Goal: Task Accomplishment & Management: Complete application form

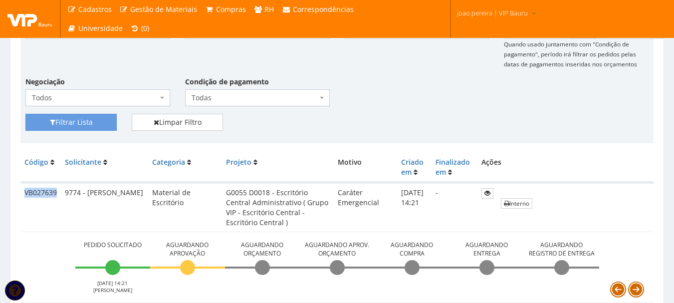
scroll to position [150, 0]
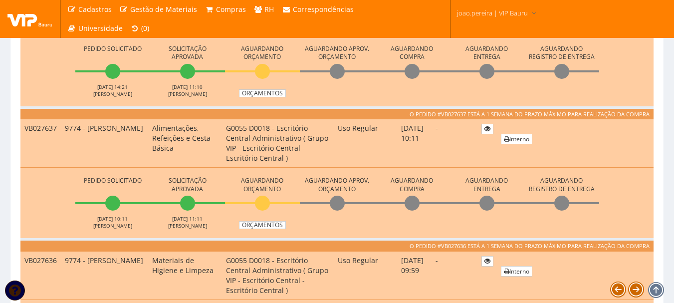
scroll to position [249, 0]
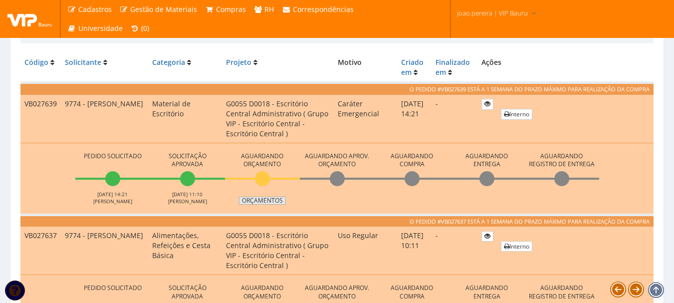
click at [271, 200] on link "Orçamentos" at bounding box center [262, 200] width 47 height 8
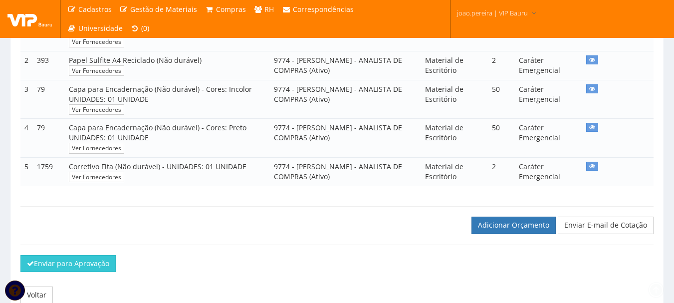
scroll to position [276, 0]
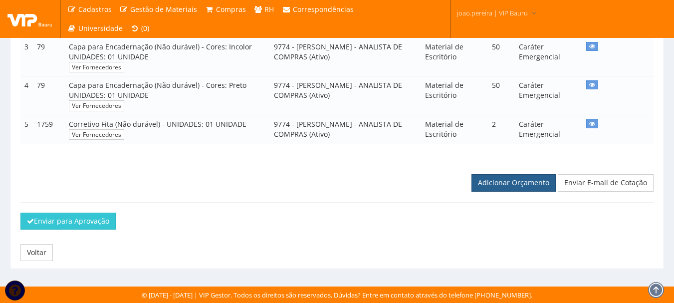
click at [529, 176] on link "Adicionar Orçamento" at bounding box center [513, 182] width 84 height 17
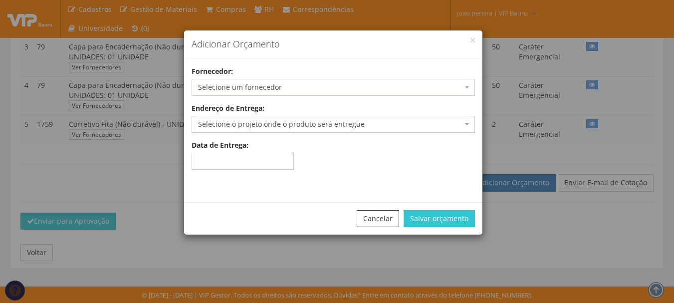
click at [265, 86] on span "Selecione um fornecedor" at bounding box center [330, 87] width 264 height 10
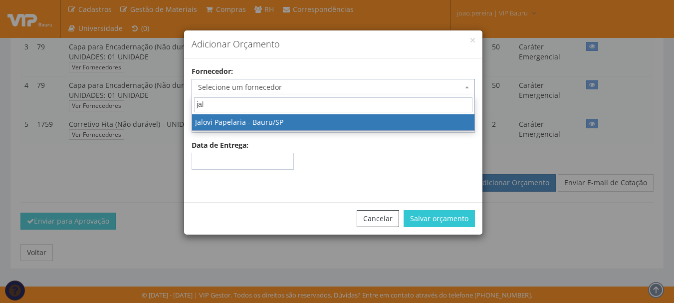
type input "jalo"
select select "511"
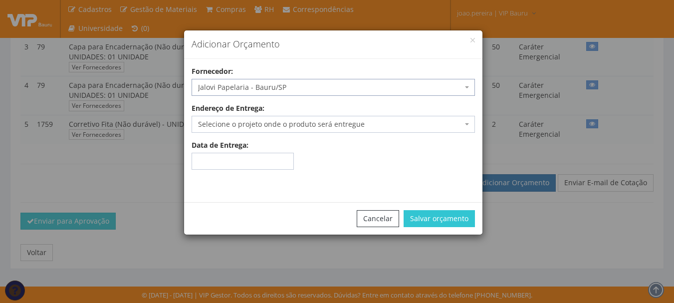
click at [385, 127] on span "Selecione o projeto onde o produto será entregue" at bounding box center [330, 124] width 264 height 10
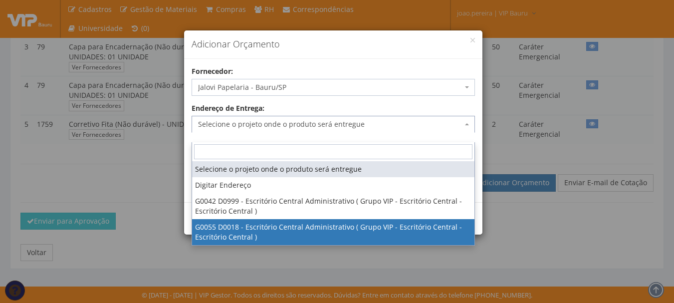
select select "55"
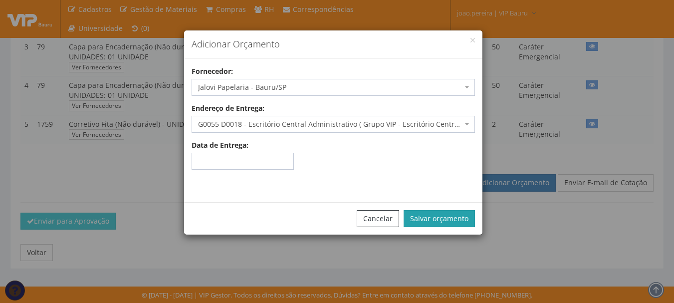
click at [432, 215] on button "Salvar orçamento" at bounding box center [438, 218] width 71 height 17
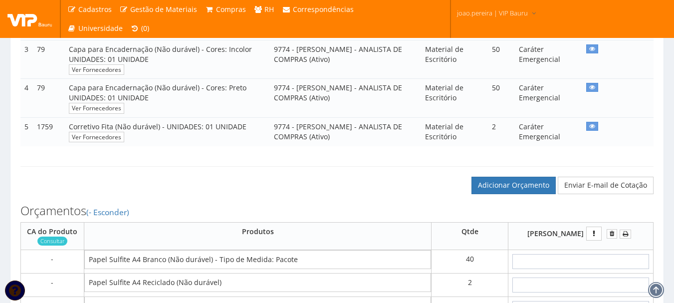
scroll to position [349, 0]
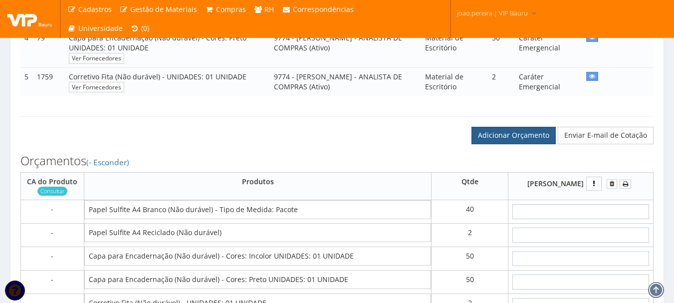
click at [512, 144] on link "Adicionar Orçamento" at bounding box center [513, 135] width 84 height 17
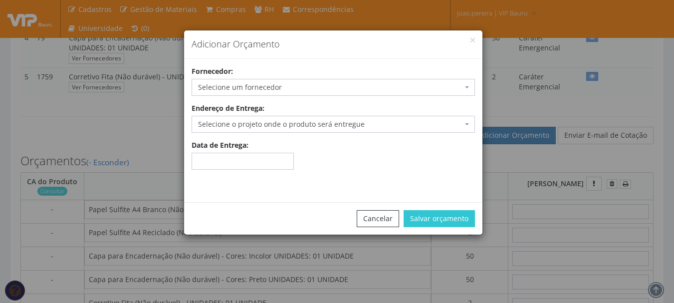
click at [313, 90] on span "Selecione um fornecedor" at bounding box center [330, 87] width 264 height 10
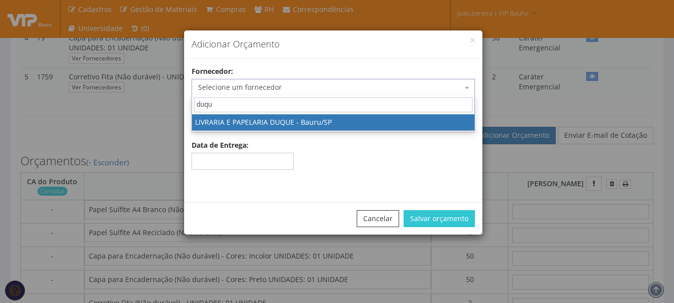
type input "duque"
select select "501"
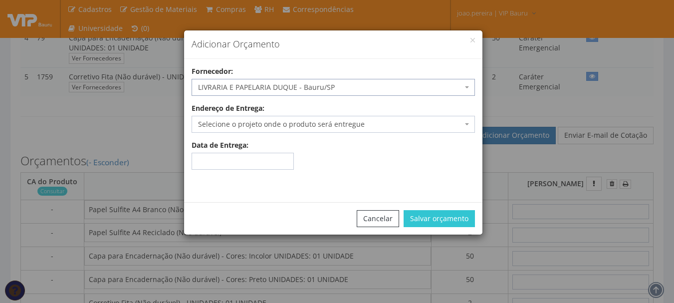
click at [385, 124] on span "Selecione o projeto onde o produto será entregue" at bounding box center [330, 124] width 264 height 10
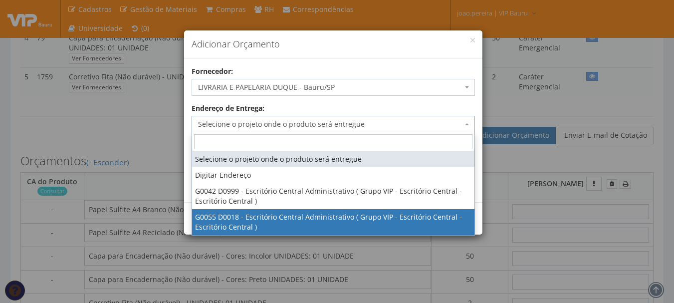
select select "55"
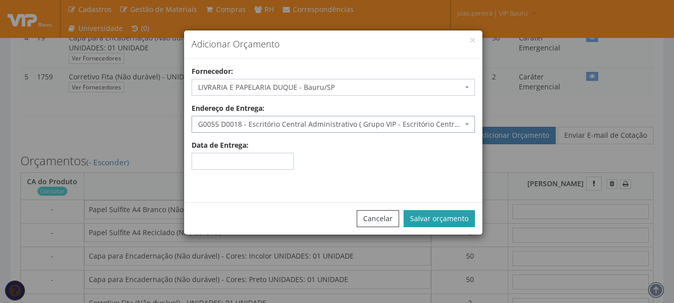
click at [448, 219] on button "Salvar orçamento" at bounding box center [438, 218] width 71 height 17
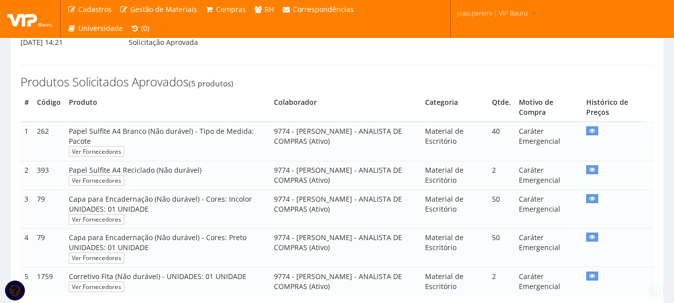
scroll to position [349, 0]
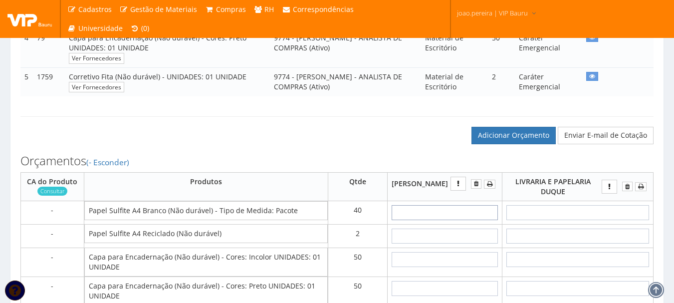
click at [449, 220] on input "text" at bounding box center [445, 212] width 106 height 15
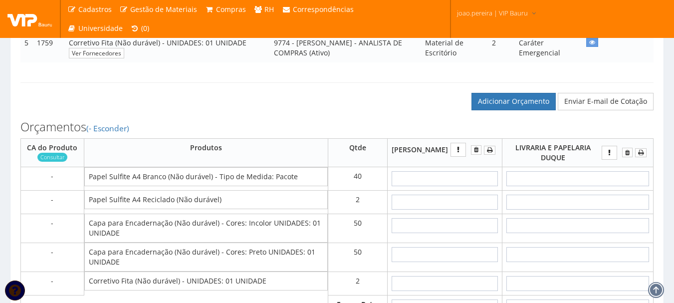
scroll to position [399, 0]
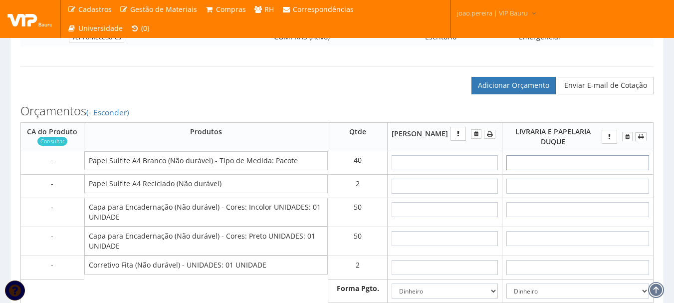
click at [596, 170] on input "text" at bounding box center [577, 162] width 143 height 15
click at [590, 174] on td at bounding box center [577, 162] width 151 height 23
click at [592, 170] on input "text" at bounding box center [577, 162] width 143 height 15
type input "2"
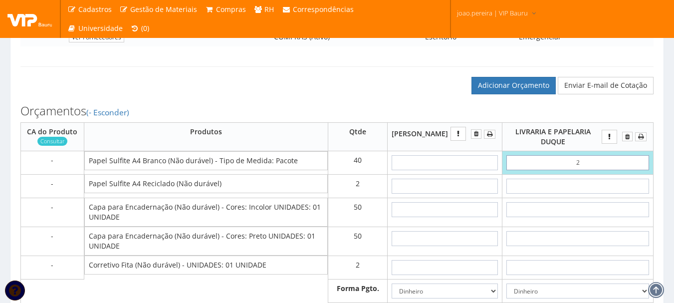
type input "80,00"
type input "27"
type input "1080,00"
type input "2"
type input "80,00"
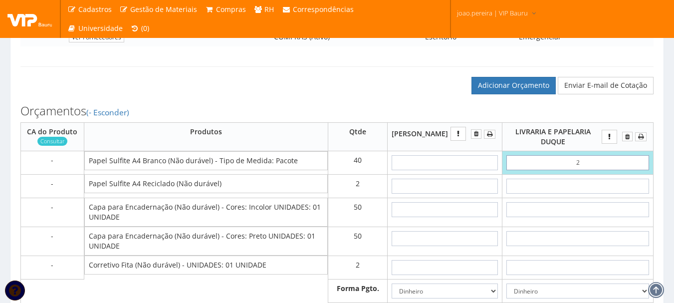
type input "28"
type input "1120,00"
type input "2,87"
type input "114,80"
type input "28,73"
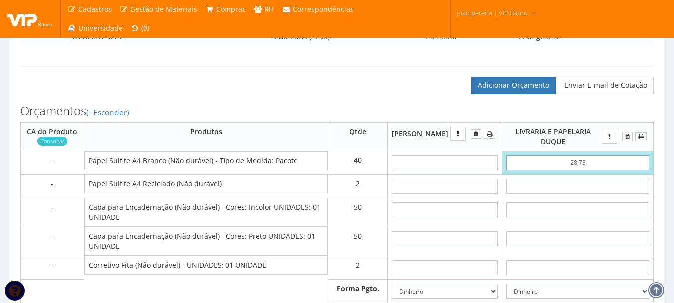
type input "1149,20"
type input "28,73"
click at [590, 194] on input "text" at bounding box center [577, 186] width 143 height 15
click at [598, 194] on input "text" at bounding box center [577, 186] width 143 height 15
type input "3"
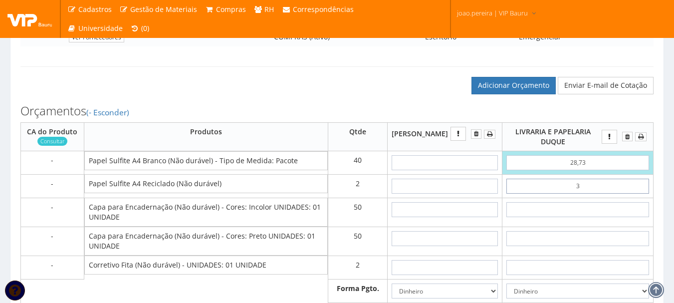
type input "1155,20"
type input "39"
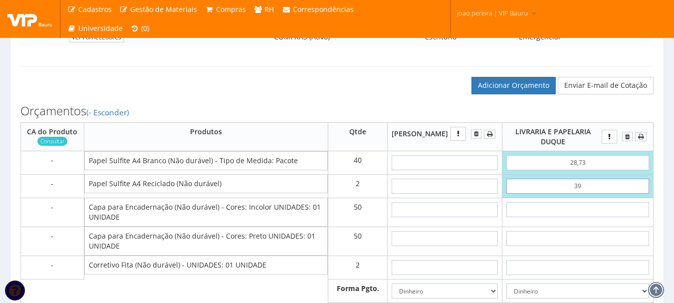
type input "1227,20"
type input "3,94"
type input "1157,08"
type input "39,40"
type input "1228,00"
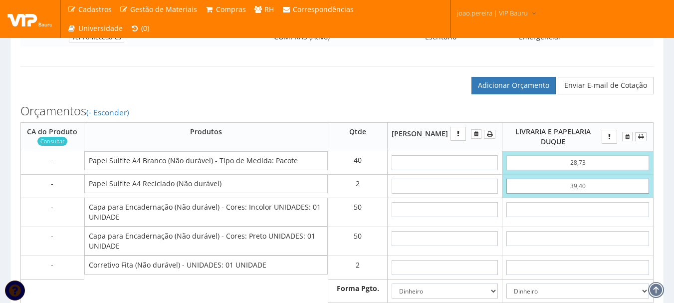
type input "39,40"
type input "06"
type input "1528,00"
type input "0,60"
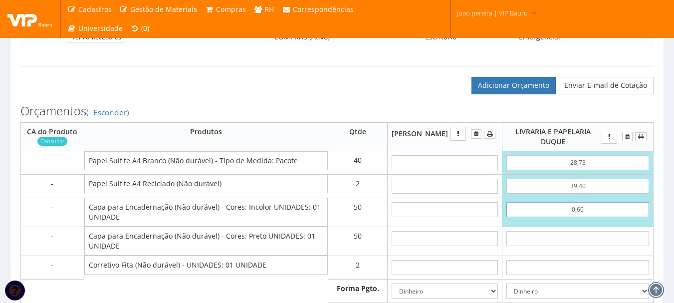
type input "1258,00"
type input "0,60"
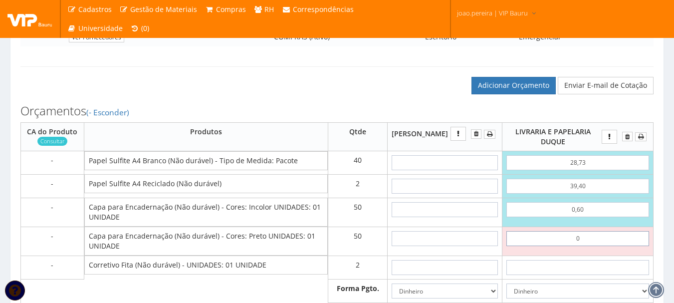
type input "06"
type input "1558,00"
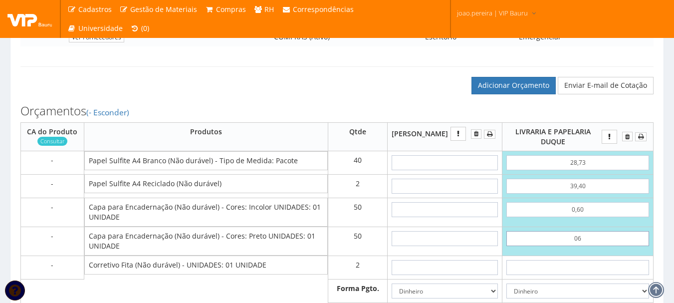
type input "0,60"
type input "1288,00"
type input "0,60"
type input "8"
type input "1304,00"
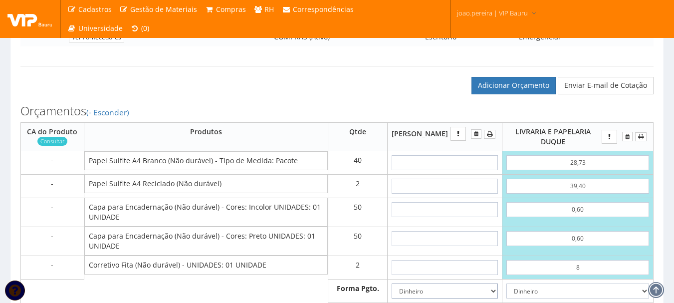
scroll to position [404, 0]
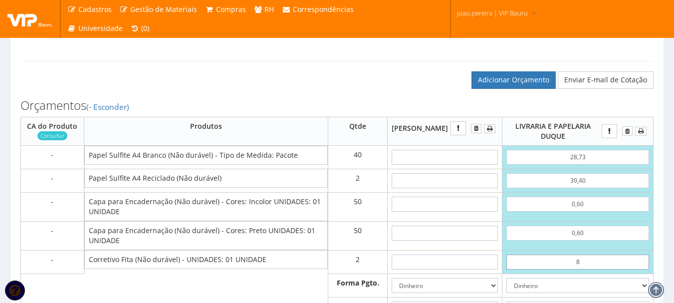
click at [615, 269] on input "8" at bounding box center [577, 261] width 143 height 15
type input "80"
type input "1448,00"
type input "8,00"
type input "1304,00"
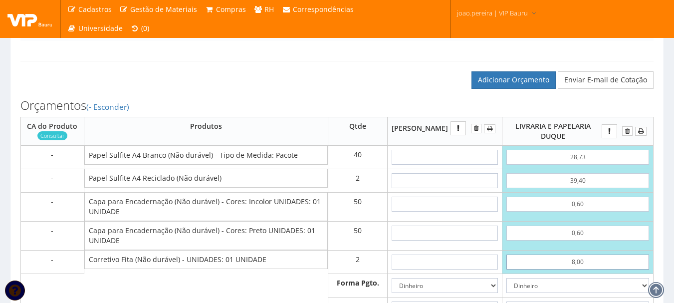
type input "8,00"
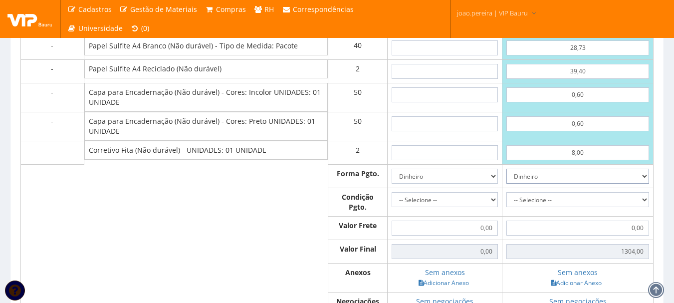
scroll to position [504, 0]
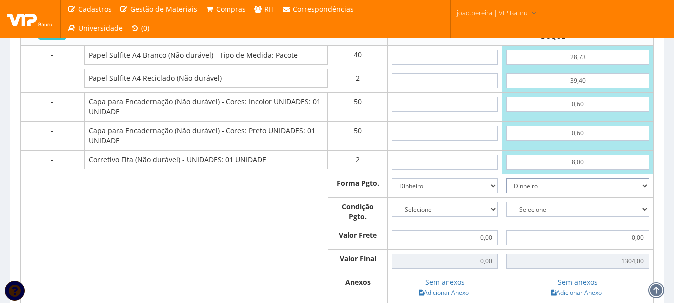
click at [647, 193] on select "Dinheiro Boleto Bancário Depósito Transferência Bancária Cartão de Crédito Cart…" at bounding box center [577, 185] width 143 height 15
select select "3"
click at [506, 188] on select "Dinheiro Boleto Bancário Depósito Transferência Bancária Cartão de Crédito Cart…" at bounding box center [577, 185] width 143 height 15
click at [644, 216] on select "-- Selecione -- À vista 7 dias 10 dias" at bounding box center [577, 208] width 143 height 15
select select "0"
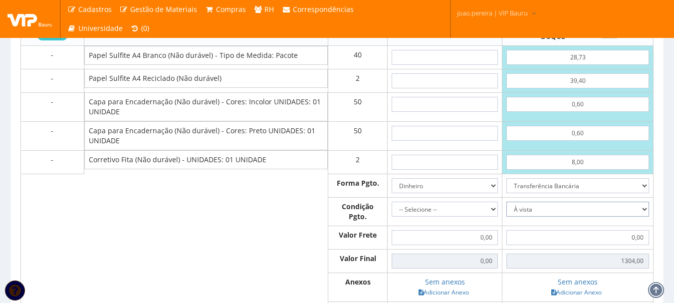
click at [506, 211] on select "-- Selecione -- À vista 7 dias 10 dias" at bounding box center [577, 208] width 143 height 15
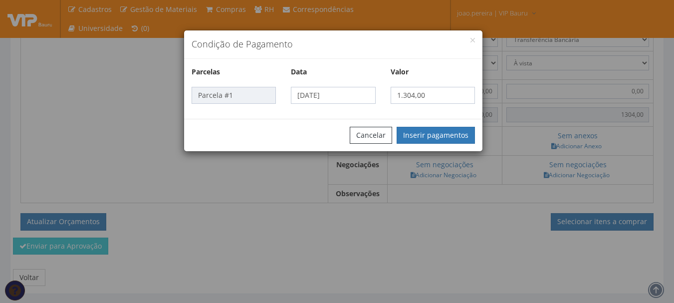
scroll to position [654, 0]
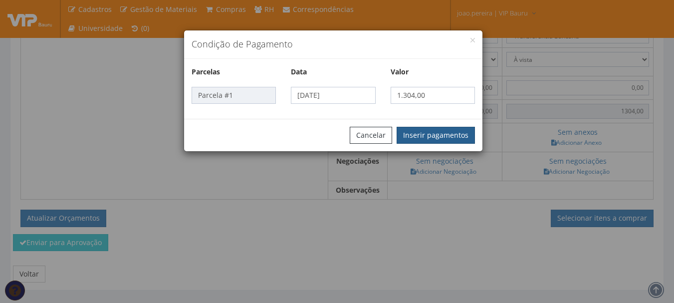
click at [434, 132] on button "Inserir pagamentos" at bounding box center [435, 135] width 78 height 17
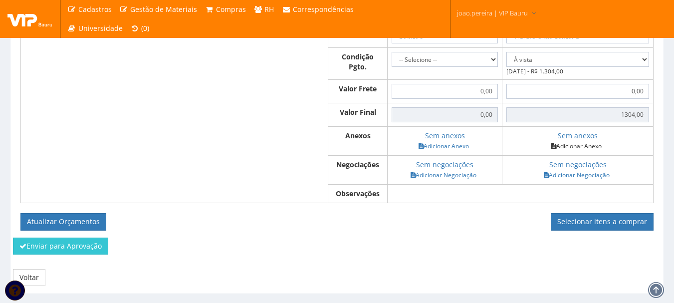
click at [583, 151] on link "Adicionar Anexo" at bounding box center [576, 146] width 56 height 10
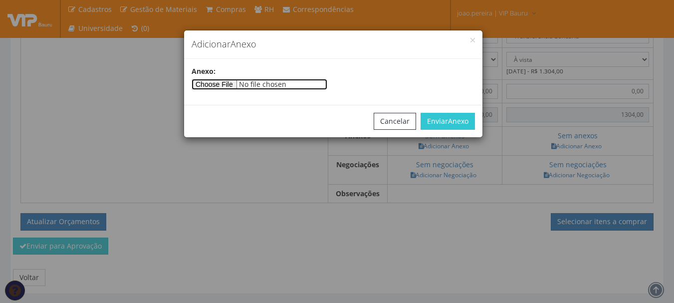
click at [215, 84] on input"] "file" at bounding box center [260, 84] width 136 height 11
type input"] "C:\fakepath\Orçamento papelaria duque.jpg"
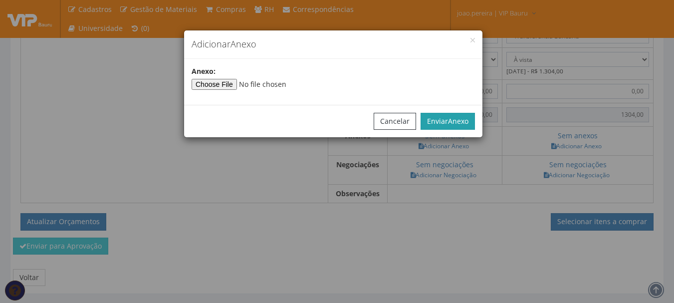
click at [455, 118] on span "Anexo" at bounding box center [458, 120] width 20 height 9
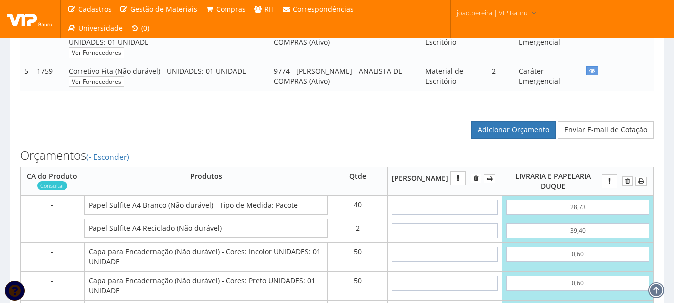
scroll to position [404, 0]
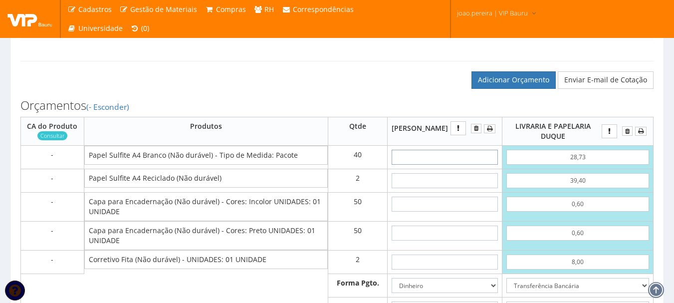
click at [438, 165] on input "text" at bounding box center [445, 157] width 106 height 15
click at [442, 165] on input "text" at bounding box center [445, 157] width 106 height 15
type input "2"
type input "80,00"
type input "25"
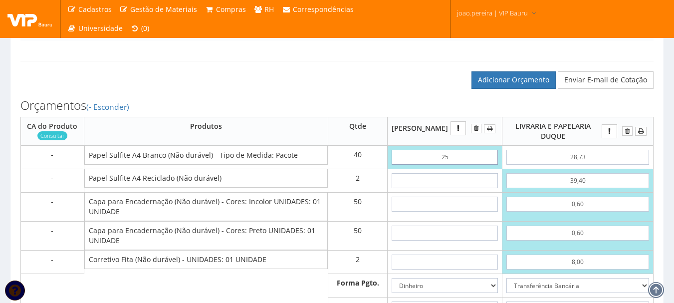
type input "1000,00"
type input "2,54"
type input "101,60"
type input "25,40"
type input "1016,00"
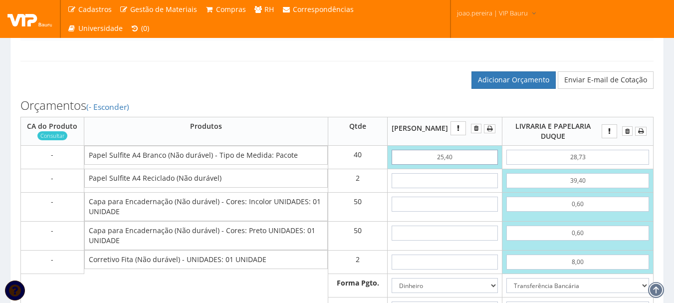
type input "25,40"
type input "1"
type input "1018,00"
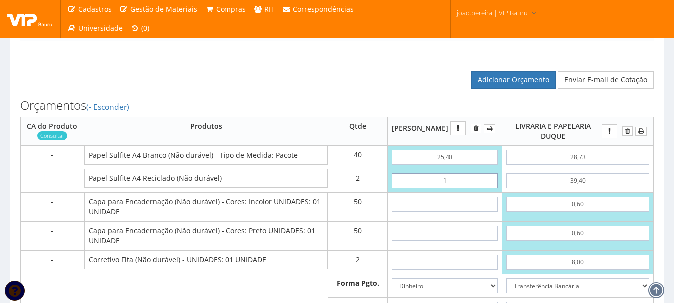
type input "15"
type input "1046,00"
type input "1,55"
type input "1019,10"
type input "15,59"
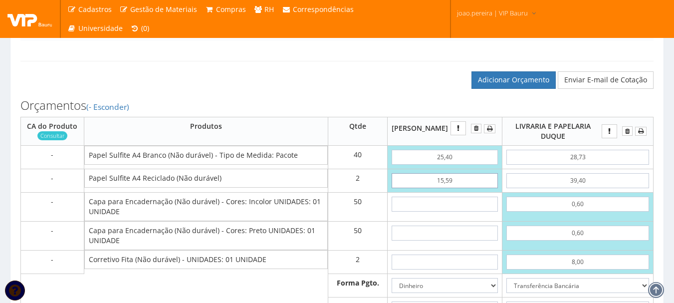
type input "1047,18"
type input "155,90"
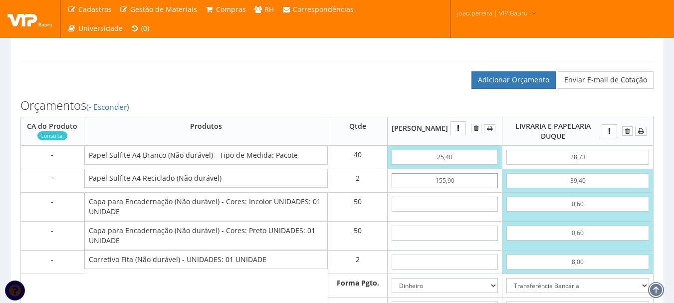
type input "1327,80"
type input "155,90"
type input "09"
type input "1777,80"
type input "0,90"
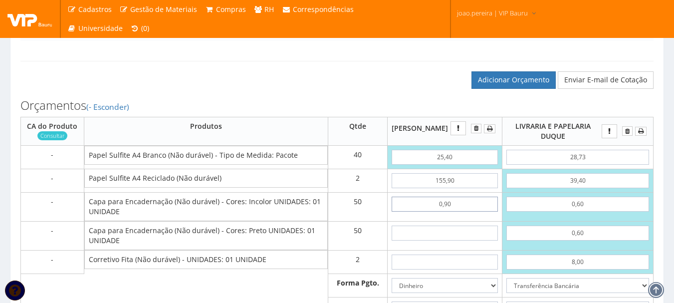
type input "1372,80"
type input "0,90"
type input "09"
type input "1822,80"
type input "0,90"
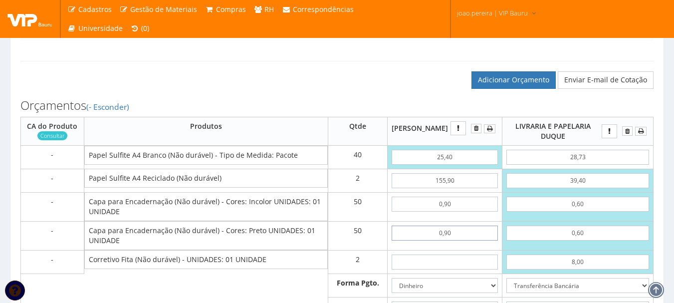
type input "1417,80"
type input "0,90"
type input "6"
type input "1429,80"
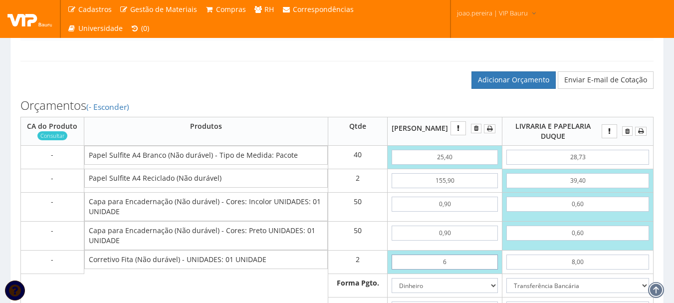
type input "63"
type input "1543,80"
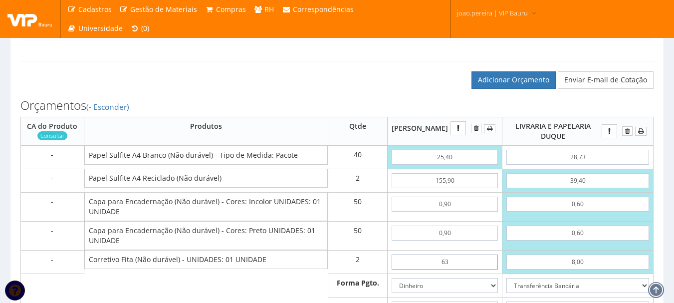
type input "6,30"
type input "1430,40"
type input "6,30"
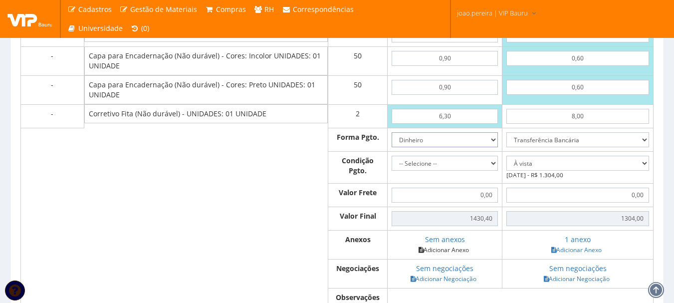
scroll to position [604, 0]
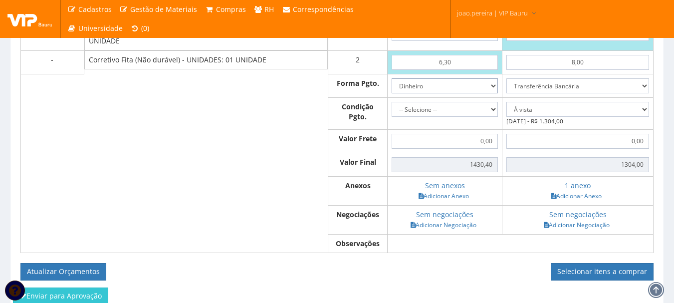
click at [486, 93] on select "Dinheiro Boleto Bancário Depósito Transferência Bancária Cartão de Crédito Cart…" at bounding box center [445, 85] width 106 height 15
select select "1"
click at [394, 88] on select "Dinheiro Boleto Bancário Depósito Transferência Bancária Cartão de Crédito Cart…" at bounding box center [445, 85] width 106 height 15
click at [490, 116] on select "-- Selecione -- À vista 7 dias 10 dias" at bounding box center [445, 109] width 106 height 15
select select "30+60+90"
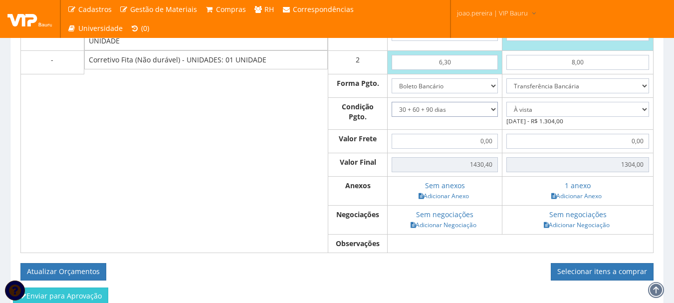
click at [394, 111] on select "-- Selecione -- À vista 7 dias 10 dias" at bounding box center [445, 109] width 106 height 15
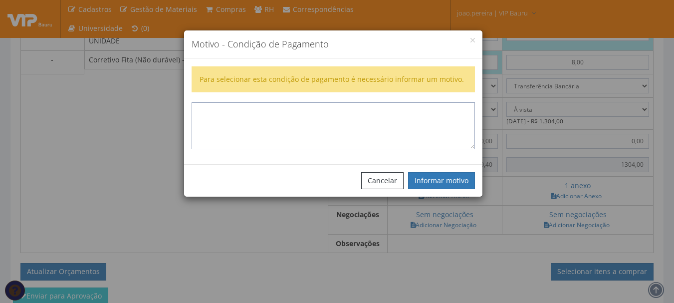
click at [298, 120] on textarea at bounding box center [333, 125] width 283 height 47
type textarea "Fornecedor cedeu a condição"
click at [438, 175] on button "Informar motivo" at bounding box center [441, 180] width 67 height 17
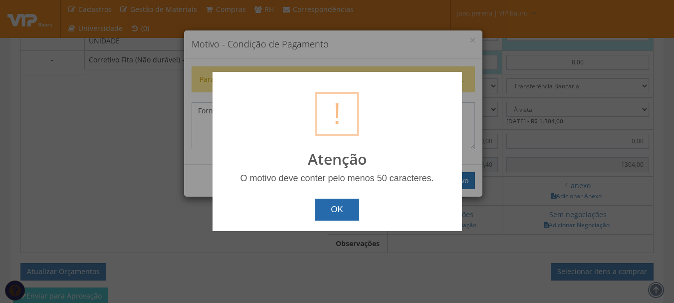
click at [340, 211] on button "OK" at bounding box center [337, 209] width 44 height 22
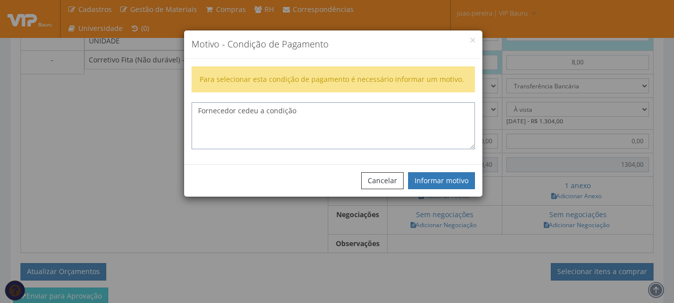
click at [334, 112] on textarea "Fornecedor cedeu a condição" at bounding box center [333, 125] width 283 height 47
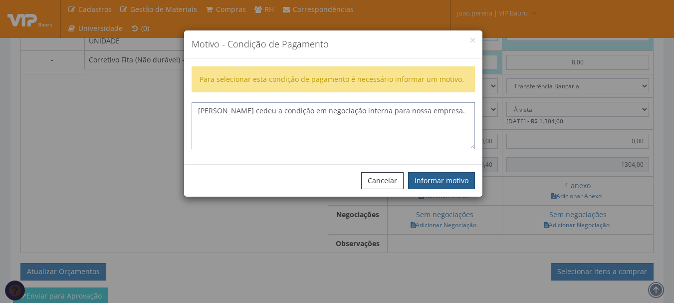
type textarea "Fornecedor cedeu a condição em negociação interna para nossa empresa."
click at [440, 175] on button "Informar motivo" at bounding box center [441, 180] width 67 height 17
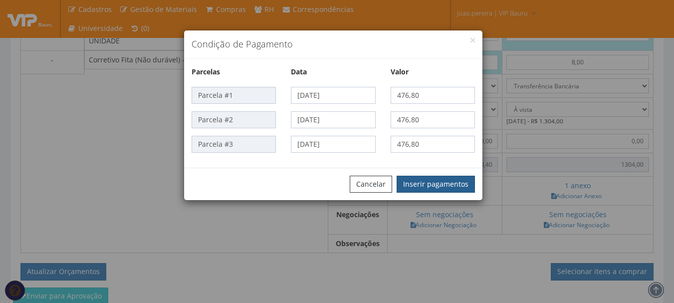
click at [447, 181] on button "Inserir pagamentos" at bounding box center [435, 184] width 78 height 17
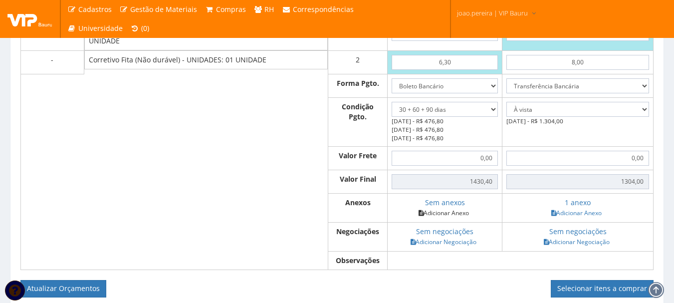
click at [450, 218] on link "Adicionar Anexo" at bounding box center [443, 212] width 56 height 10
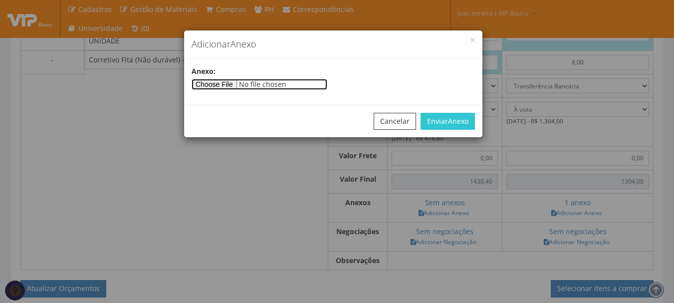
click at [230, 84] on input"] "file" at bounding box center [260, 84] width 136 height 11
type input"] "C:\fakepath\VIP (6).pdf"
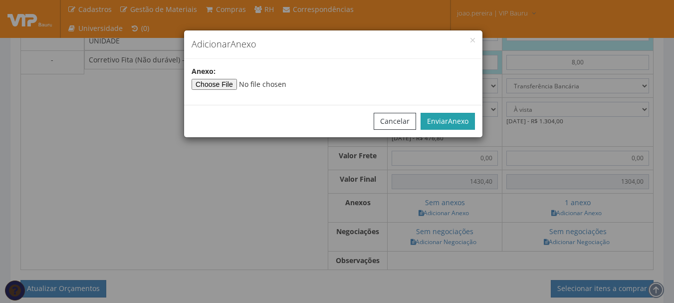
click at [467, 122] on span "Anexo" at bounding box center [458, 120] width 20 height 9
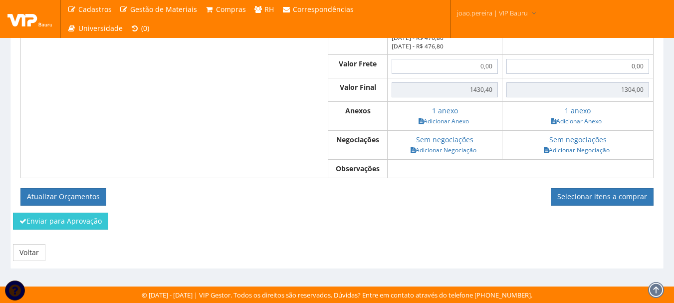
scroll to position [706, 0]
click at [58, 193] on button "Atualizar Orçamentos" at bounding box center [63, 196] width 86 height 17
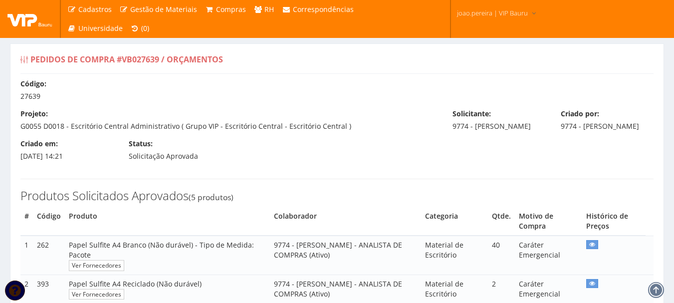
select select "30+60+90"
select select "0"
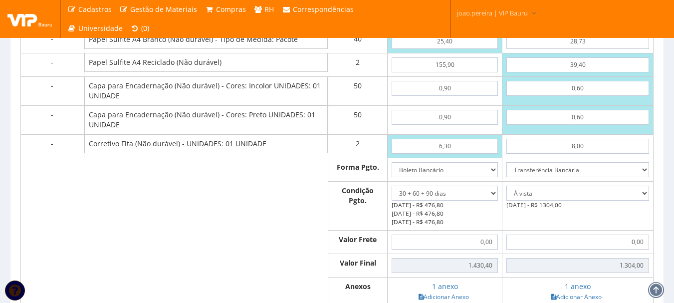
scroll to position [449, 0]
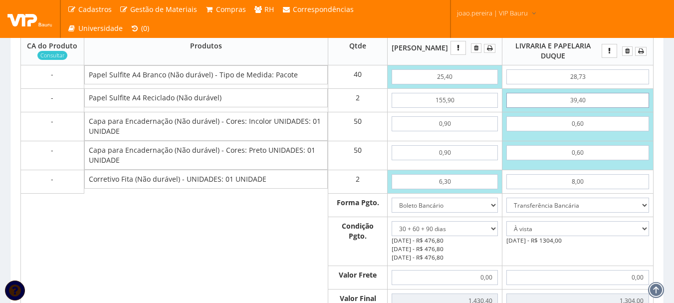
click at [588, 108] on input "39,40" at bounding box center [577, 100] width 143 height 15
type input "394,00"
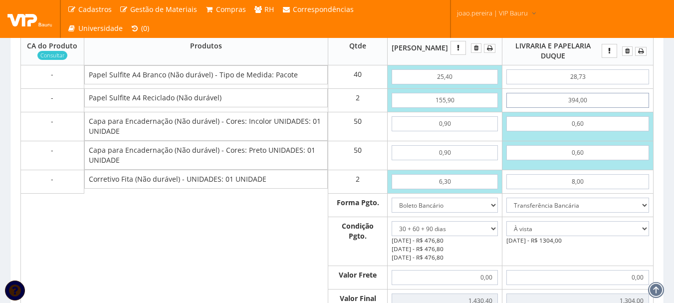
type input "2013,20"
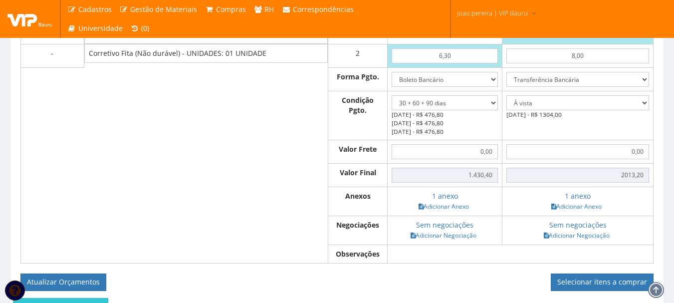
scroll to position [598, 0]
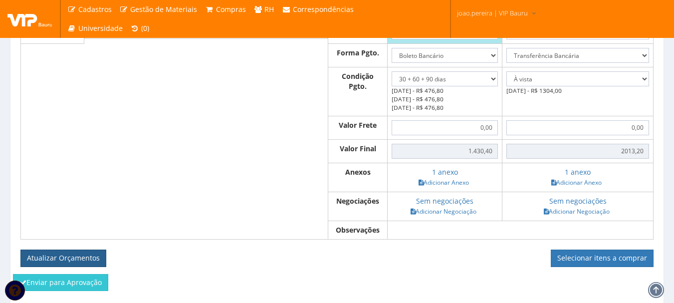
type input "394,00"
click at [60, 266] on button "Atualizar Orçamentos" at bounding box center [63, 257] width 86 height 17
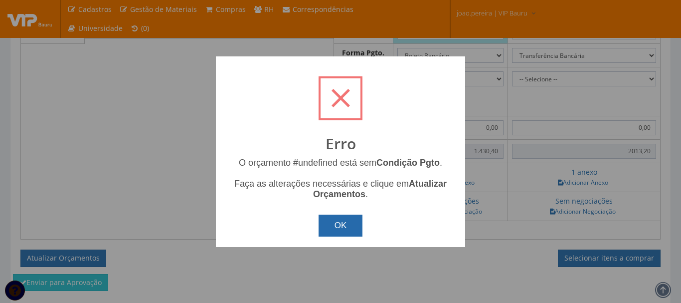
click at [344, 228] on button "OK" at bounding box center [341, 225] width 44 height 22
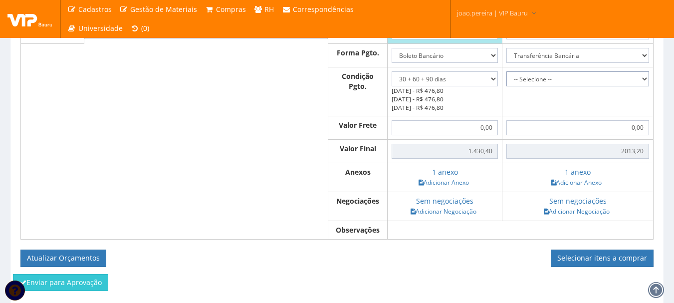
click at [646, 84] on select "-- Selecione -- À vista 7 dias 10 dias" at bounding box center [577, 78] width 143 height 15
select select "0"
click at [506, 81] on select "-- Selecione -- À vista 7 dias 10 dias" at bounding box center [577, 78] width 143 height 15
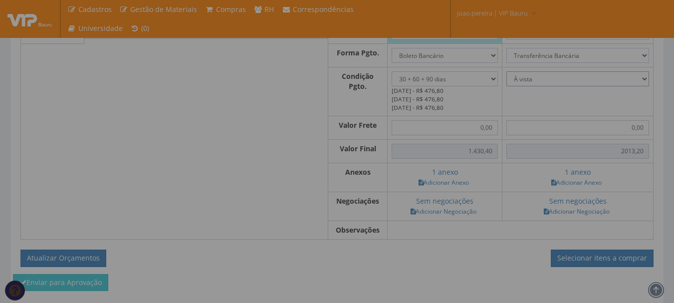
type input "2.013,20"
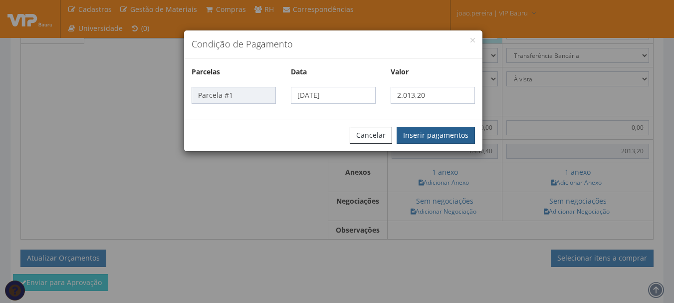
click at [434, 133] on button "Inserir pagamentos" at bounding box center [435, 135] width 78 height 17
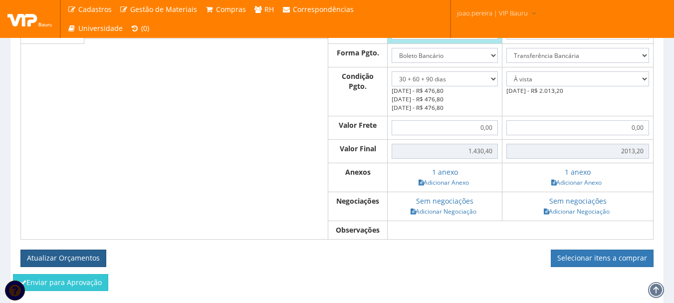
click at [42, 266] on button "Atualizar Orçamentos" at bounding box center [63, 257] width 86 height 17
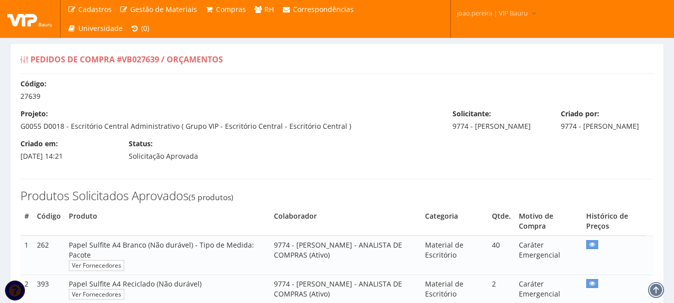
select select "30+60+90"
select select "0"
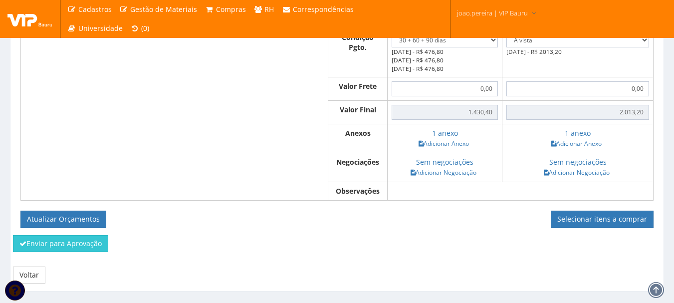
scroll to position [648, 0]
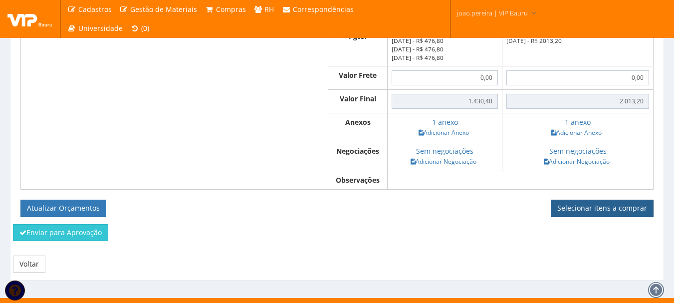
click at [624, 216] on link "Selecionar itens a comprar" at bounding box center [602, 207] width 103 height 17
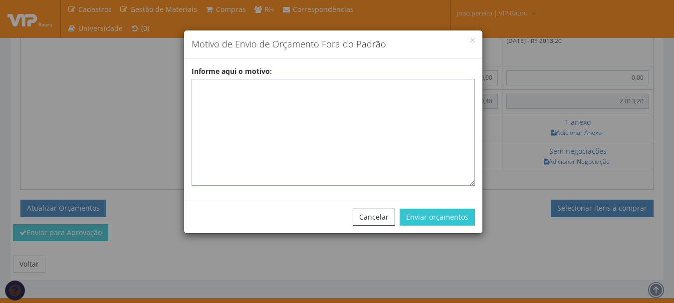
click at [235, 91] on textarea "Informe aqui o motivo:" at bounding box center [333, 132] width 283 height 107
click at [268, 88] on textarea "Informe aqui o motivo:" at bounding box center [333, 132] width 283 height 107
paste textarea "Pedido de compras para emissão de reposição de materiais de escritorio para fil…"
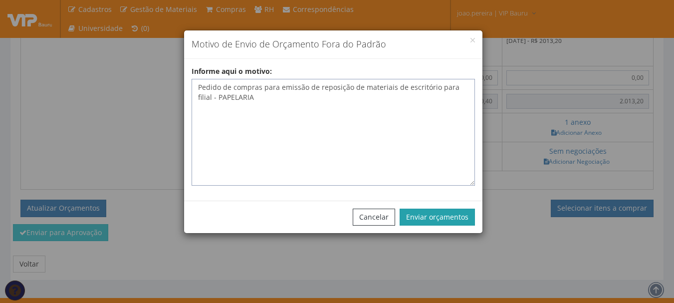
type textarea "Pedido de compras para emissão de reposição de materiais de escritório para fil…"
click at [460, 213] on button "Enviar orçamentos" at bounding box center [436, 216] width 75 height 17
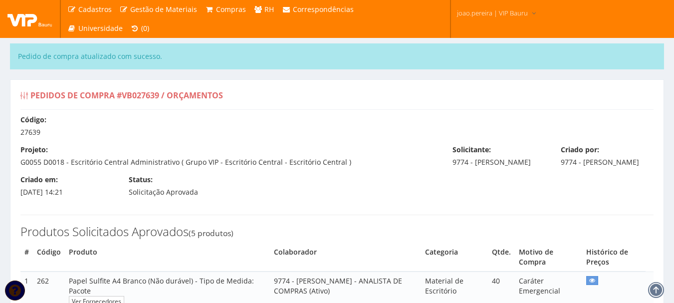
select select "30+60+90"
select select "0"
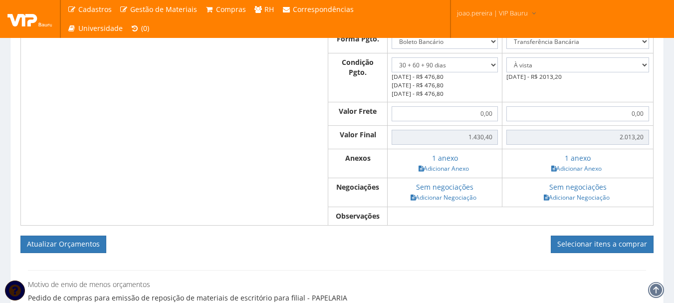
scroll to position [748, 0]
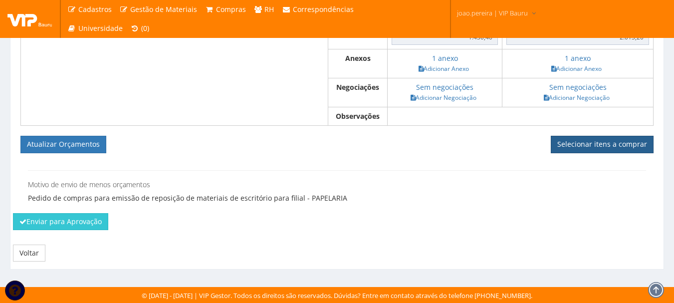
click at [610, 150] on link "Selecionar itens a comprar" at bounding box center [602, 144] width 103 height 17
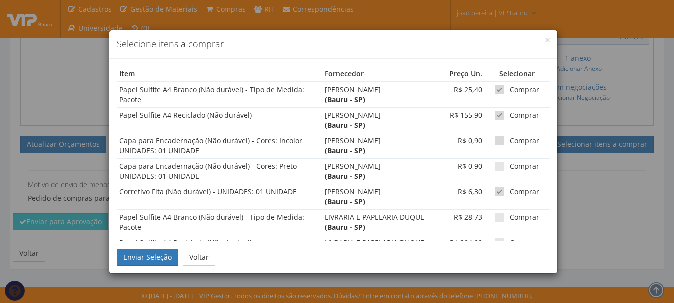
click at [495, 141] on span at bounding box center [499, 140] width 9 height 9
click at [510, 141] on input "Comprar" at bounding box center [513, 141] width 6 height 6
checkbox input "true"
click at [497, 164] on span at bounding box center [499, 166] width 9 height 9
click at [510, 164] on input "Comprar" at bounding box center [513, 166] width 6 height 6
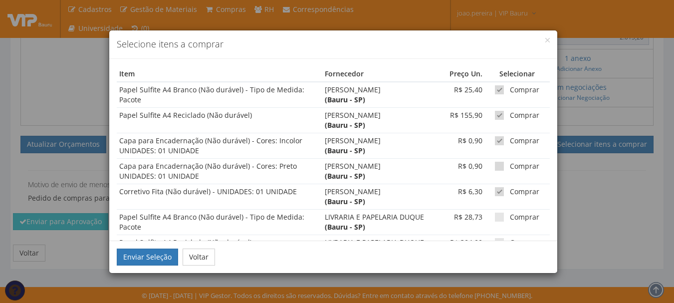
checkbox input "true"
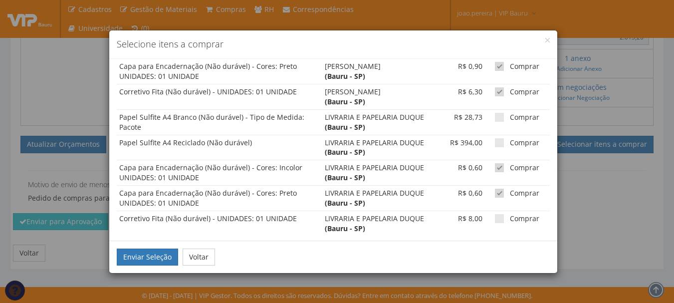
click at [495, 169] on span at bounding box center [499, 167] width 9 height 9
click at [510, 169] on input "Comprar" at bounding box center [513, 168] width 6 height 6
checkbox input "false"
click at [495, 192] on span at bounding box center [499, 193] width 9 height 9
click at [510, 192] on input "Comprar" at bounding box center [513, 193] width 6 height 6
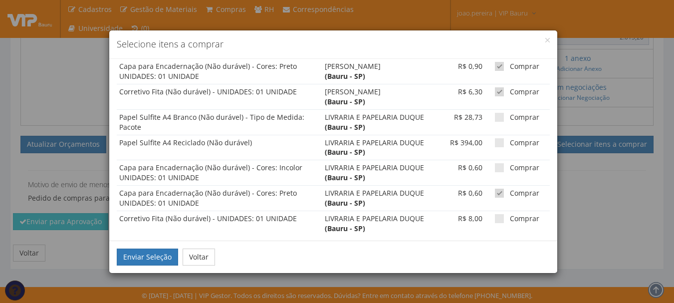
checkbox input "false"
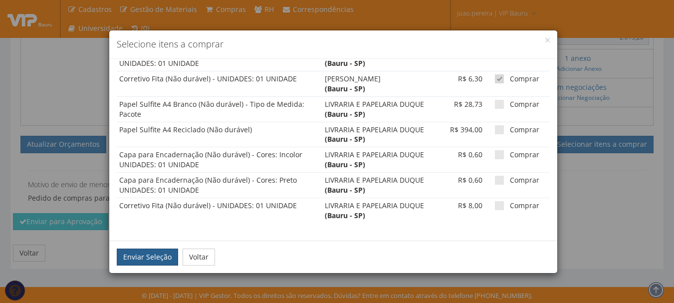
click at [136, 248] on button "Enviar Seleção" at bounding box center [147, 256] width 61 height 17
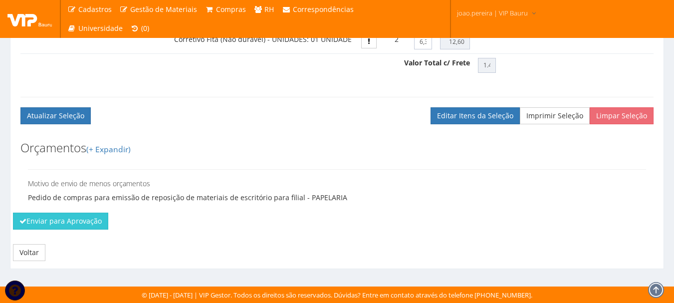
scroll to position [598, 0]
click at [58, 219] on button "Enviar para Aprovação" at bounding box center [60, 220] width 95 height 17
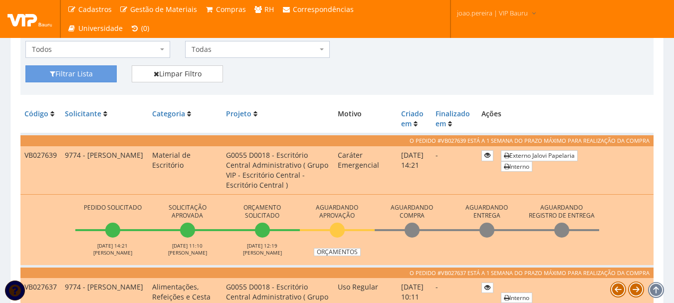
scroll to position [249, 0]
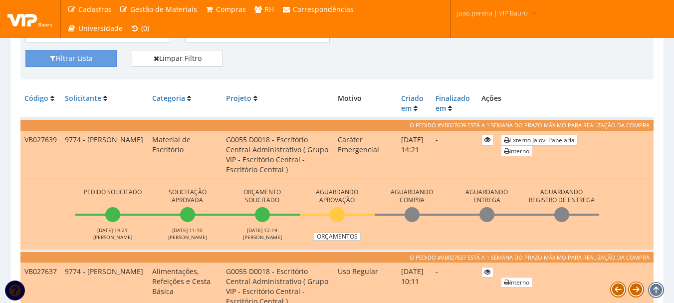
click at [409, 243] on td "Pedido Solicitado 11/08/2025 14:21 JOAO PEREIRA Solicitação Aprovada 12/08/2025…" at bounding box center [336, 215] width 633 height 72
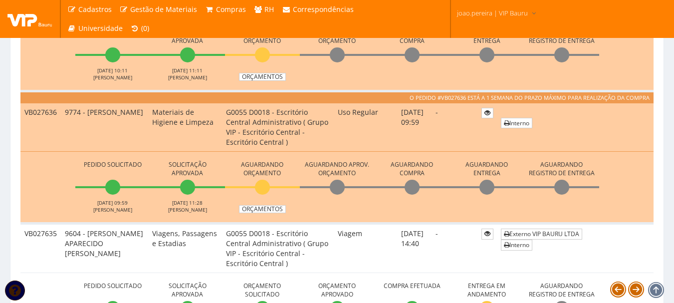
scroll to position [549, 0]
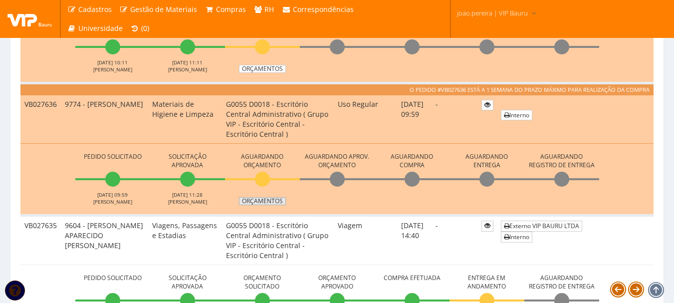
click at [268, 202] on link "Orçamentos" at bounding box center [262, 201] width 47 height 8
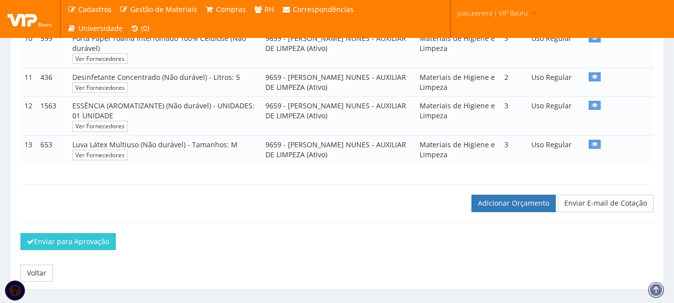
scroll to position [516, 0]
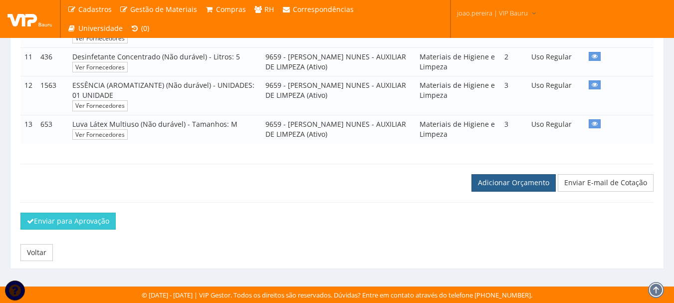
click at [512, 184] on link "Adicionar Orçamento" at bounding box center [513, 182] width 84 height 17
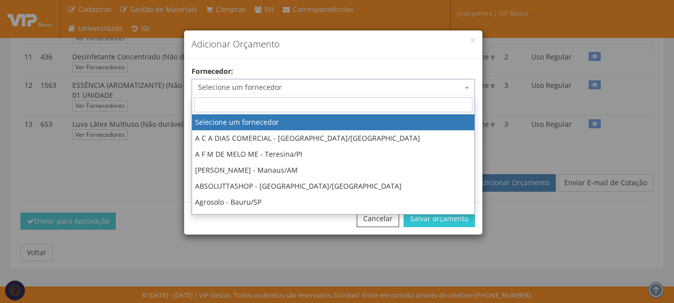
click at [290, 88] on span "Selecione um fornecedor" at bounding box center [330, 87] width 264 height 10
type input "dg"
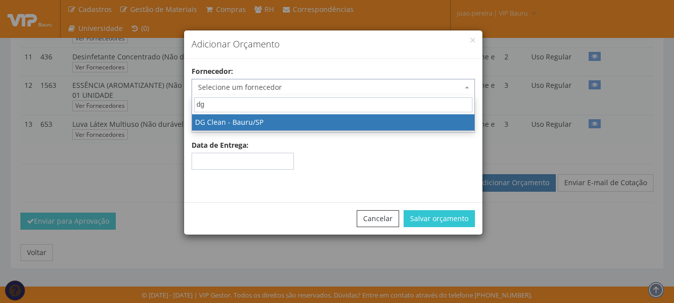
select select "636"
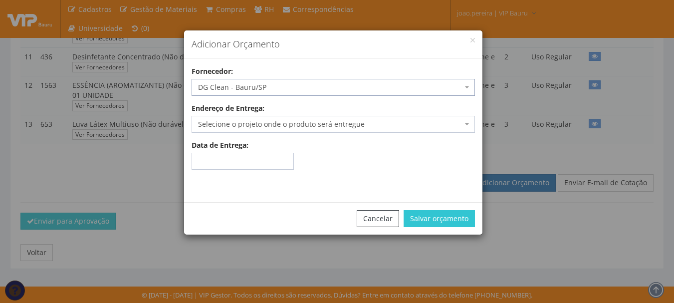
click at [404, 124] on span "Selecione o projeto onde o produto será entregue" at bounding box center [330, 124] width 264 height 10
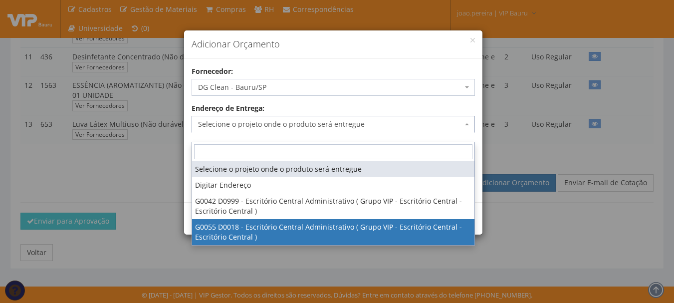
select select "55"
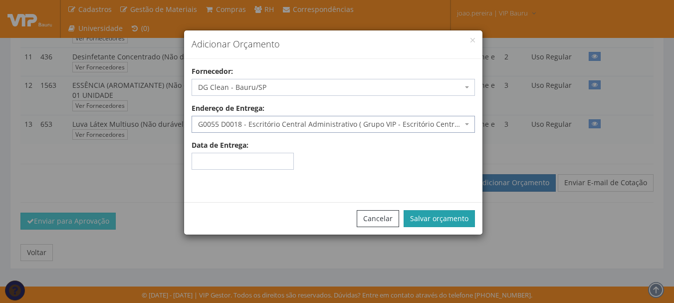
click at [445, 220] on button "Salvar orçamento" at bounding box center [438, 218] width 71 height 17
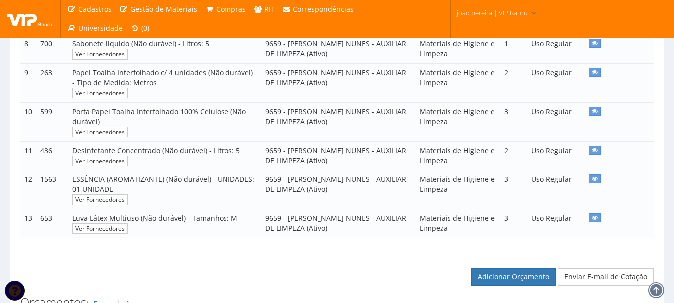
scroll to position [449, 0]
click at [517, 284] on link "Adicionar Orçamento" at bounding box center [513, 275] width 84 height 17
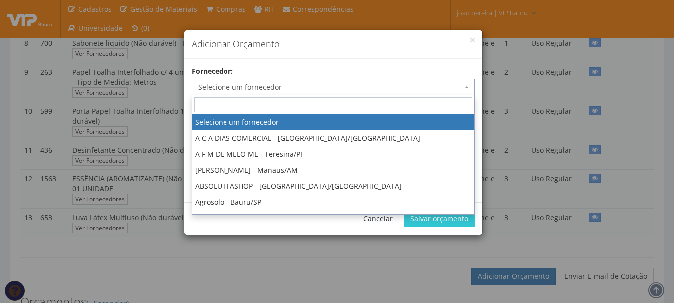
click at [308, 83] on span "Selecione um fornecedor" at bounding box center [330, 87] width 264 height 10
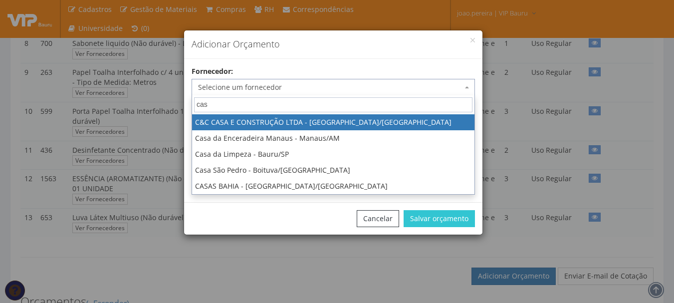
type input "casa"
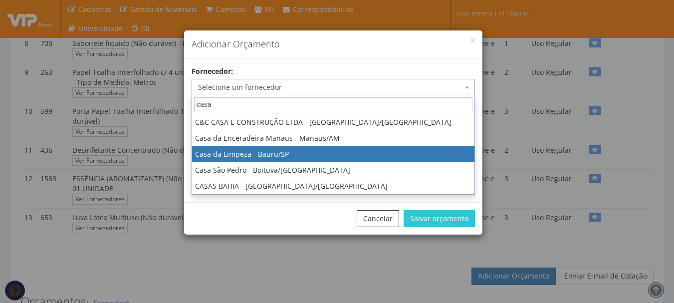
select select "244"
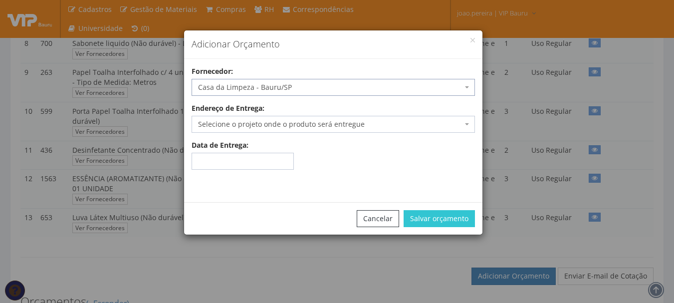
click at [326, 119] on span "Selecione o projeto onde o produto será entregue" at bounding box center [330, 124] width 264 height 10
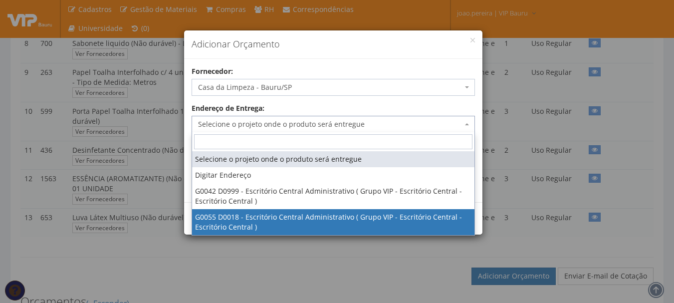
select select "55"
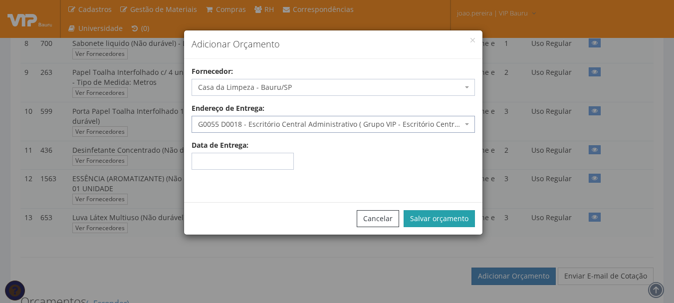
click at [426, 215] on button "Salvar orçamento" at bounding box center [438, 218] width 71 height 17
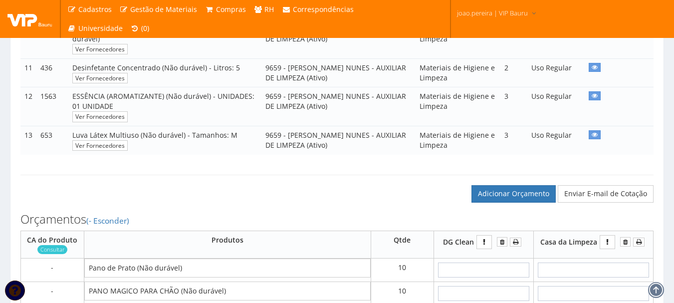
scroll to position [549, 0]
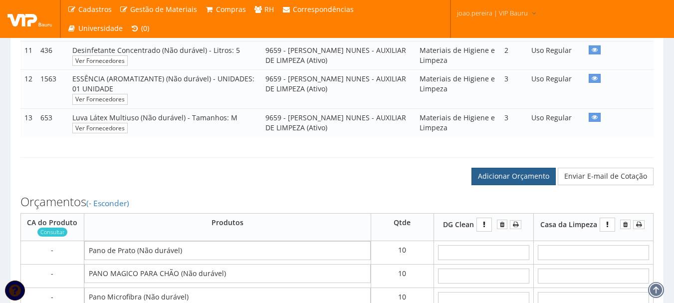
click at [524, 185] on link "Adicionar Orçamento" at bounding box center [513, 176] width 84 height 17
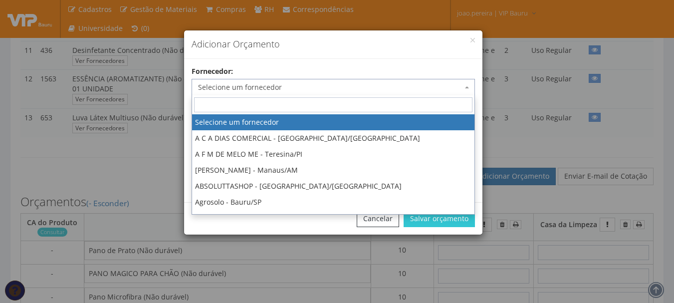
click at [328, 85] on span "Selecione um fornecedor" at bounding box center [330, 87] width 264 height 10
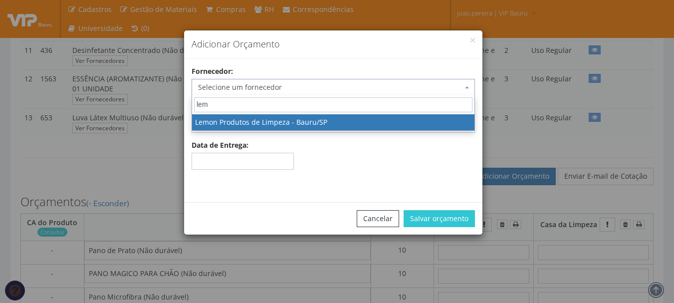
type input "lemo"
select select "589"
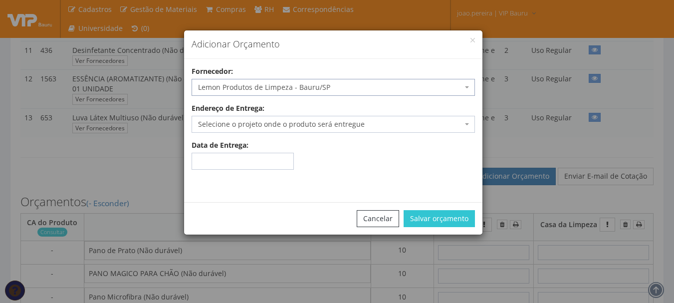
click at [344, 124] on span "Selecione o projeto onde o produto será entregue" at bounding box center [330, 124] width 264 height 10
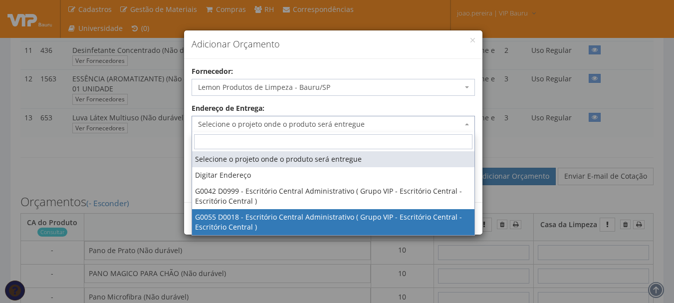
select select "55"
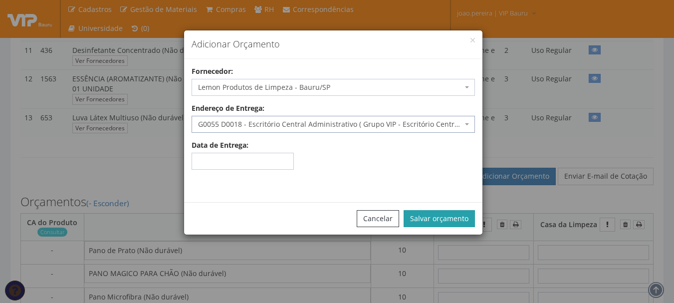
click at [449, 218] on button "Salvar orçamento" at bounding box center [438, 218] width 71 height 17
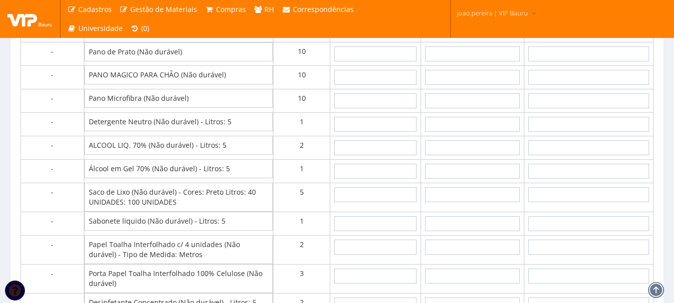
scroll to position [648, 0]
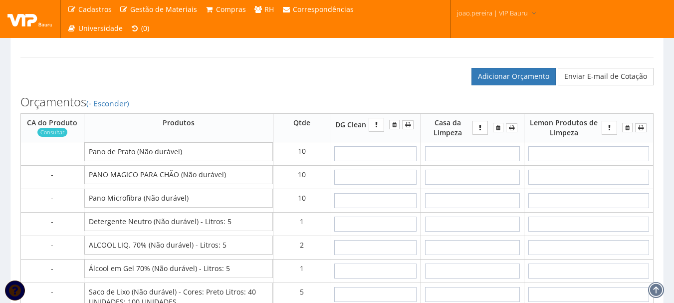
click at [382, 165] on td at bounding box center [375, 153] width 91 height 23
click at [380, 161] on input "text" at bounding box center [375, 153] width 82 height 15
click at [387, 161] on input "text" at bounding box center [375, 153] width 82 height 15
type input "4"
type input "40,00"
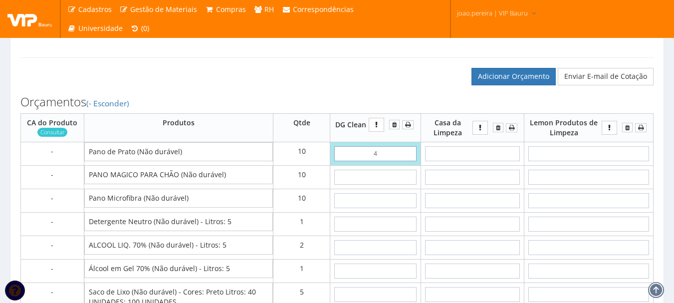
type input "45"
type input "450,00"
type input "4,55"
type input "45,50"
type input "4,55"
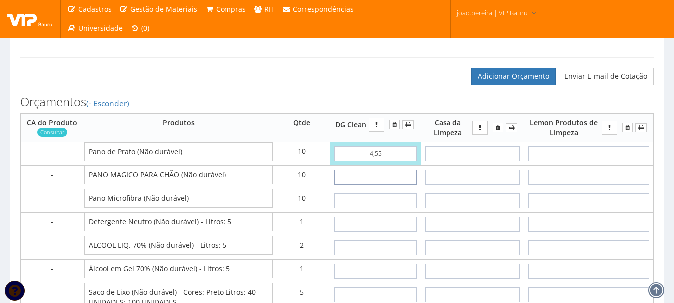
click at [371, 185] on input "text" at bounding box center [375, 177] width 82 height 15
type input "1"
type input "55,50"
type input "13"
type input "175,50"
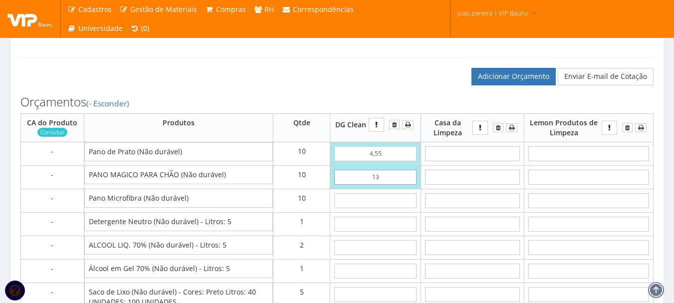
type input "1,35"
type input "59,00"
type input "13,50"
type input "180,50"
type input "13,50"
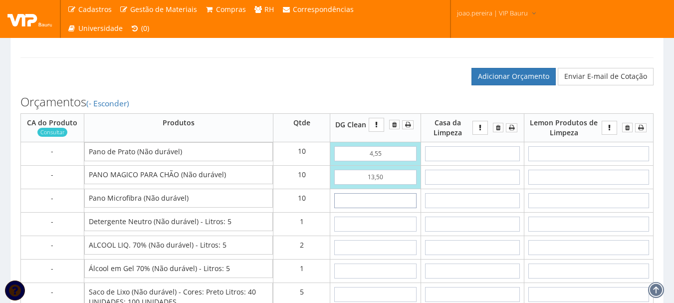
type input "4"
type input "220,50"
type input "42"
type input "600,50"
type input "4,20"
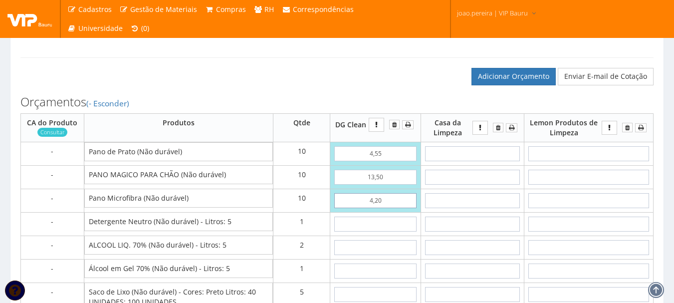
type input "222,50"
type input "4,20"
type input "15"
type input "237,50"
type input "1,55"
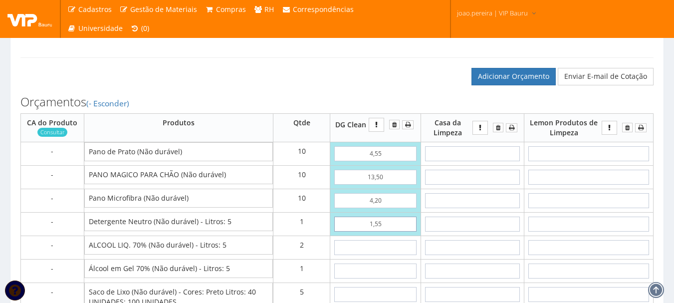
type input "224,05"
type input "15,50"
type input "238,00"
type input "15,50"
type input "3"
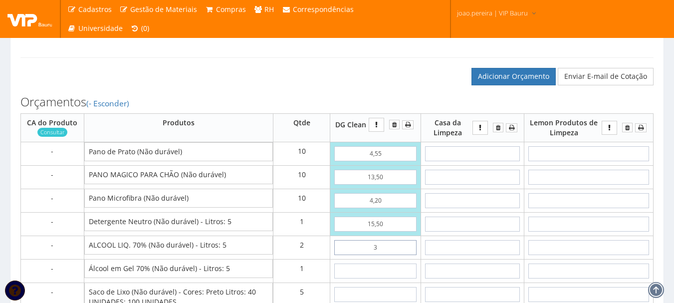
type input "244,00"
type input "34"
type input "306,00"
type input "3,49"
type input "244,98"
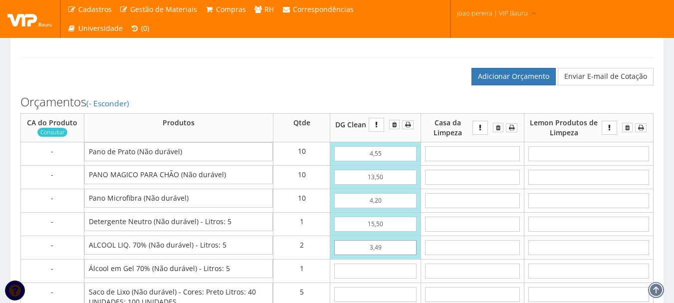
type input "34,90"
type input "307,80"
type input "34,90"
type input "3"
type input "310,80"
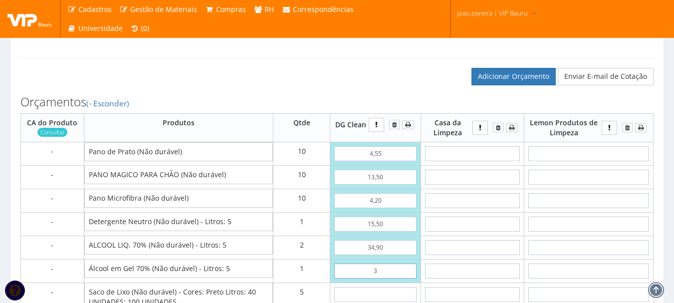
type input "36"
type input "343,80"
type input "3,69"
type input "311,49"
type input "36,90"
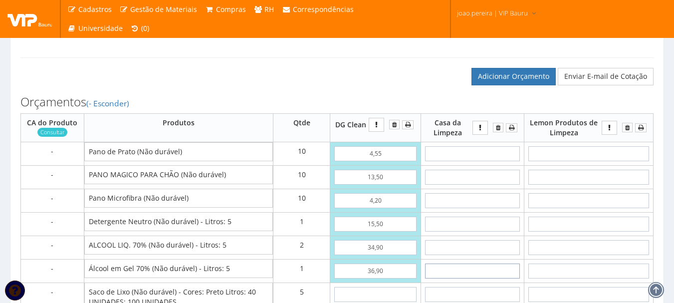
type input "344,70"
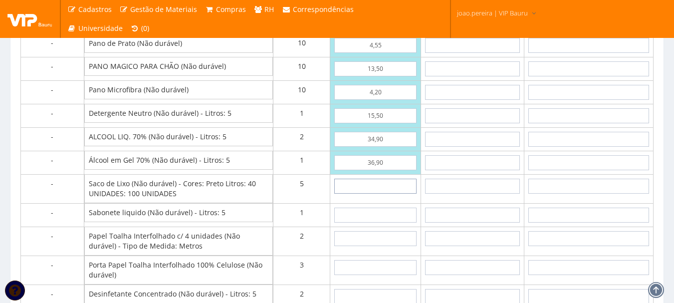
scroll to position [757, 0]
type input "1"
type input "349,70"
type input "14"
type input "414,70"
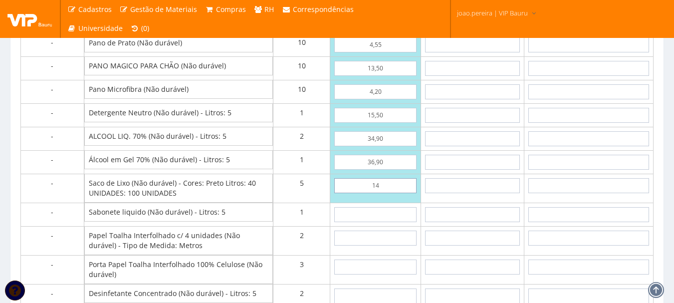
type input "1,49"
type input "352,15"
type input "14,90"
type input "419,20"
type input "14,90"
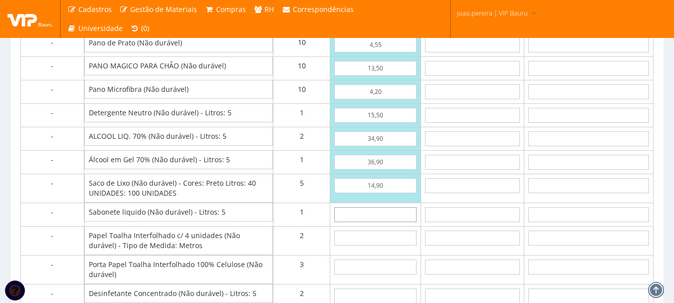
type input "2"
type input "421,20"
type input "28"
type input "447,20"
type input "2,85"
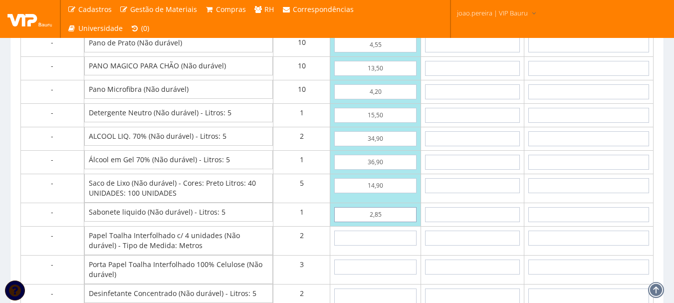
type input "422,05"
type input "28,50"
type input "447,70"
type input "28,50"
type input "8"
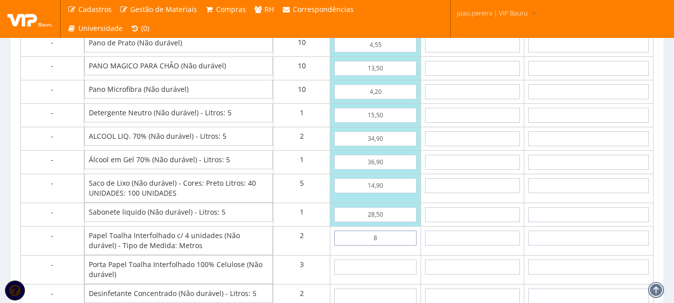
type input "463,70"
type input "87"
type input "621,70"
type input "8,70"
type input "465,10"
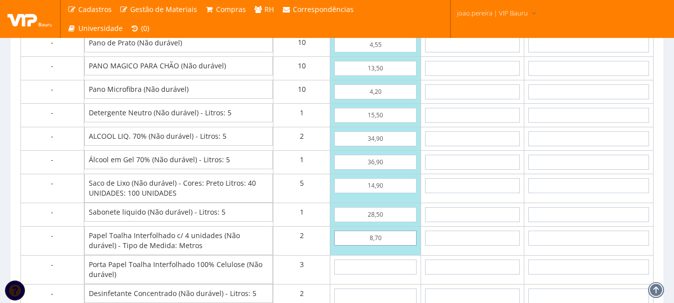
type input "8,70"
type input "1"
type input "468,10"
type input "14"
type input "507,10"
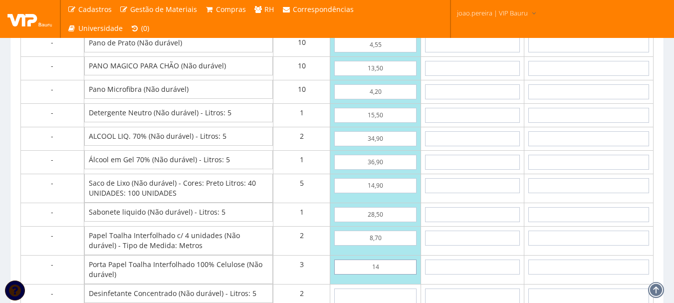
type input "1,49"
type input "469,57"
type input "14,90"
type input "509,80"
type input "14,90"
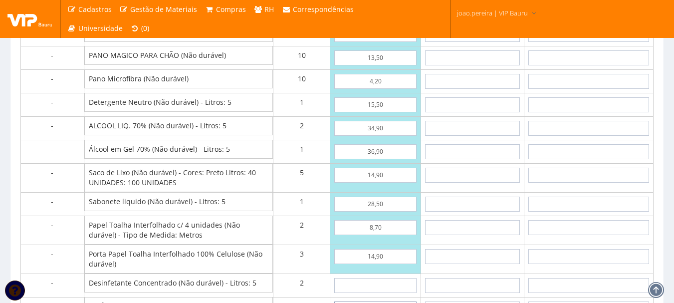
scroll to position [935, 0]
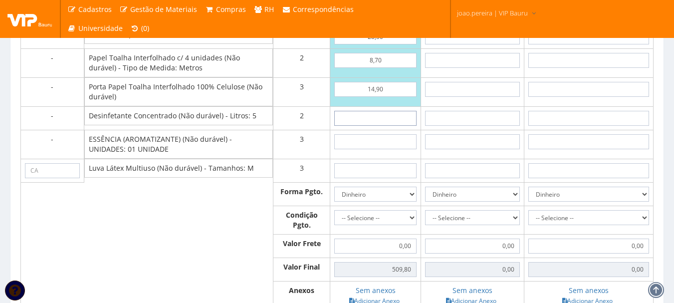
click at [383, 126] on input "text" at bounding box center [375, 118] width 82 height 15
type input "26"
type input "561,80"
type input "2,69"
type input "515,18"
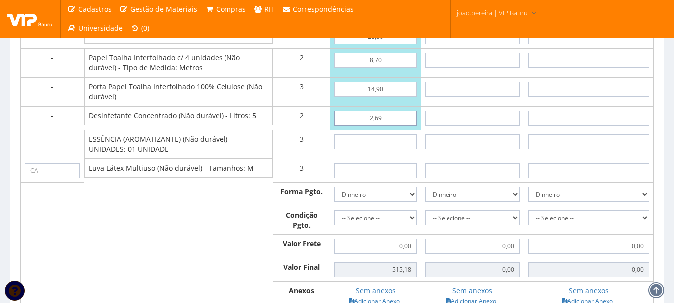
type input "26,90"
type input "563,60"
type input "26,90"
type input "1"
type input "566,60"
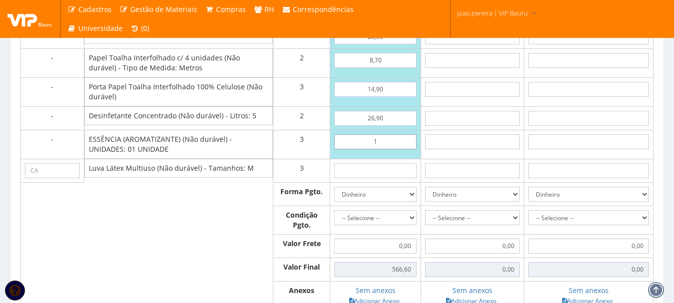
type input "14"
type input "605,60"
type input "1,45"
type input "567,95"
type input "14,50"
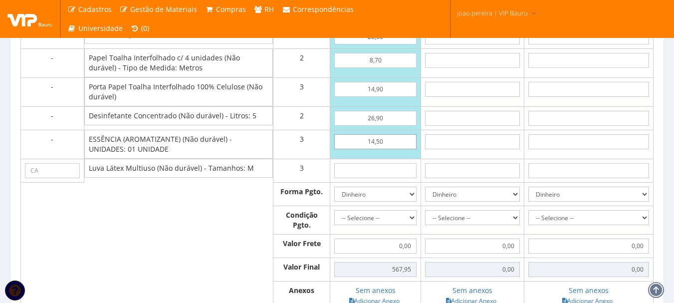
type input "607,10"
type input "14,50"
type input "3"
type input "616,10"
type input "39"
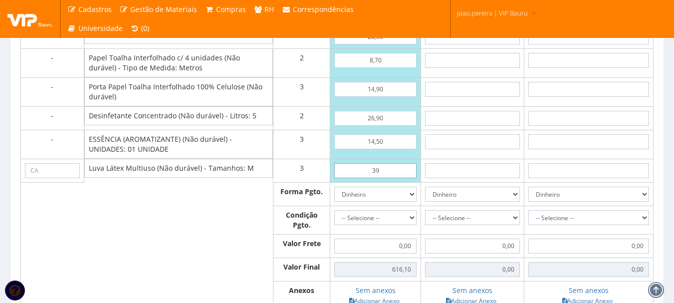
type input "724,10"
type input "3,90"
type input "618,80"
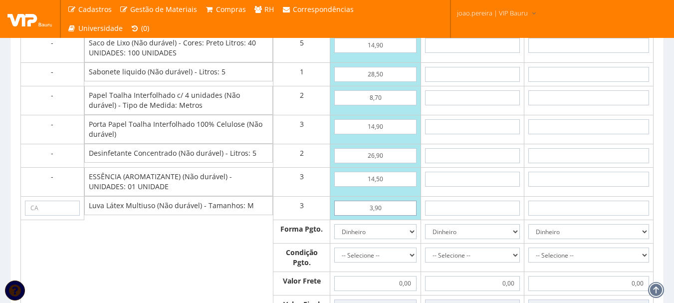
scroll to position [984, 0]
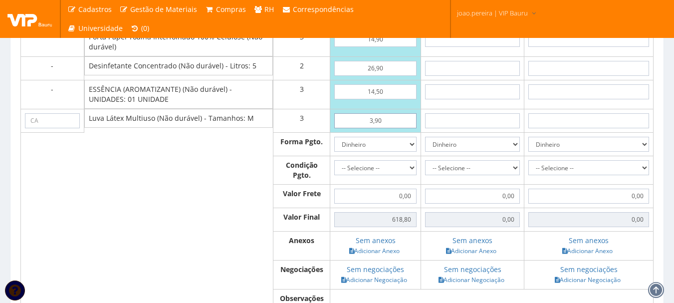
type input "3,90"
click at [415, 150] on select "Dinheiro Boleto Bancário Depósito Transferência Bancária Cartão de Crédito Cart…" at bounding box center [375, 144] width 82 height 15
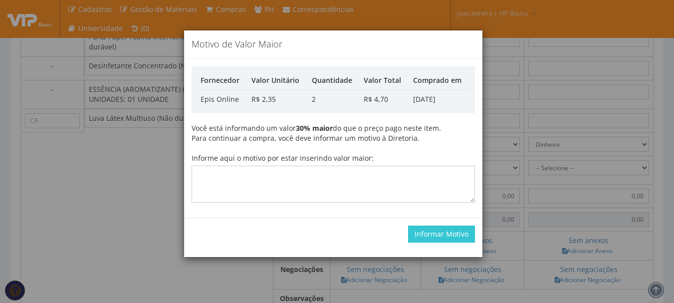
select select "1"
click at [334, 146] on select "Dinheiro Boleto Bancário Depósito Transferência Bancária Cartão de Crédito Cart…" at bounding box center [375, 144] width 82 height 15
click at [428, 47] on h4 "Motivo de Valor Maior" at bounding box center [333, 44] width 283 height 13
click at [421, 235] on button "Informar Motivo" at bounding box center [441, 233] width 67 height 17
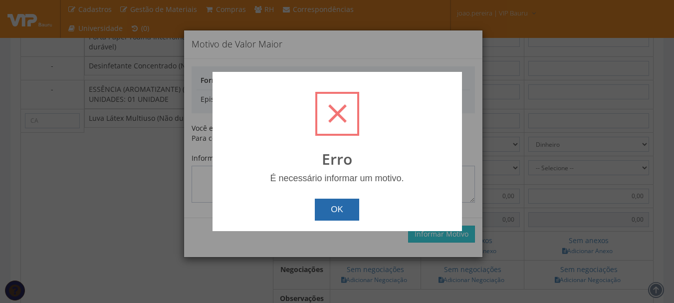
click at [341, 208] on button "OK" at bounding box center [337, 209] width 44 height 22
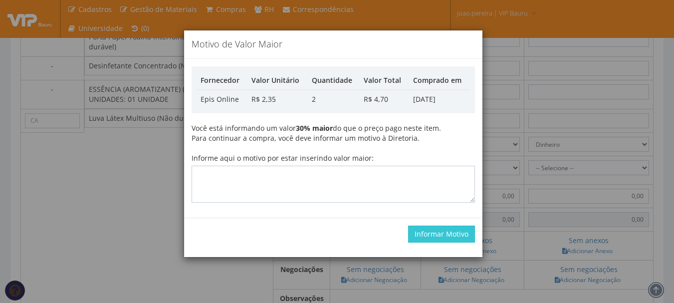
click at [512, 117] on div "Motivo de Valor Maior Fornecedor Valor Unitário Quantidade Valor Total Comprado…" at bounding box center [337, 151] width 674 height 303
click at [510, 121] on div "Motivo de Valor Maior Fornecedor Valor Unitário Quantidade Valor Total Comprado…" at bounding box center [337, 151] width 674 height 303
drag, startPoint x: 238, startPoint y: 88, endPoint x: 240, endPoint y: 56, distance: 32.0
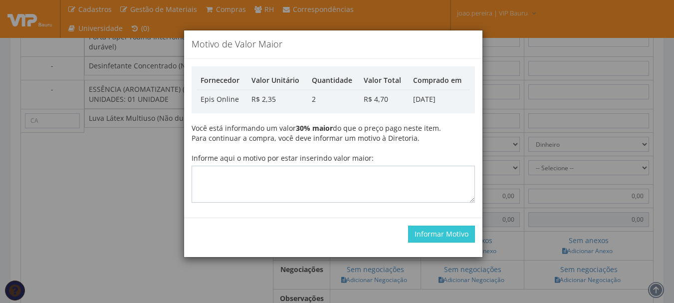
click at [238, 88] on th "Fornecedor" at bounding box center [221, 80] width 51 height 18
click at [240, 42] on h4 "Motivo de Valor Maior" at bounding box center [333, 44] width 283 height 13
click at [321, 18] on div "Motivo de Valor Maior Fornecedor Valor Unitário Quantidade Valor Total Comprado…" at bounding box center [337, 151] width 674 height 303
click at [248, 172] on textarea "Informe aqui o motivo por estar inserindo valor maior:" at bounding box center [333, 184] width 283 height 37
drag, startPoint x: 471, startPoint y: 98, endPoint x: 535, endPoint y: 8, distance: 110.2
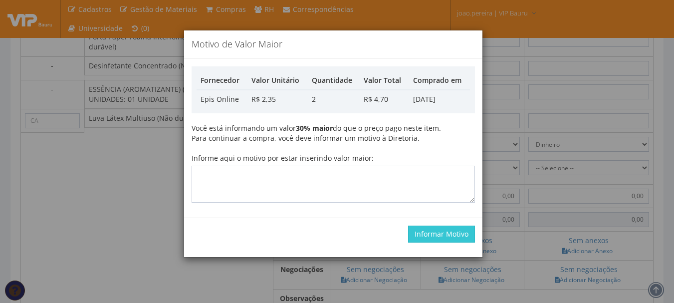
click at [533, 11] on div "Motivo de Valor Maior Fornecedor Valor Unitário Quantidade Valor Total Comprado…" at bounding box center [337, 151] width 674 height 303
drag, startPoint x: 539, startPoint y: 2, endPoint x: 487, endPoint y: 8, distance: 51.8
click at [538, 2] on div "Motivo de Valor Maior Fornecedor Valor Unitário Quantidade Valor Total Comprado…" at bounding box center [337, 151] width 674 height 303
drag, startPoint x: 154, startPoint y: 159, endPoint x: 192, endPoint y: 159, distance: 37.4
click at [166, 160] on div "Motivo de Valor Maior Fornecedor Valor Unitário Quantidade Valor Total Comprado…" at bounding box center [337, 151] width 674 height 303
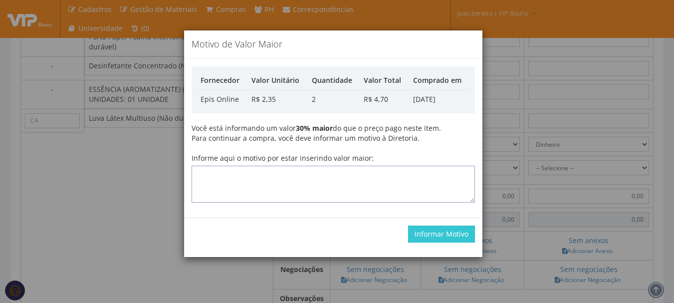
click at [375, 196] on textarea "Informe aqui o motivo por estar inserindo valor maior:" at bounding box center [333, 184] width 283 height 37
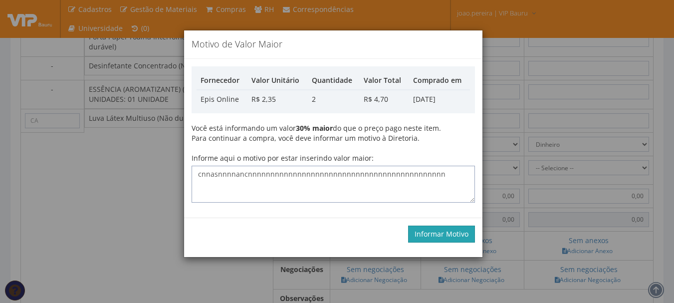
type textarea "cnnasnnnnancnnnnnnnnnnnnnnnnnnnnnnnnnnnnnnnnnnnnnnnnnnnn"
click at [453, 231] on button "Informar Motivo" at bounding box center [441, 233] width 67 height 17
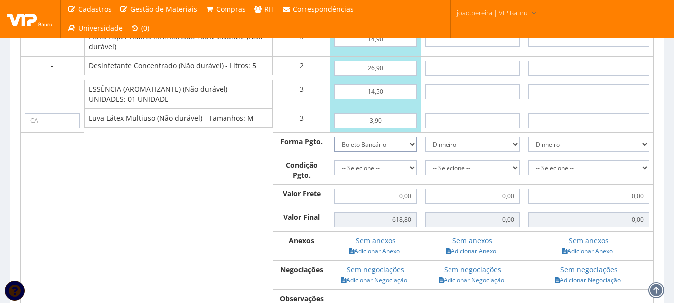
click at [406, 152] on select "Dinheiro Boleto Bancário Depósito Transferência Bancária Cartão de Crédito Cart…" at bounding box center [375, 144] width 82 height 15
select select "3"
click at [334, 146] on select "Dinheiro Boleto Bancário Depósito Transferência Bancária Cartão de Crédito Cart…" at bounding box center [375, 144] width 82 height 15
click at [409, 175] on select "-- Selecione -- À vista 7 dias 10 dias" at bounding box center [375, 167] width 82 height 15
select select "0"
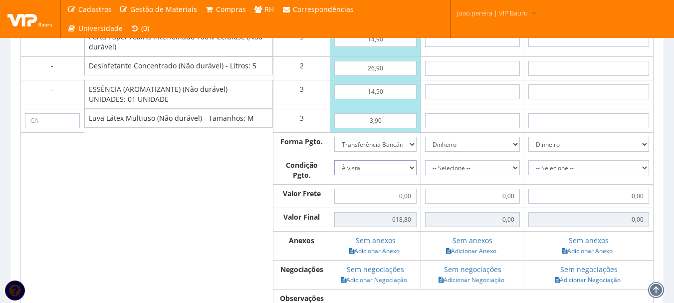
click at [334, 170] on select "-- Selecione -- À vista 7 dias 10 dias" at bounding box center [375, 167] width 82 height 15
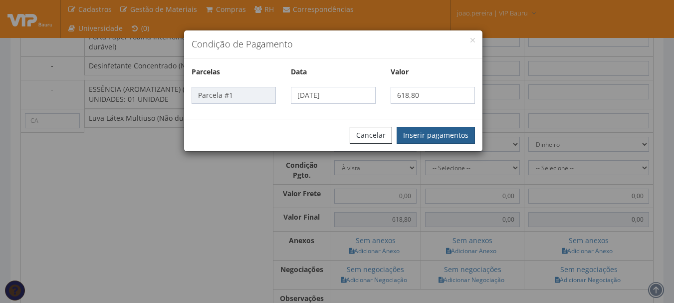
click at [458, 138] on button "Inserir pagamentos" at bounding box center [435, 135] width 78 height 17
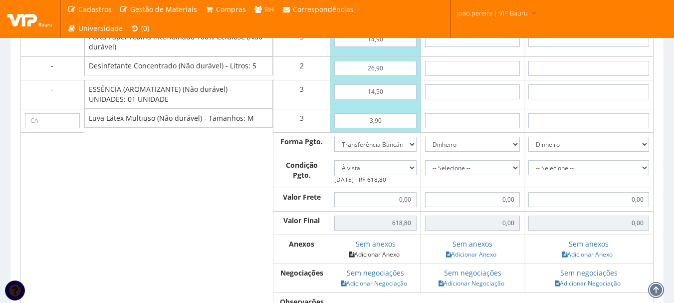
click at [377, 259] on link "Adicionar Anexo" at bounding box center [374, 254] width 56 height 10
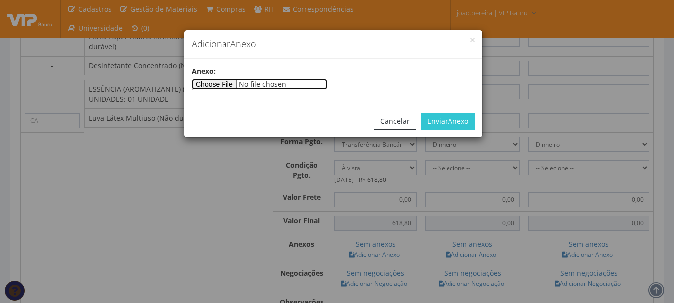
click at [227, 82] on input"] "file" at bounding box center [260, 84] width 136 height 11
type input"] "C:\fakepath\Orçamento VIP BAURU (QUIMICOS) 25701 (1).pdf"
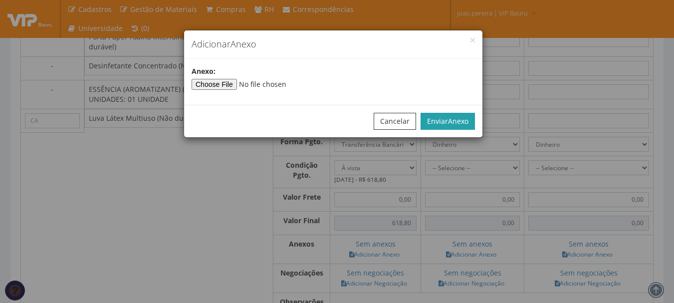
click at [470, 117] on button "Enviar Anexo" at bounding box center [447, 121] width 54 height 17
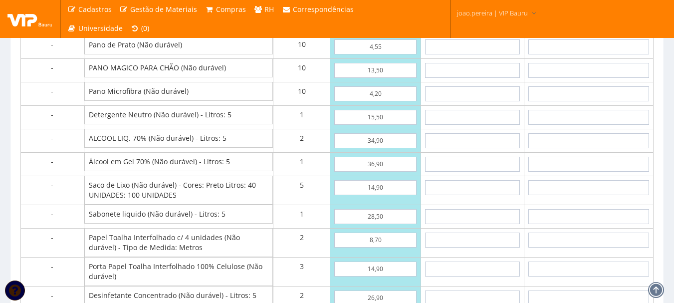
scroll to position [685, 0]
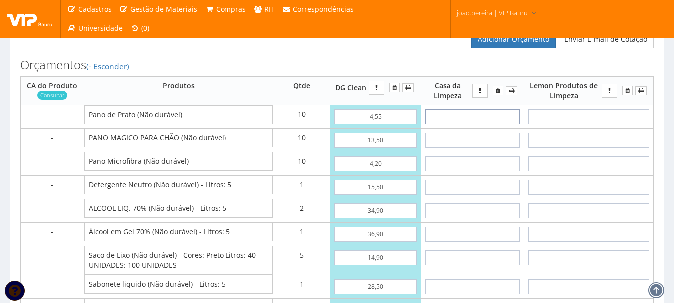
click at [473, 121] on input "text" at bounding box center [472, 116] width 95 height 15
click at [470, 124] on input "text" at bounding box center [472, 116] width 95 height 15
type input "8"
type input "80,00"
type input "89"
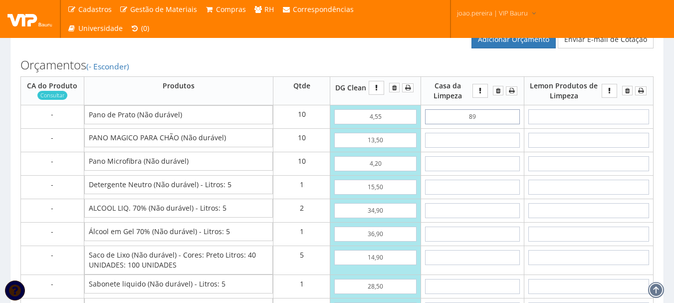
type input "890,00"
type input "8,90"
type input "89,00"
type input "8,90"
type input "2"
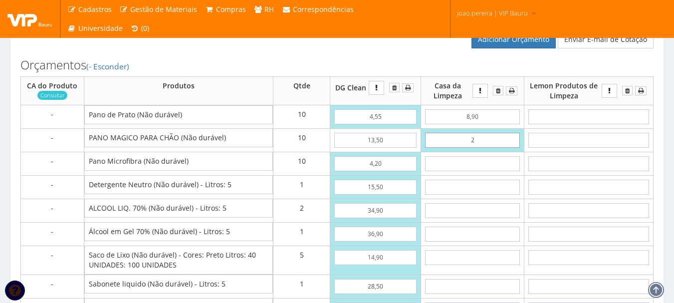
type input "109,00"
type input "20"
type input "289,00"
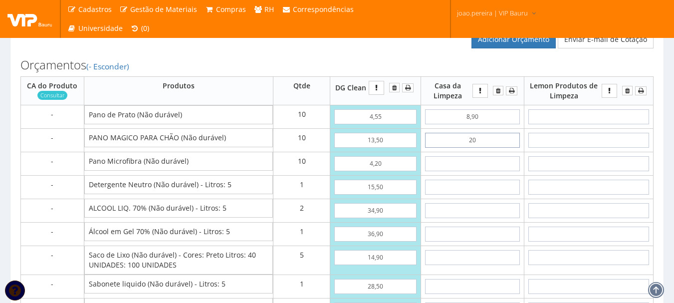
type input "2,00"
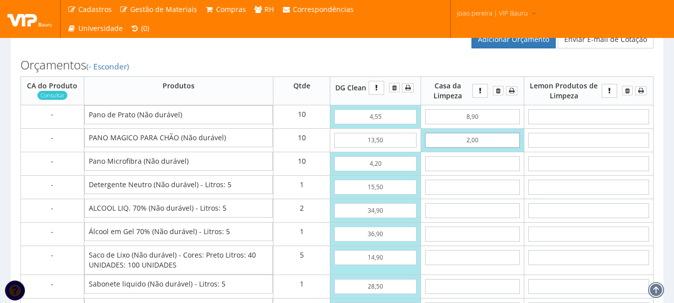
type input "109,00"
type input "20,00"
type input "289,00"
type input "20,00"
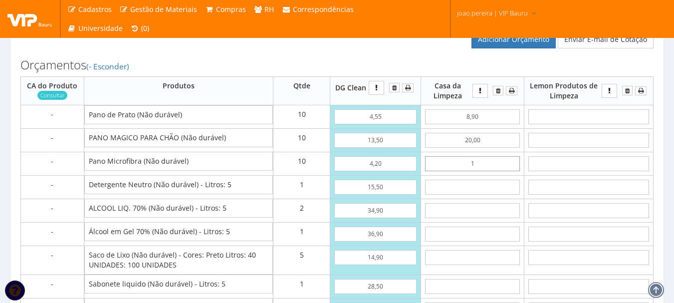
type input "15"
type input "439,00"
type input "1,50"
type input "304,00"
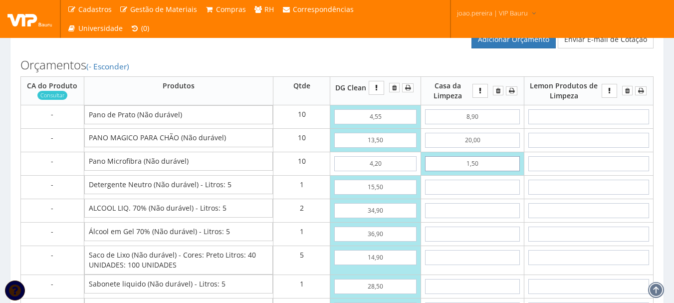
type input "15,00"
type input "439,00"
type input "15,00"
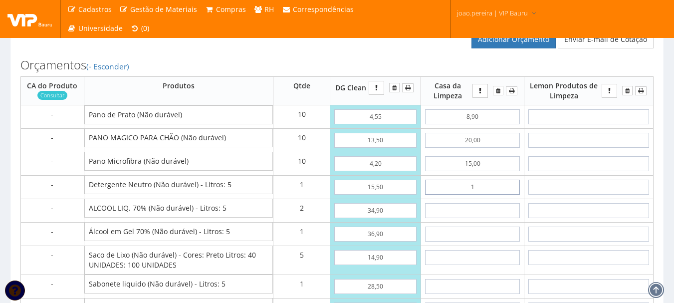
type input "15"
type input "454,00"
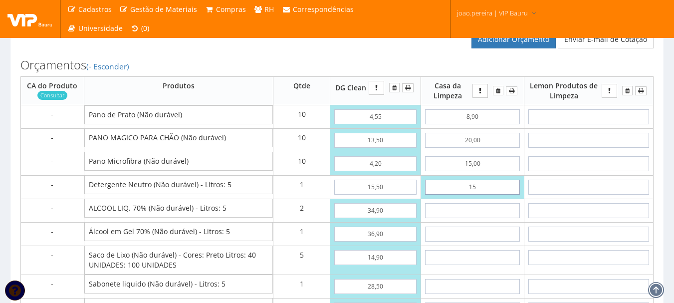
type input "1,57"
type input "440,57"
type input "15,75"
type input "454,75"
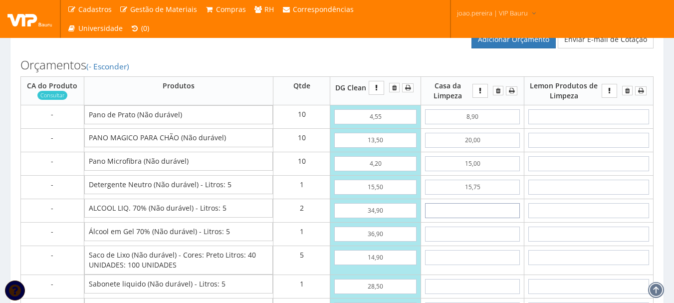
type input "3"
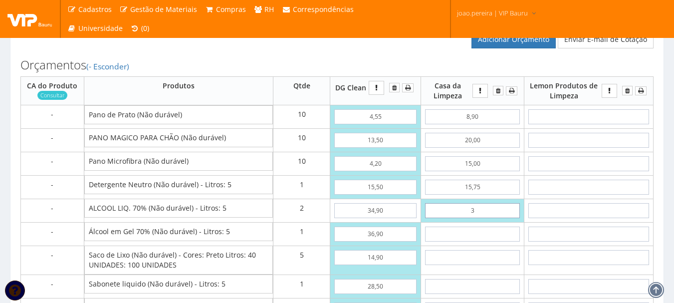
type input "460,75"
type input "39"
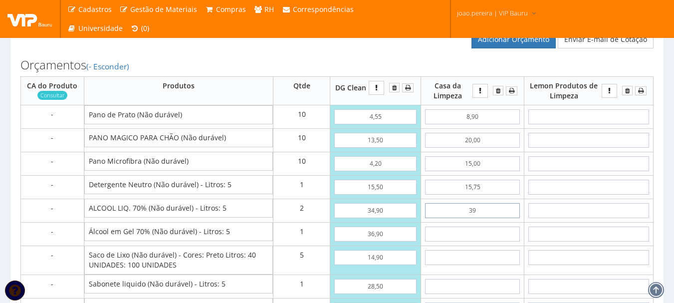
type input "532,75"
type input "3,95"
type input "462,65"
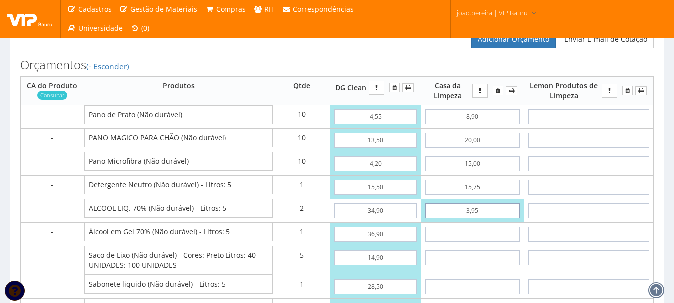
type input "39,50"
type input "533,75"
type input "39,50"
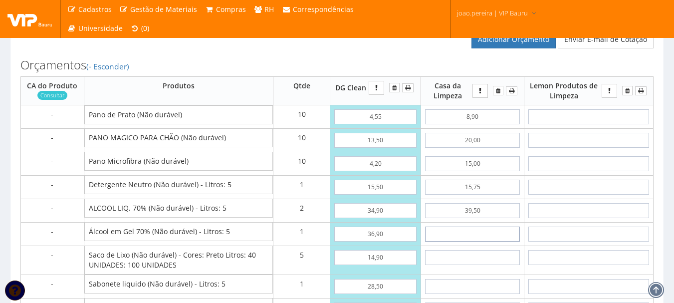
type input "5"
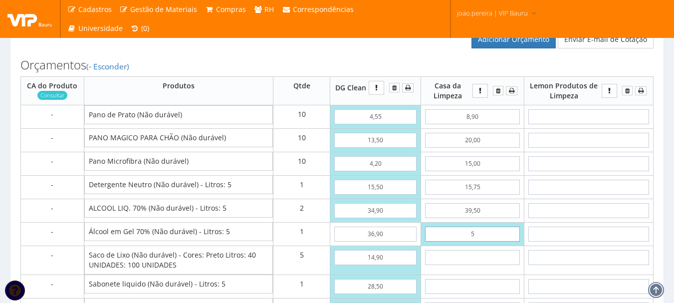
type input "538,75"
type input "55"
type input "588,75"
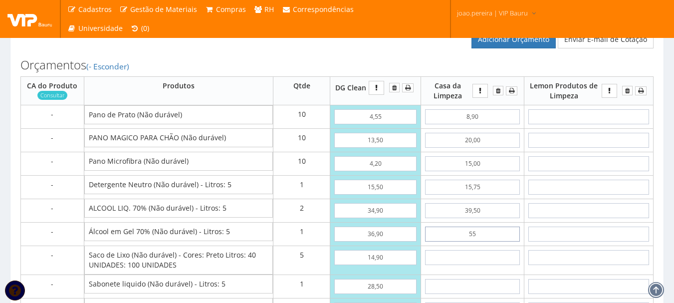
type input "5,50"
type input "539,25"
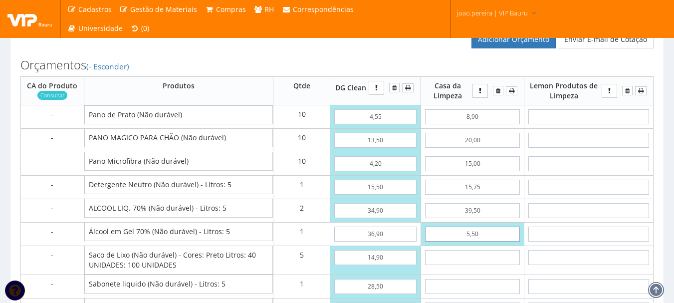
type input "55,00"
type input "588,75"
type input "55,00"
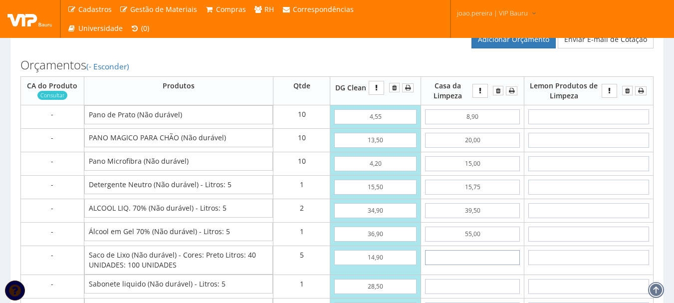
type input "2"
type input "598,75"
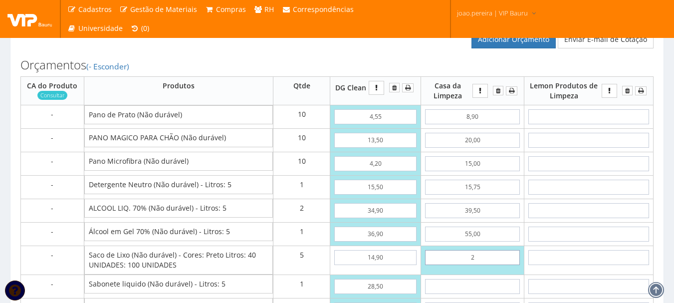
type input "27"
type input "723,75"
type input "2,75"
type input "602,50"
type input "27,50"
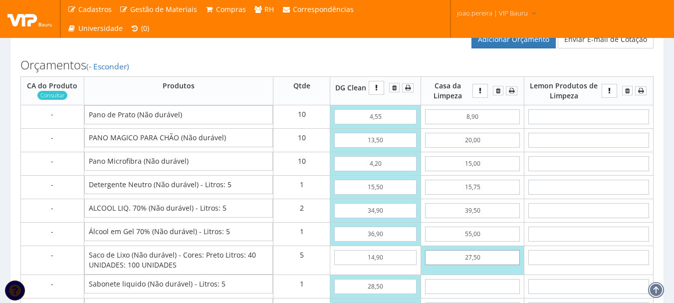
type input "726,25"
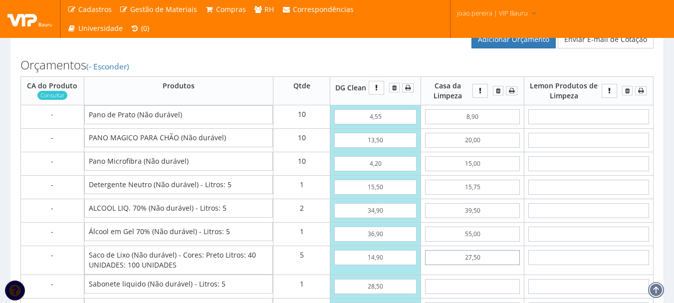
type input "27,50"
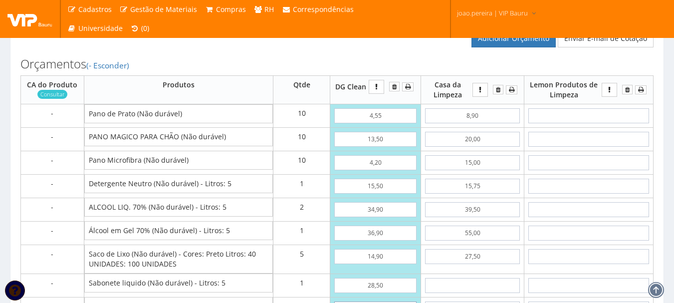
scroll to position [853, 0]
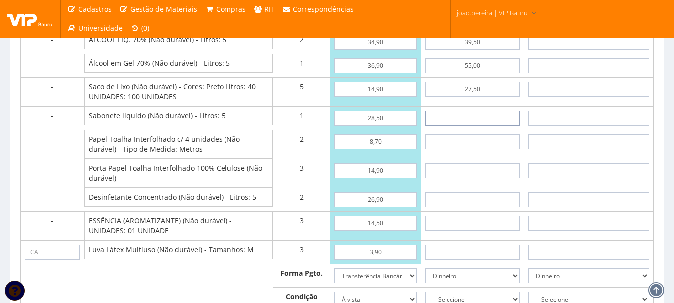
click at [470, 126] on input "text" at bounding box center [472, 118] width 95 height 15
type input "5"
type input "731,25"
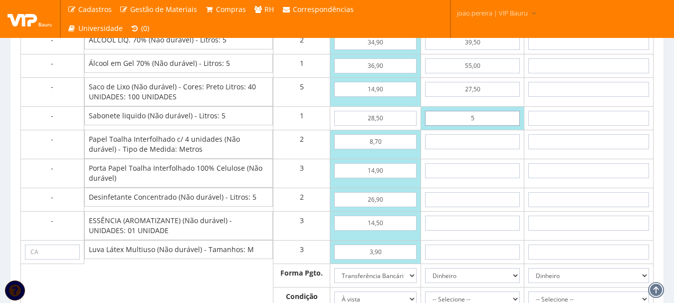
type input "52"
type input "778,25"
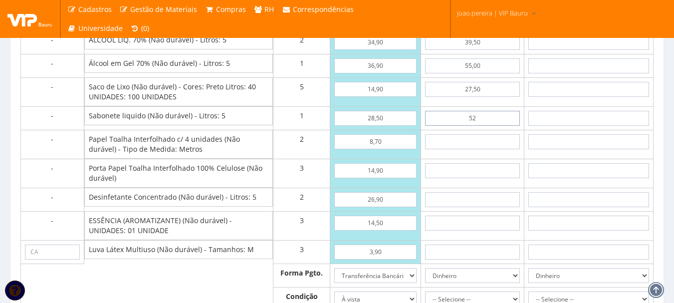
type input "5,29"
type input "731,54"
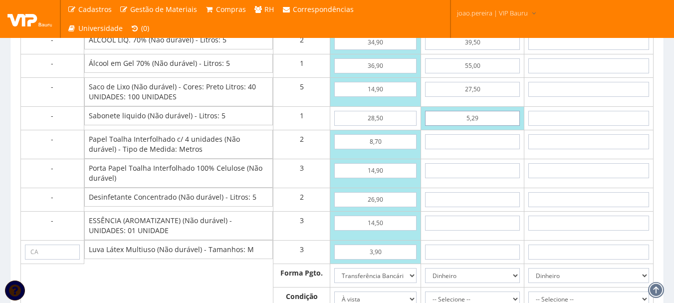
type input "52,90"
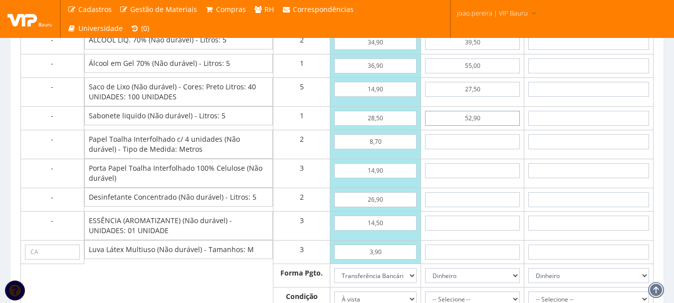
type input "779,15"
type input "52,90"
type input "5"
type input "789,15"
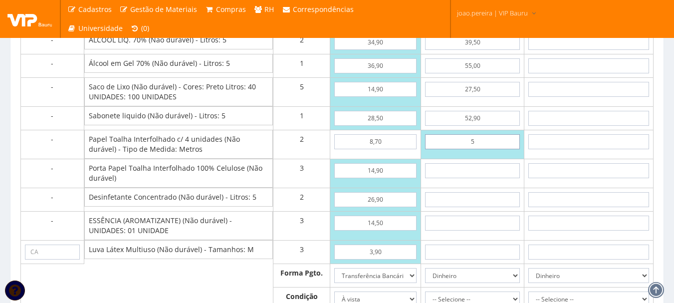
type input "59"
type input "897,15"
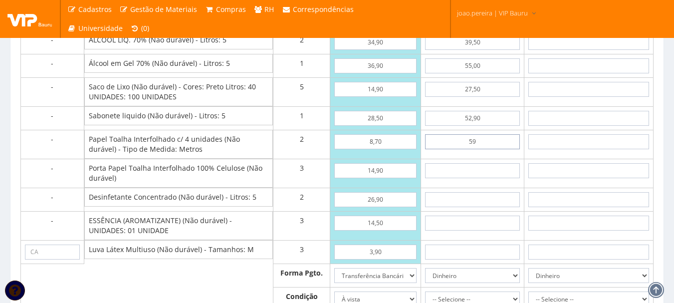
type input "5,90"
type input "790,95"
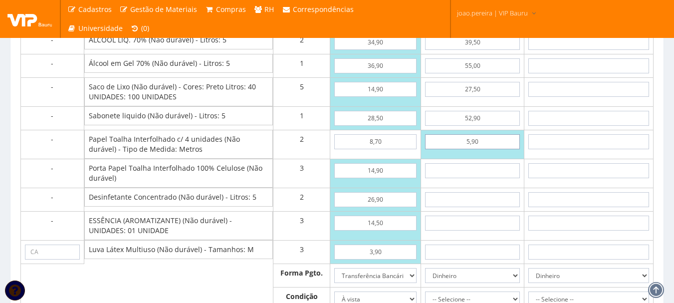
type input "5,90"
type input "1"
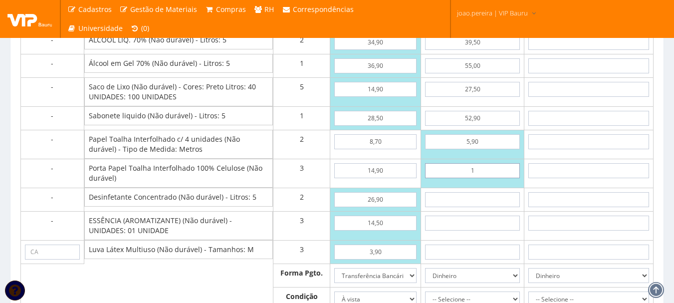
type input "793,95"
type input "12"
type input "826,95"
type input "1,20"
type input "794,55"
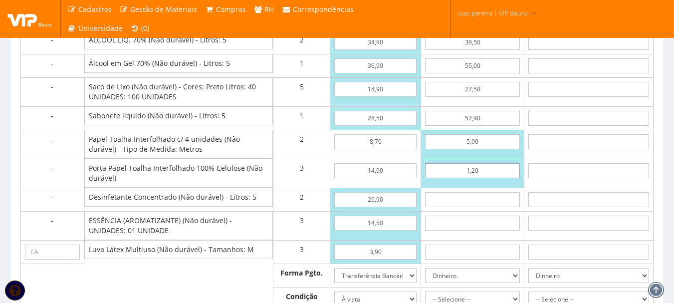
type input "12,00"
type input "826,95"
type input "12,00"
type input "2"
type input "830,95"
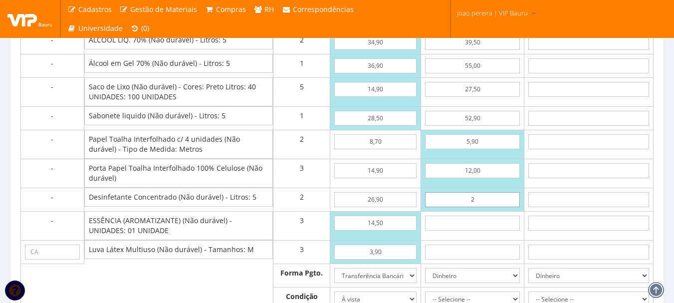
type input "23"
type input "872,95"
type input "2,39"
type input "831,73"
type input "23,90"
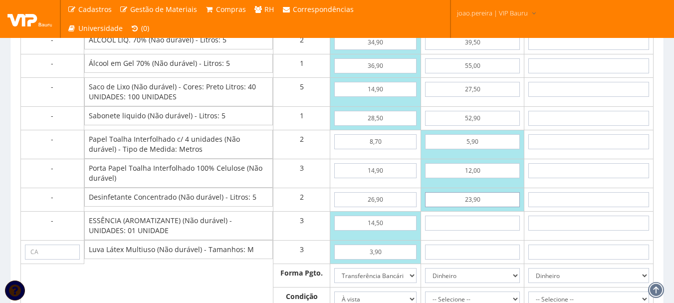
type input "874,75"
type input "23,90"
type input "1"
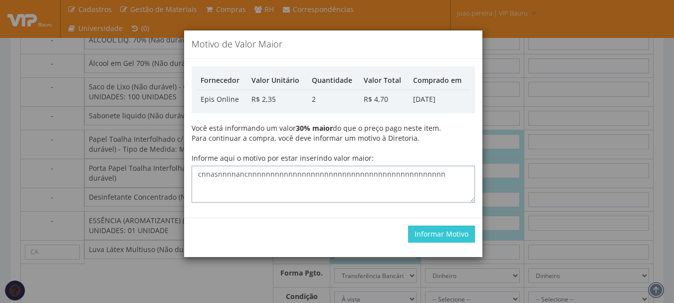
drag, startPoint x: 451, startPoint y: 180, endPoint x: 103, endPoint y: 163, distance: 349.0
click at [103, 163] on div "Motivo de Valor Maior Fornecedor Valor Unitário Quantidade Valor Total Comprado…" at bounding box center [337, 151] width 674 height 303
click at [432, 228] on button "Informar Motivo" at bounding box center [441, 233] width 67 height 17
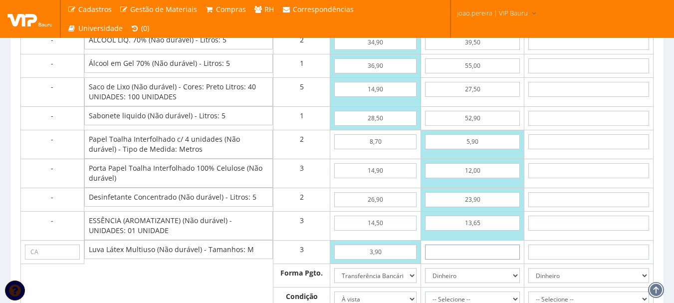
click at [476, 259] on input "text" at bounding box center [472, 251] width 95 height 15
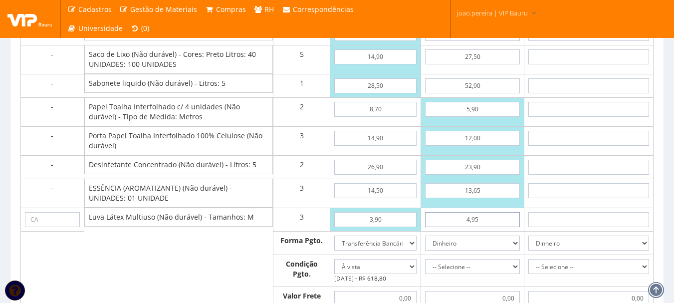
scroll to position [903, 0]
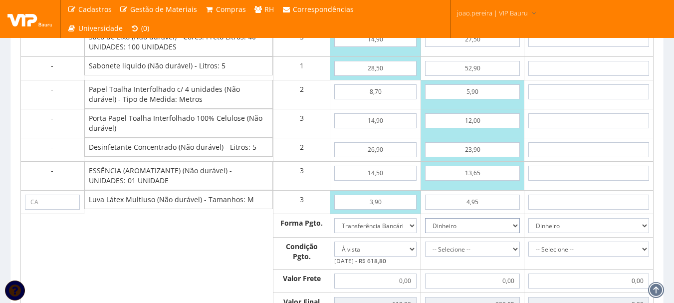
click at [516, 233] on select "Dinheiro Boleto Bancário Depósito Transferência Bancária Cartão de Crédito Cart…" at bounding box center [472, 225] width 95 height 15
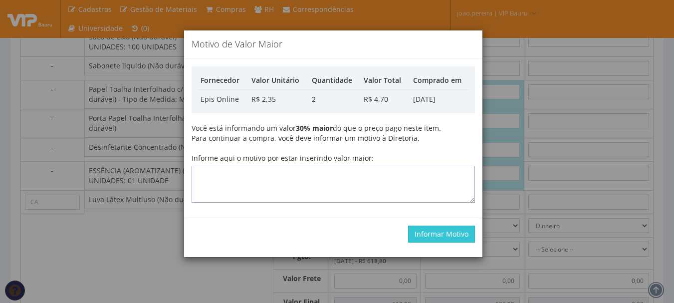
click at [369, 175] on textarea "Informe aqui o motivo por estar inserindo valor maior:" at bounding box center [333, 184] width 283 height 37
click at [432, 235] on button "Informar Motivo" at bounding box center [441, 233] width 67 height 17
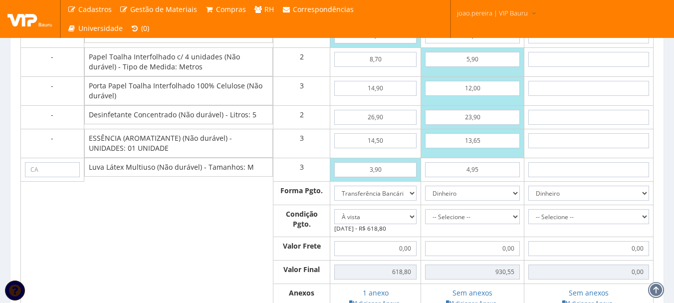
scroll to position [953, 0]
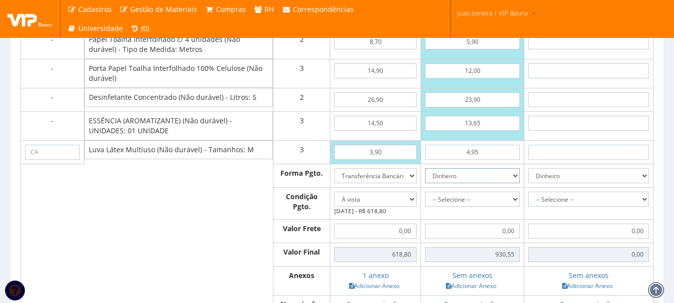
click at [518, 183] on select "Dinheiro Boleto Bancário Depósito Transferência Bancária Cartão de Crédito Cart…" at bounding box center [472, 175] width 95 height 15
click at [425, 178] on select "Dinheiro Boleto Bancário Depósito Transferência Bancária Cartão de Crédito Cart…" at bounding box center [472, 175] width 95 height 15
click at [516, 206] on select "-- Selecione -- À vista 7 dias 10 dias" at bounding box center [472, 199] width 95 height 15
click at [425, 201] on select "-- Selecione -- À vista 7 dias 10 dias" at bounding box center [472, 199] width 95 height 15
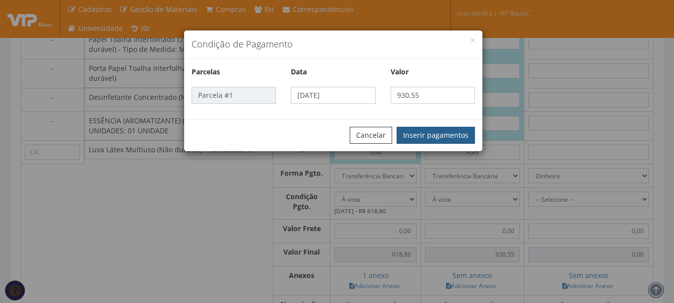
click at [426, 130] on button "Inserir pagamentos" at bounding box center [435, 135] width 78 height 17
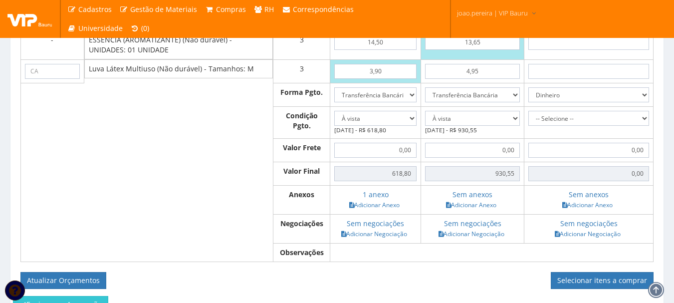
scroll to position [1053, 0]
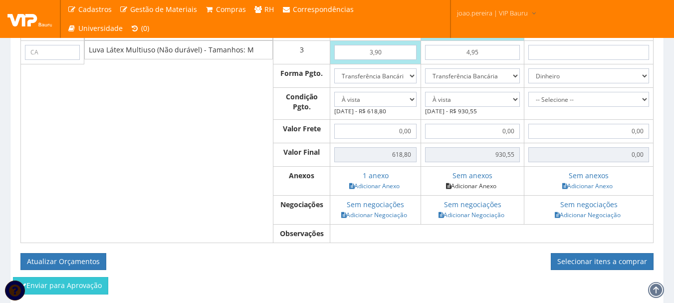
click at [481, 191] on link "Adicionar Anexo" at bounding box center [471, 186] width 56 height 10
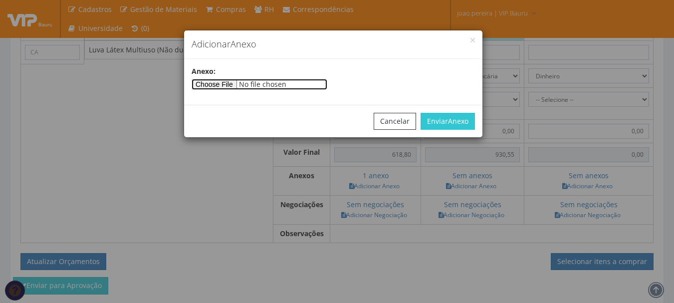
click at [221, 82] on input"] "file" at bounding box center [260, 84] width 136 height 11
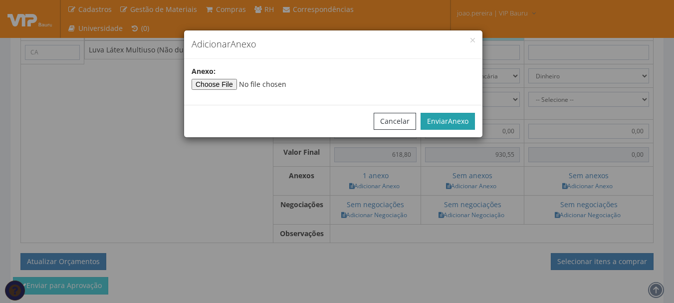
click at [458, 118] on span "Anexo" at bounding box center [458, 120] width 20 height 9
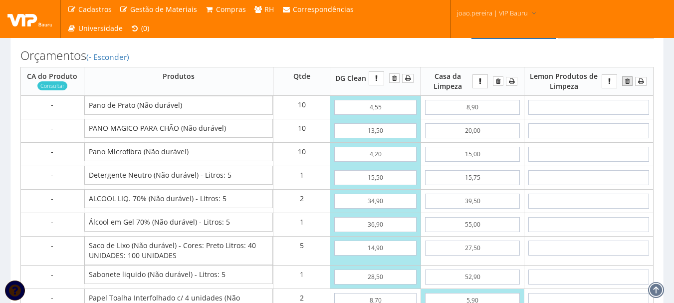
scroll to position [704, 0]
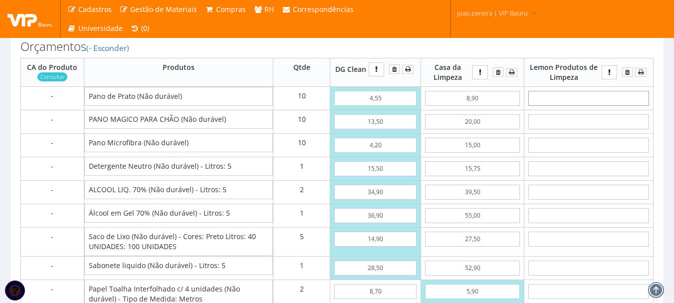
click at [595, 106] on input "text" at bounding box center [588, 98] width 121 height 15
click at [584, 106] on input "text" at bounding box center [588, 98] width 121 height 15
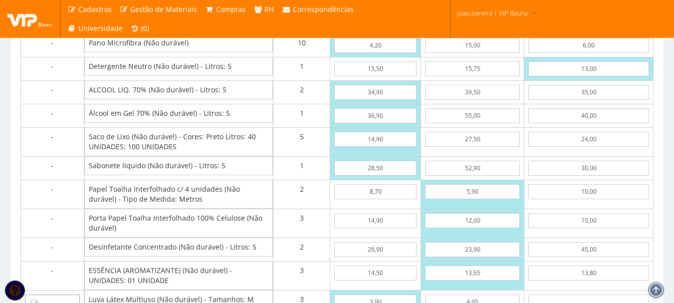
scroll to position [964, 0]
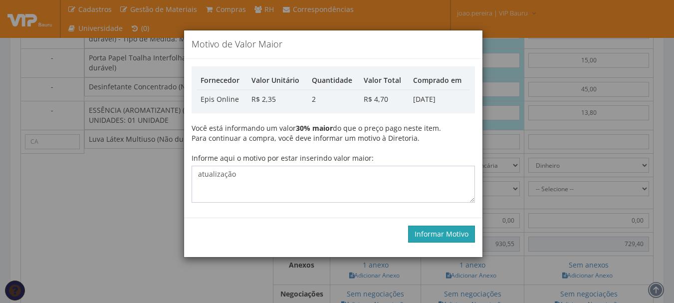
click at [463, 240] on button "Informar Motivo" at bounding box center [441, 233] width 67 height 17
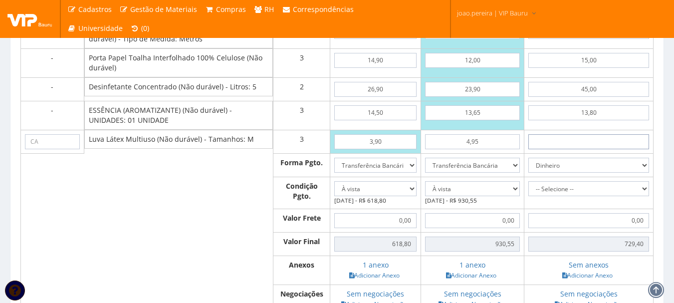
click at [591, 149] on input "text" at bounding box center [588, 141] width 121 height 15
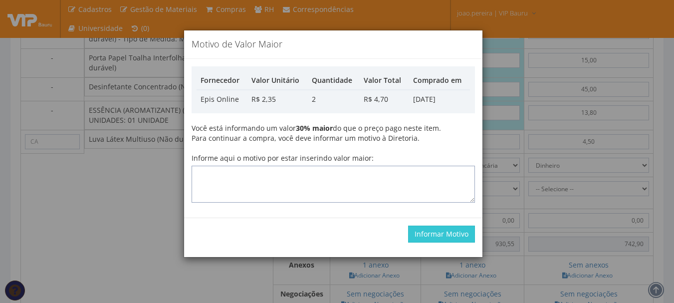
click at [355, 181] on textarea "Informe aqui o motivo por estar inserindo valor maior:" at bounding box center [333, 184] width 283 height 37
click at [446, 231] on button "Informar Motivo" at bounding box center [441, 233] width 67 height 17
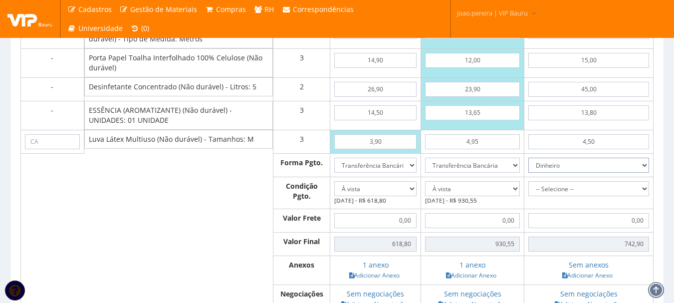
click at [600, 173] on select "Dinheiro Boleto Bancário Depósito Transferência Bancária Cartão de Crédito Cart…" at bounding box center [588, 165] width 121 height 15
click at [528, 167] on select "Dinheiro Boleto Bancário Depósito Transferência Bancária Cartão de Crédito Cart…" at bounding box center [588, 165] width 121 height 15
click at [643, 196] on select "-- Selecione -- À vista 7 dias 10 dias" at bounding box center [588, 188] width 121 height 15
click at [528, 191] on select "-- Selecione -- À vista 7 dias 10 dias" at bounding box center [588, 188] width 121 height 15
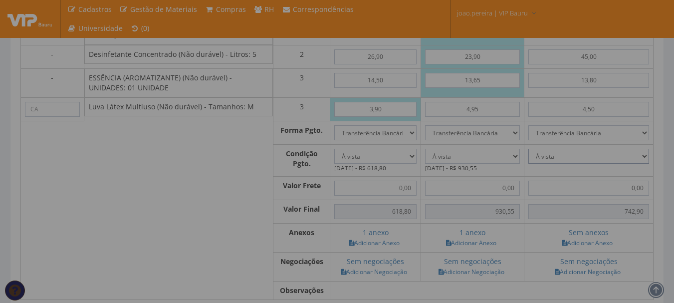
scroll to position [1013, 0]
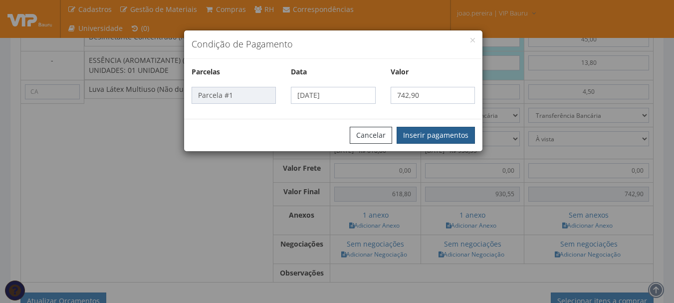
click at [451, 134] on button "Inserir pagamentos" at bounding box center [435, 135] width 78 height 17
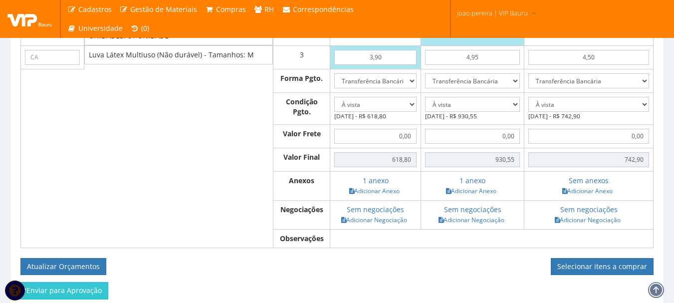
scroll to position [1063, 0]
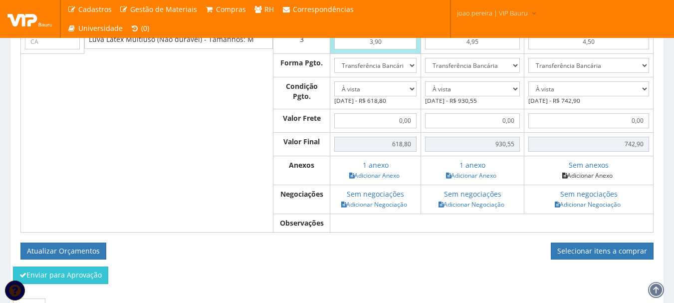
click at [598, 181] on link "Adicionar Anexo" at bounding box center [587, 175] width 56 height 10
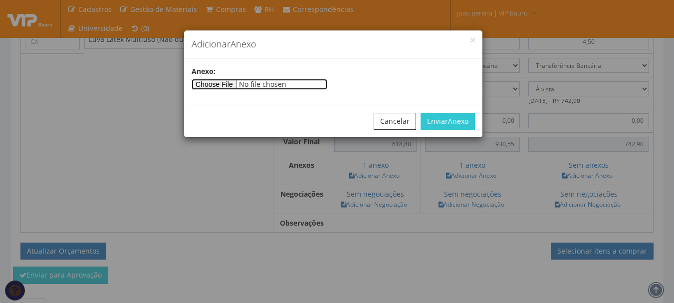
click at [227, 79] on input"] "file" at bounding box center [260, 84] width 136 height 11
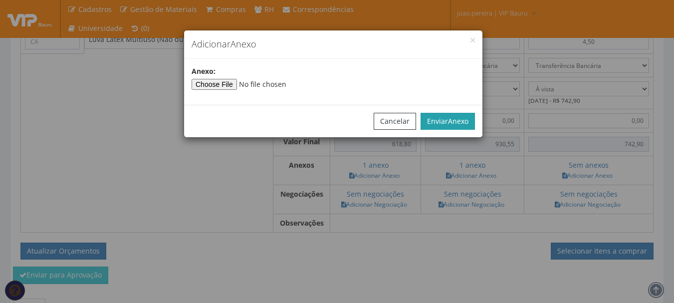
click at [462, 119] on span "Anexo" at bounding box center [458, 120] width 20 height 9
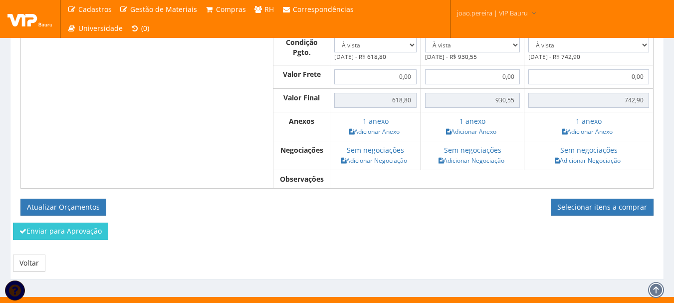
scroll to position [1128, 0]
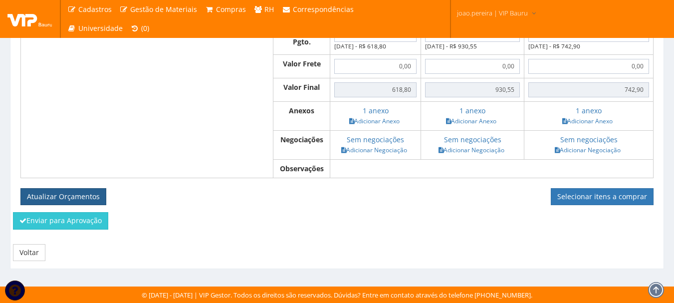
click at [77, 199] on button "Atualizar Orçamentos" at bounding box center [63, 196] width 86 height 17
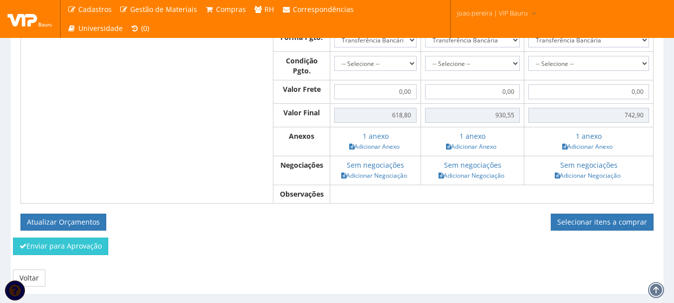
scroll to position [1124, 0]
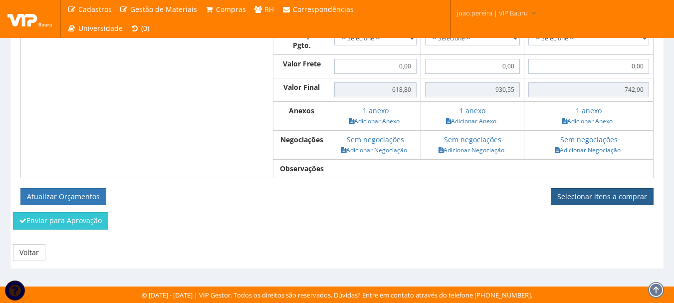
click at [612, 198] on link "Selecionar itens a comprar" at bounding box center [602, 196] width 103 height 17
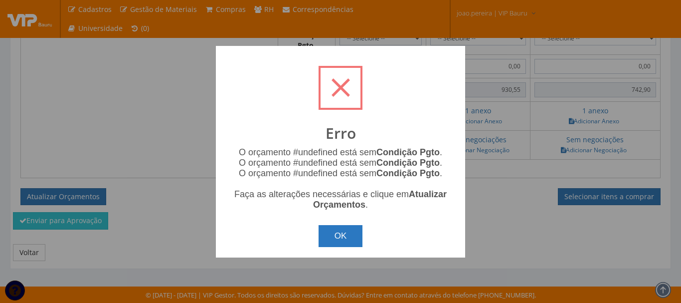
click at [343, 228] on button "OK" at bounding box center [341, 236] width 44 height 22
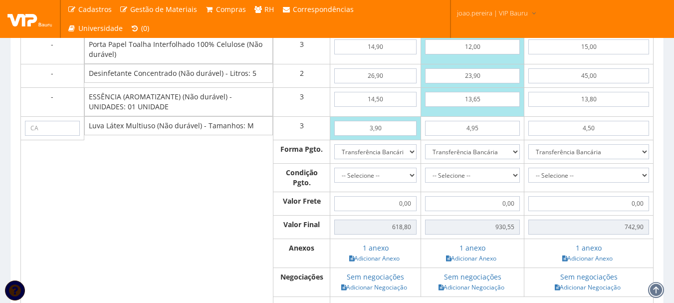
scroll to position [975, 0]
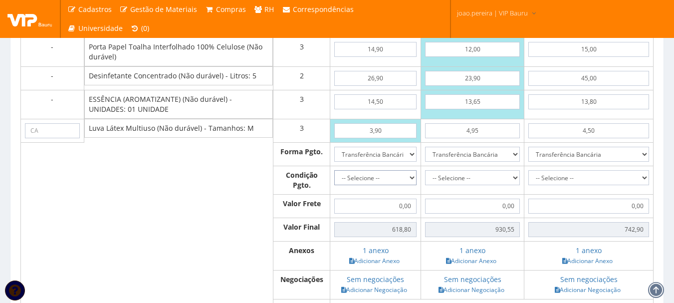
click at [408, 185] on select "-- Selecione -- À vista 7 dias 10 dias" at bounding box center [375, 177] width 82 height 15
select select "0"
click at [334, 180] on select "-- Selecione -- À vista 7 dias 10 dias" at bounding box center [375, 177] width 82 height 15
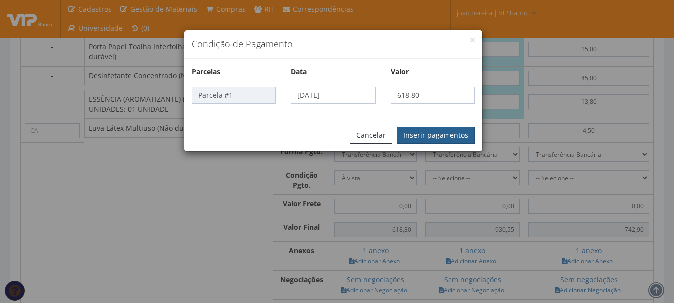
click at [444, 136] on button "Inserir pagamentos" at bounding box center [435, 135] width 78 height 17
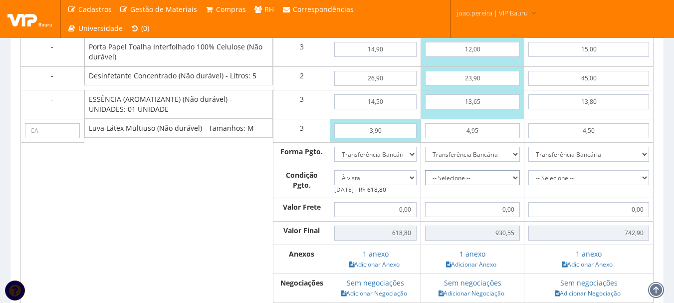
click at [515, 185] on select "-- Selecione -- À vista 7 dias 10 dias" at bounding box center [472, 177] width 95 height 15
select select "0"
click at [425, 180] on select "-- Selecione -- À vista 7 dias 10 dias" at bounding box center [472, 177] width 95 height 15
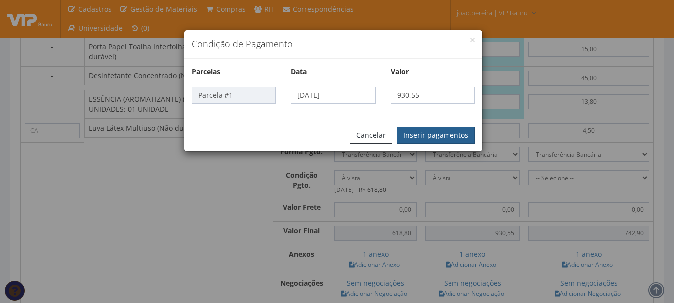
click at [443, 133] on button "Inserir pagamentos" at bounding box center [435, 135] width 78 height 17
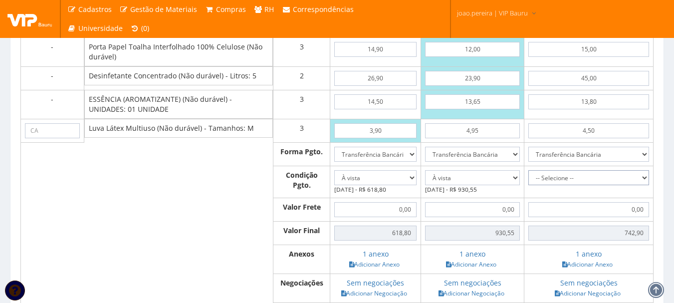
drag, startPoint x: 648, startPoint y: 184, endPoint x: 643, endPoint y: 185, distance: 5.5
click at [648, 184] on select "-- Selecione -- À vista 7 dias 10 dias" at bounding box center [588, 177] width 121 height 15
select select "0"
click at [528, 180] on select "-- Selecione -- À vista 7 dias 10 dias" at bounding box center [588, 177] width 121 height 15
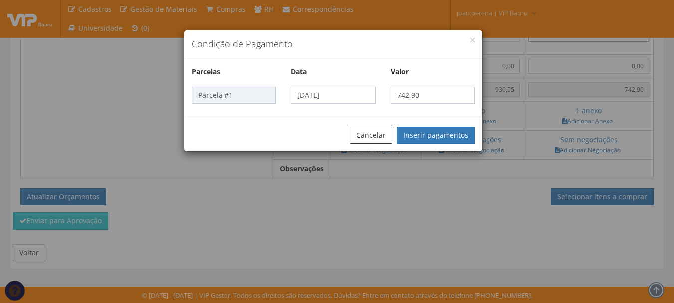
scroll to position [1124, 0]
click at [455, 135] on button "Inserir pagamentos" at bounding box center [435, 135] width 78 height 17
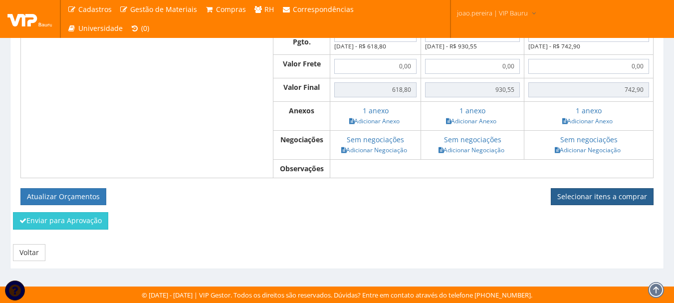
click at [604, 198] on link "Selecionar itens a comprar" at bounding box center [602, 196] width 103 height 17
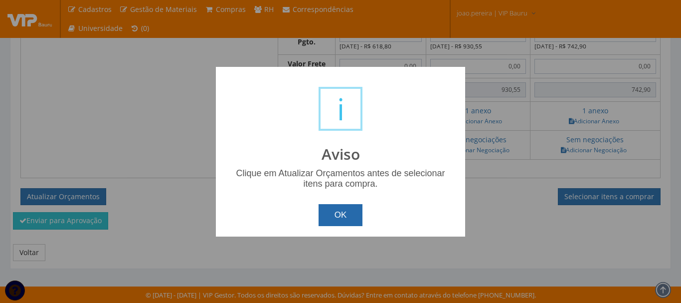
click at [343, 211] on button "OK" at bounding box center [341, 215] width 44 height 22
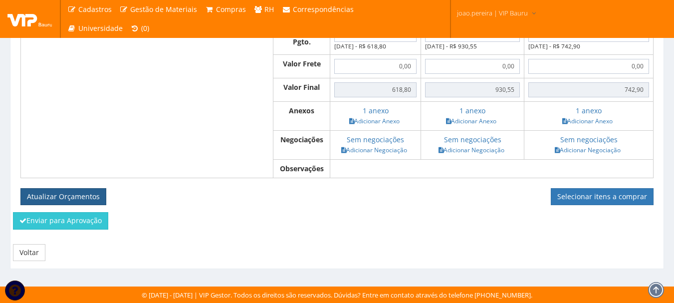
click at [60, 199] on button "Atualizar Orçamentos" at bounding box center [63, 196] width 86 height 17
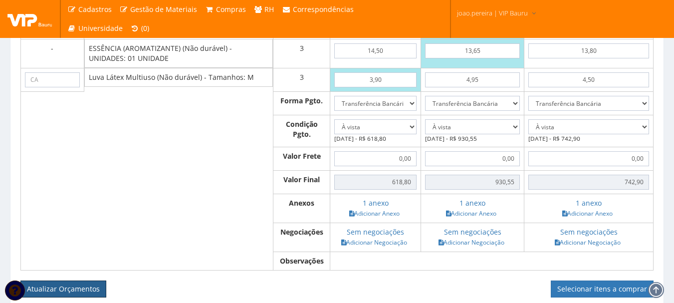
scroll to position [1024, 0]
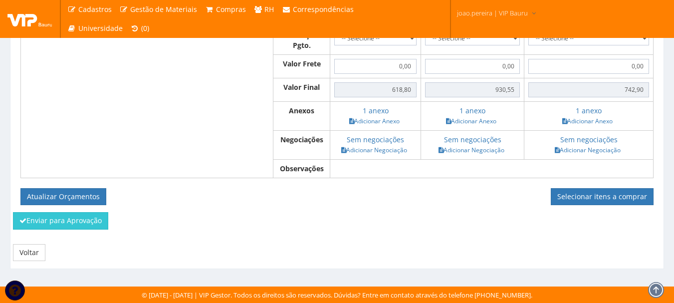
scroll to position [1124, 0]
click at [610, 201] on link "Selecionar itens a comprar" at bounding box center [602, 196] width 103 height 17
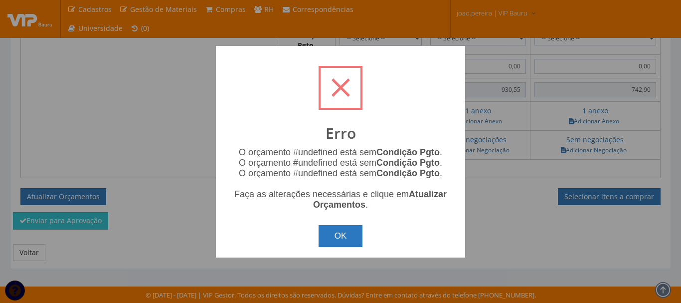
click at [334, 235] on button "OK" at bounding box center [341, 236] width 44 height 22
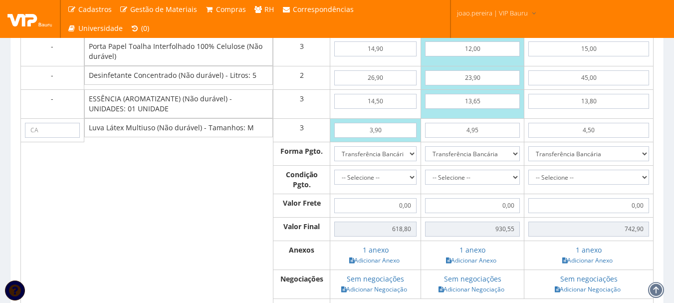
scroll to position [975, 0]
click at [407, 185] on select "-- Selecione -- À vista 7 dias 10 dias" at bounding box center [375, 177] width 82 height 15
select select "0"
click at [334, 180] on select "-- Selecione -- À vista 7 dias 10 dias" at bounding box center [375, 177] width 82 height 15
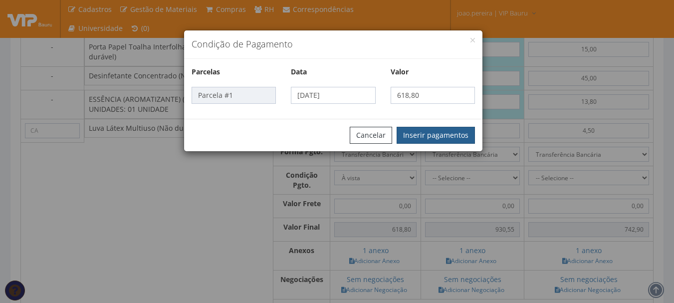
click at [420, 134] on button "Inserir pagamentos" at bounding box center [435, 135] width 78 height 17
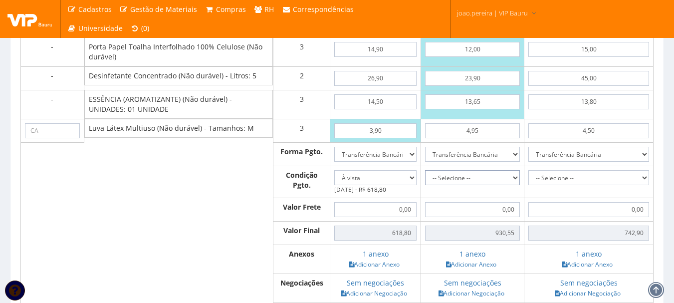
drag, startPoint x: 513, startPoint y: 188, endPoint x: 508, endPoint y: 189, distance: 5.1
click at [513, 185] on select "-- Selecione -- À vista 7 dias 10 dias" at bounding box center [472, 177] width 95 height 15
select select "0"
click at [425, 180] on select "-- Selecione -- À vista 7 dias 10 dias" at bounding box center [472, 177] width 95 height 15
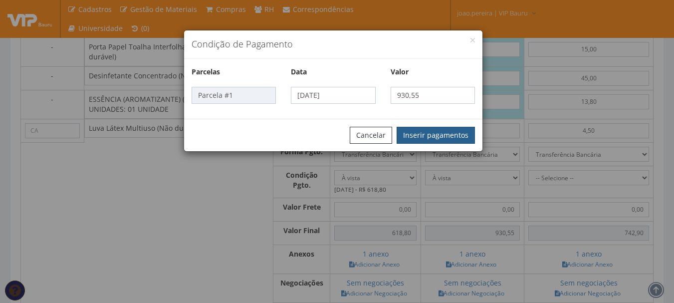
click at [445, 133] on button "Inserir pagamentos" at bounding box center [435, 135] width 78 height 17
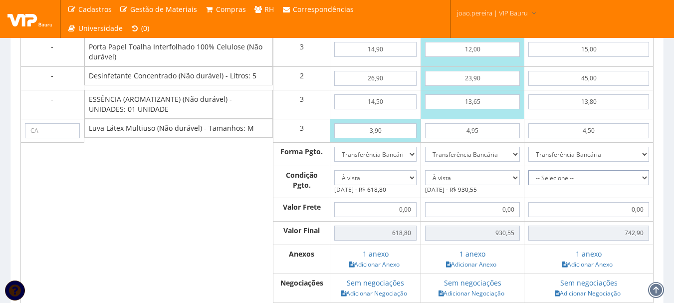
click at [639, 185] on select "-- Selecione -- À vista 7 dias 10 dias" at bounding box center [588, 177] width 121 height 15
select select "0"
click at [528, 180] on select "-- Selecione -- À vista 7 dias 10 dias" at bounding box center [588, 177] width 121 height 15
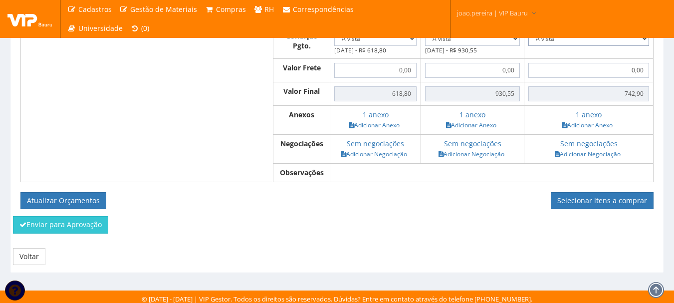
scroll to position [1124, 0]
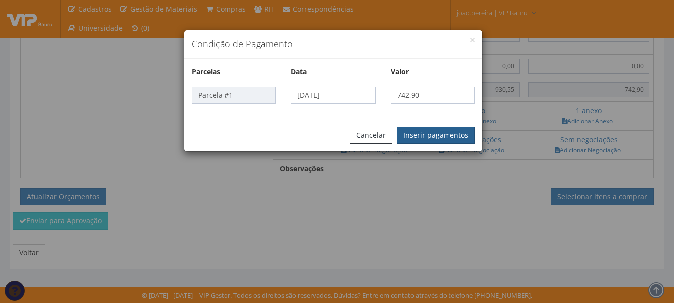
click at [419, 131] on button "Inserir pagamentos" at bounding box center [435, 135] width 78 height 17
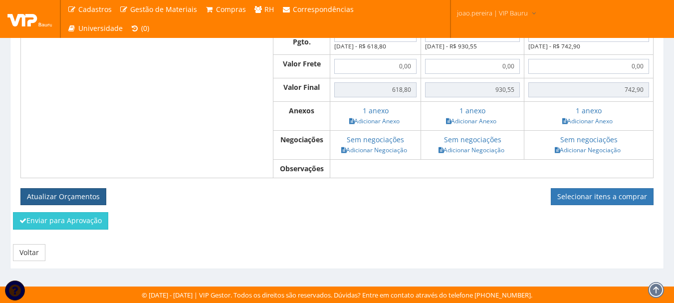
click at [56, 196] on button "Atualizar Orçamentos" at bounding box center [63, 196] width 86 height 17
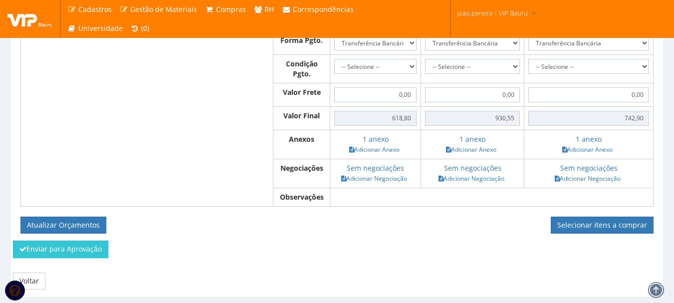
scroll to position [1124, 0]
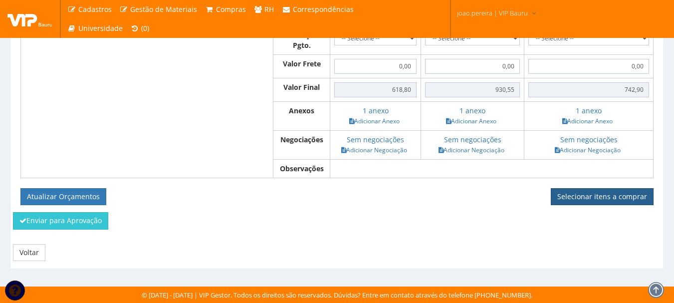
click at [611, 201] on link "Selecionar itens a comprar" at bounding box center [602, 196] width 103 height 17
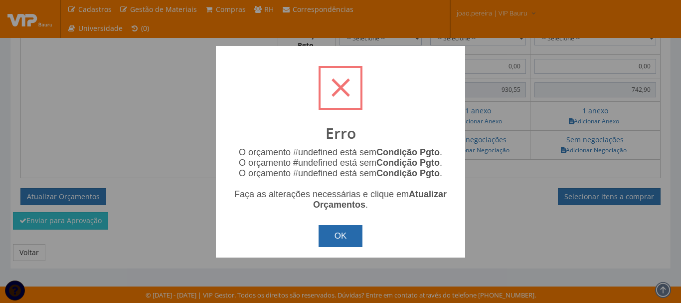
click at [351, 232] on button "OK" at bounding box center [341, 236] width 44 height 22
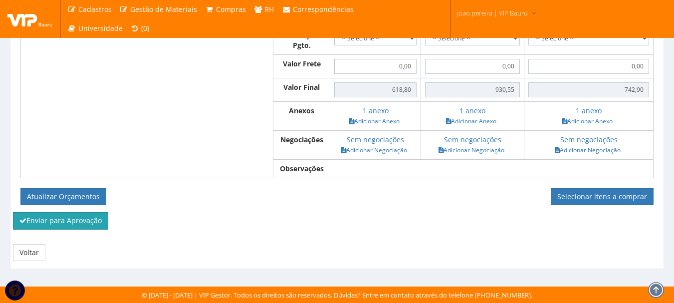
click at [79, 223] on button "Enviar para Aprovação" at bounding box center [60, 220] width 95 height 17
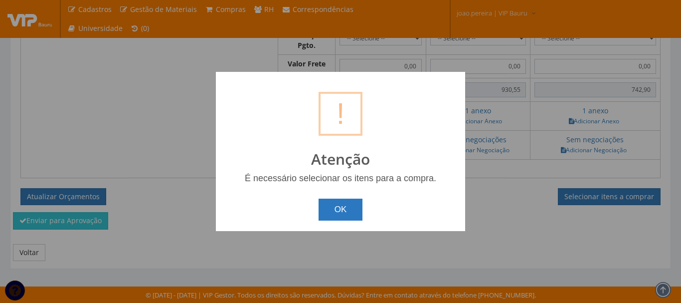
click at [347, 212] on button "OK" at bounding box center [341, 209] width 44 height 22
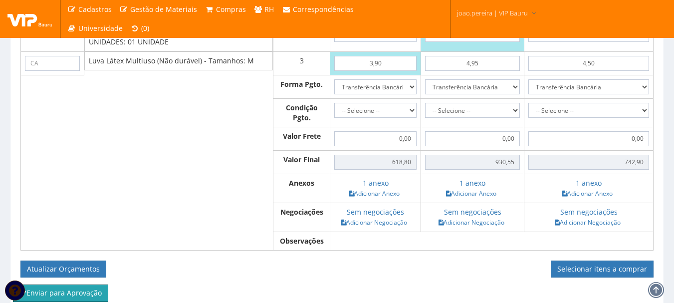
scroll to position [1024, 0]
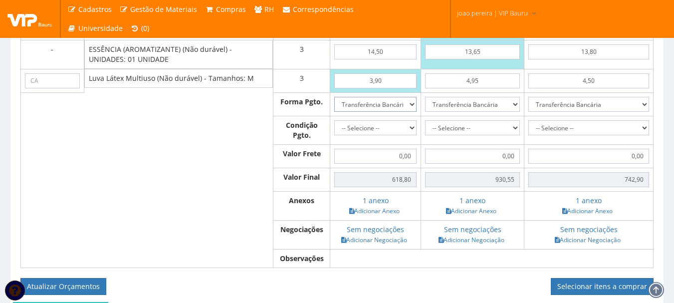
click at [408, 112] on select "Dinheiro Boleto Bancário Depósito Transferência Bancária Cartão de Crédito Cart…" at bounding box center [375, 104] width 82 height 15
select select "0"
click at [334, 106] on select "Dinheiro Boleto Bancário Depósito Transferência Bancária Cartão de Crédito Cart…" at bounding box center [375, 104] width 82 height 15
click at [409, 135] on select "-- Selecione -- À vista 7 dias 10 dias" at bounding box center [375, 127] width 82 height 15
select select "0"
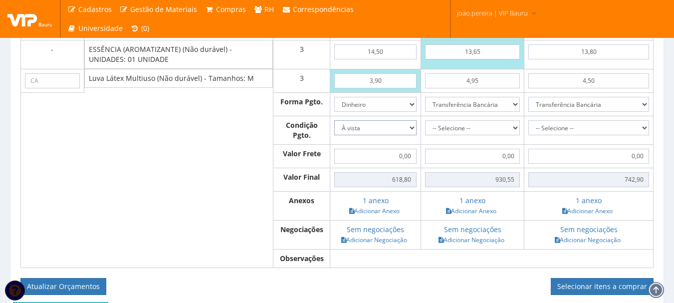
click at [334, 130] on select "-- Selecione -- À vista 7 dias 10 dias" at bounding box center [375, 127] width 82 height 15
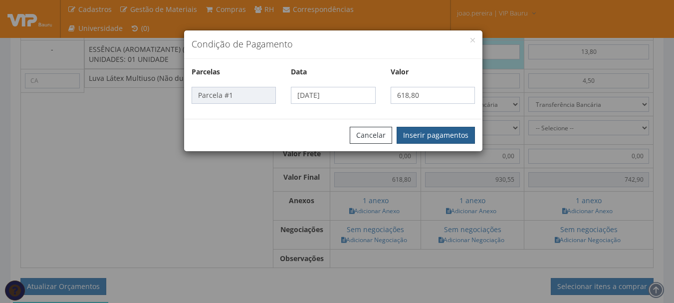
click at [442, 130] on button "Inserir pagamentos" at bounding box center [435, 135] width 78 height 17
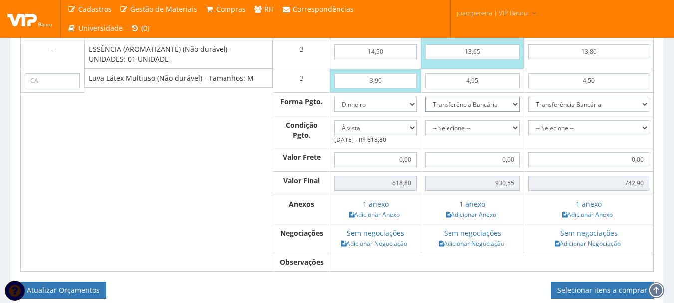
click at [517, 112] on select "Dinheiro Boleto Bancário Depósito Transferência Bancária Cartão de Crédito Cart…" at bounding box center [472, 104] width 95 height 15
select select "0"
click at [425, 106] on select "Dinheiro Boleto Bancário Depósito Transferência Bancária Cartão de Crédito Cart…" at bounding box center [472, 104] width 95 height 15
click at [518, 135] on select "-- Selecione -- À vista 7 dias 10 dias" at bounding box center [472, 127] width 95 height 15
select select "0"
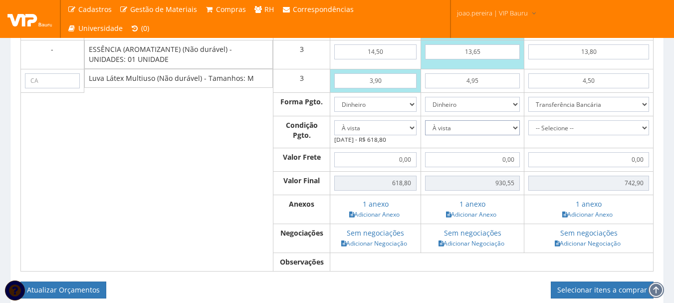
click at [425, 130] on select "-- Selecione -- À vista 7 dias 10 dias" at bounding box center [472, 127] width 95 height 15
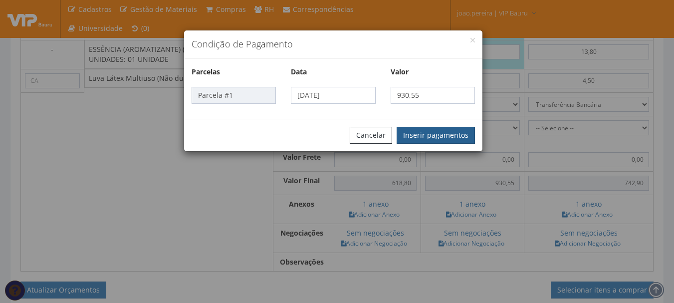
click at [448, 133] on button "Inserir pagamentos" at bounding box center [435, 135] width 78 height 17
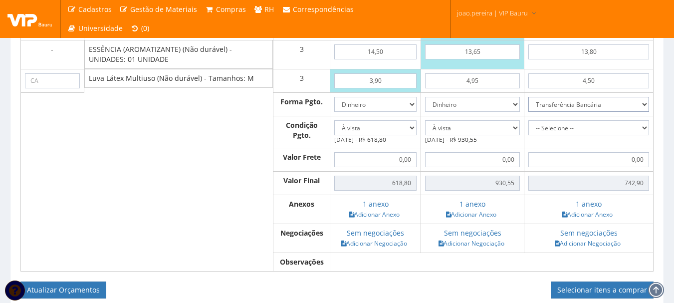
drag, startPoint x: 644, startPoint y: 115, endPoint x: 632, endPoint y: 121, distance: 12.9
click at [644, 112] on select "Dinheiro Boleto Bancário Depósito Transferência Bancária Cartão de Crédito Cart…" at bounding box center [588, 104] width 121 height 15
select select "0"
click at [528, 106] on select "Dinheiro Boleto Bancário Depósito Transferência Bancária Cartão de Crédito Cart…" at bounding box center [588, 104] width 121 height 15
click at [643, 135] on select "-- Selecione -- À vista 7 dias 10 dias" at bounding box center [588, 127] width 121 height 15
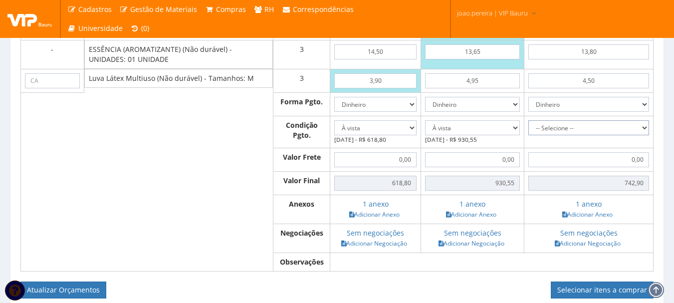
select select "0"
click at [528, 130] on select "-- Selecione -- À vista 7 dias 10 dias" at bounding box center [588, 127] width 121 height 15
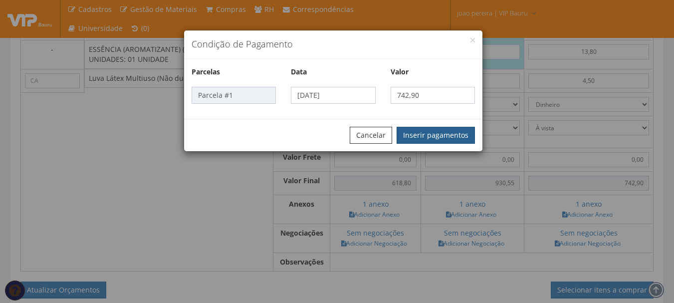
click at [459, 132] on button "Inserir pagamentos" at bounding box center [435, 135] width 78 height 17
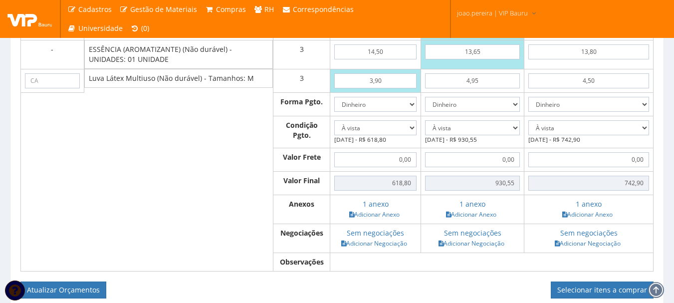
scroll to position [1074, 0]
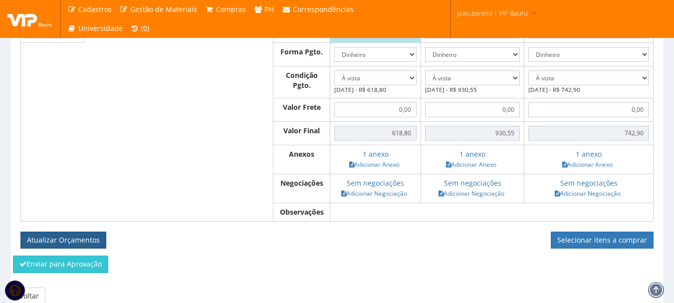
click at [69, 248] on button "Atualizar Orçamentos" at bounding box center [63, 239] width 86 height 17
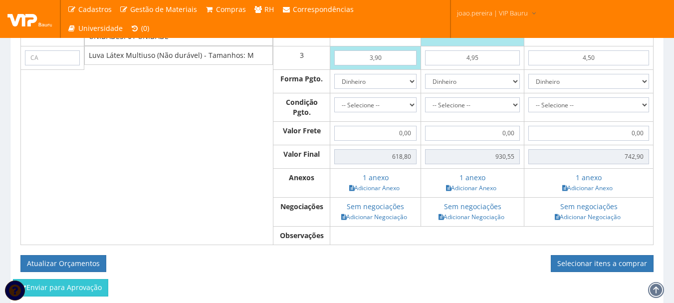
scroll to position [1124, 0]
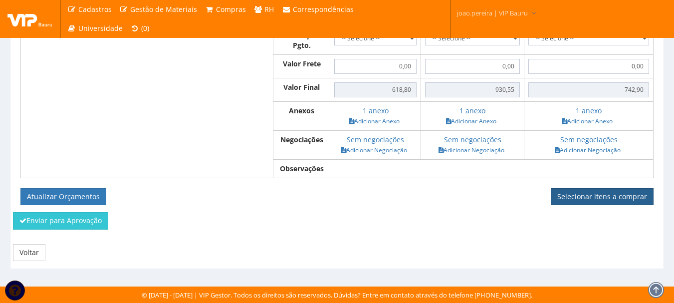
click at [601, 199] on link "Selecionar itens a comprar" at bounding box center [602, 196] width 103 height 17
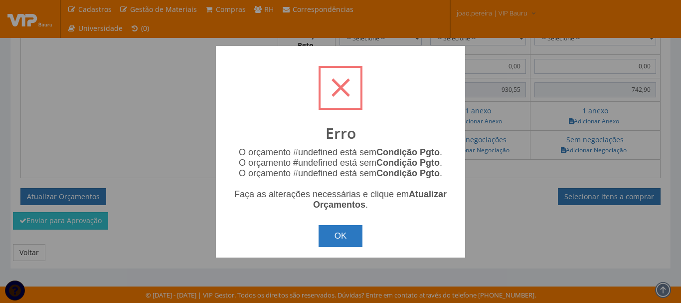
click at [350, 236] on button "OK" at bounding box center [341, 236] width 44 height 22
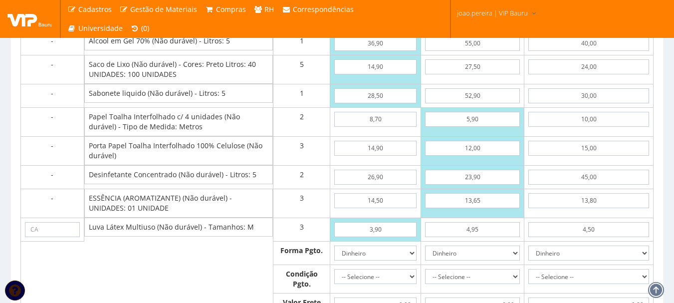
scroll to position [875, 0]
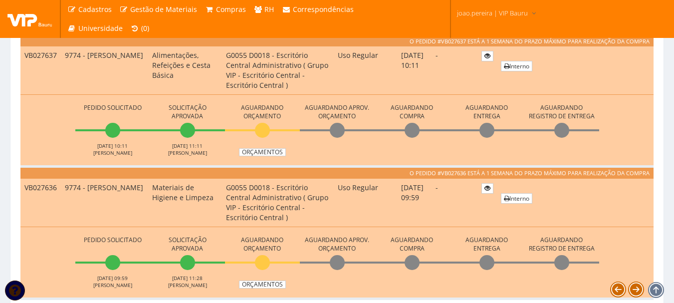
scroll to position [499, 0]
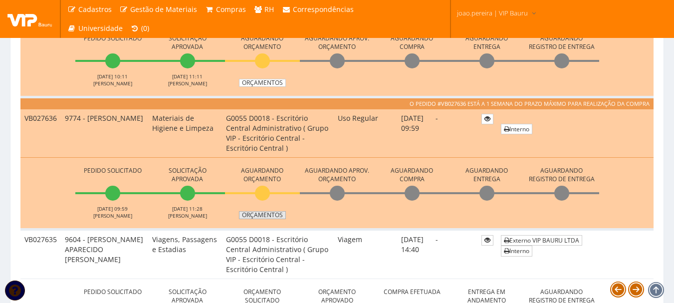
click at [262, 213] on link "Orçamentos" at bounding box center [262, 215] width 47 height 8
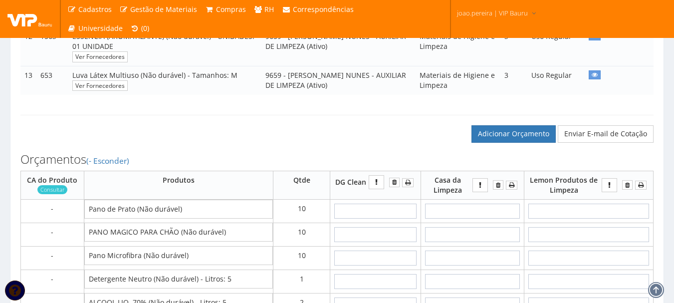
scroll to position [549, 0]
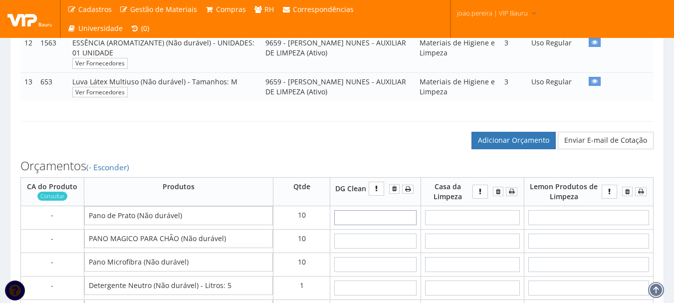
click at [368, 225] on input "text" at bounding box center [375, 217] width 82 height 15
click at [584, 225] on input "text" at bounding box center [588, 217] width 121 height 15
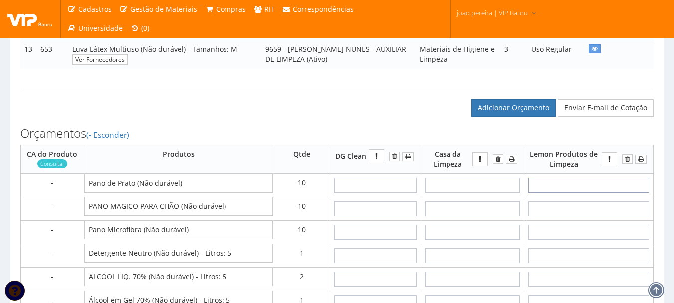
scroll to position [598, 0]
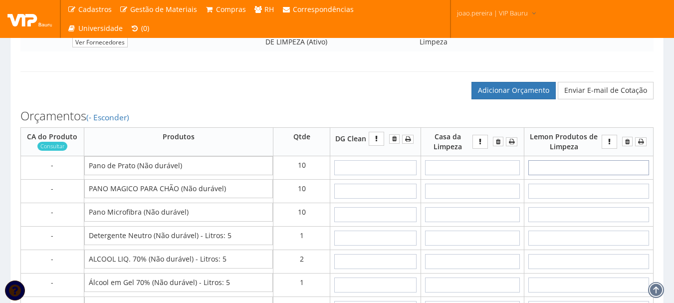
type input "5"
type input "50,00"
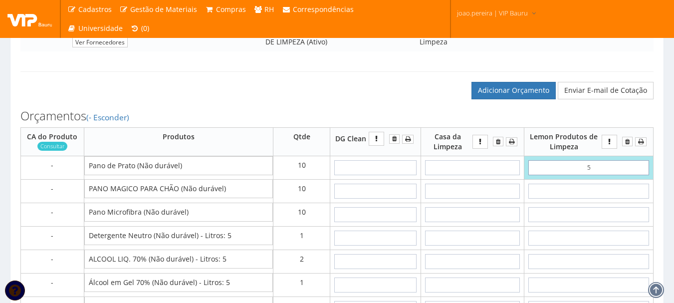
type input "50"
type input "500,00"
type input "5,00"
type input "50,00"
type input "5,00"
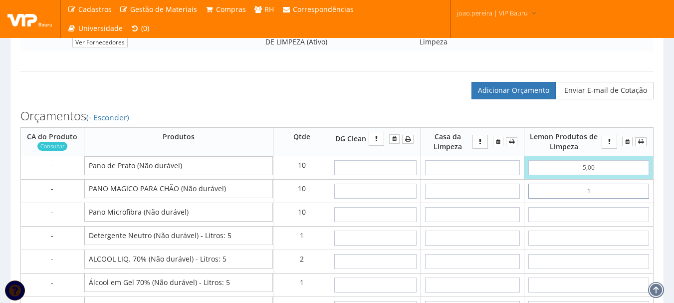
type input "15"
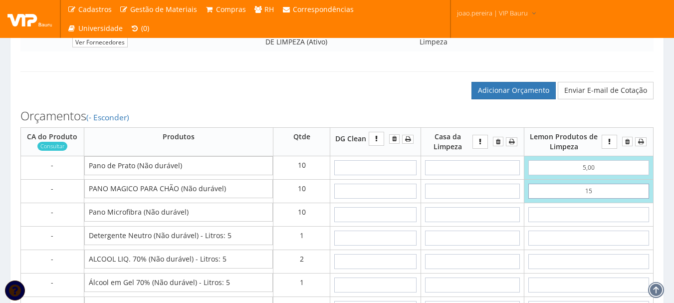
type input "200,00"
type input "1,50"
type input "65,00"
type input "15,00"
type input "200,00"
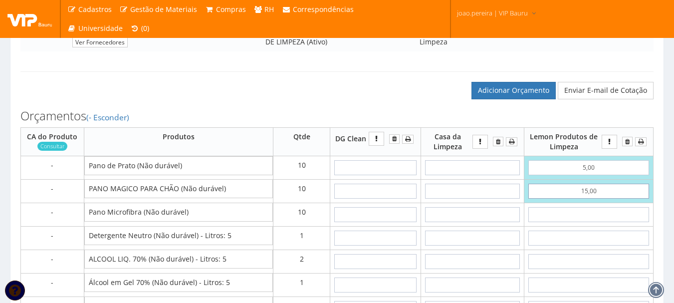
type input "15,00"
type input "6"
type input "260,00"
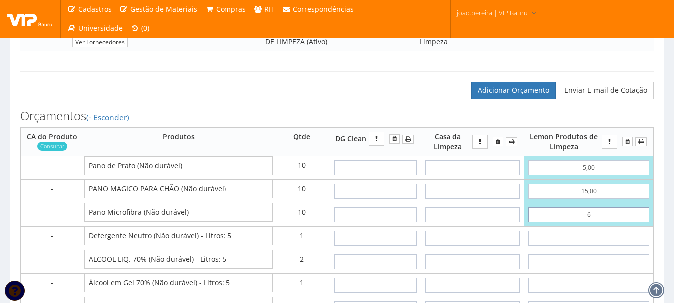
type input "60"
type input "800,00"
type input "6,00"
type input "260,00"
type input "6,00"
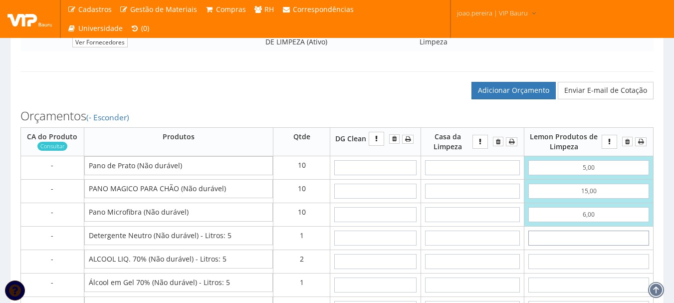
type input "1"
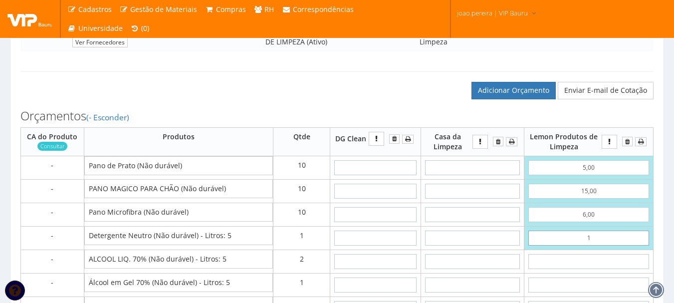
type input "261,00"
type input "13"
type input "273,00"
type input "1,30"
type input "261,30"
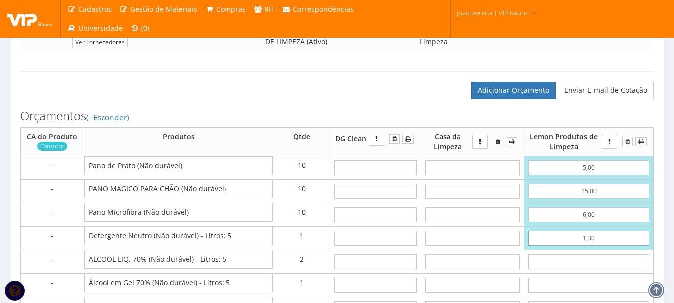
type input "13,00"
type input "273,00"
type input "13,00"
type input "3"
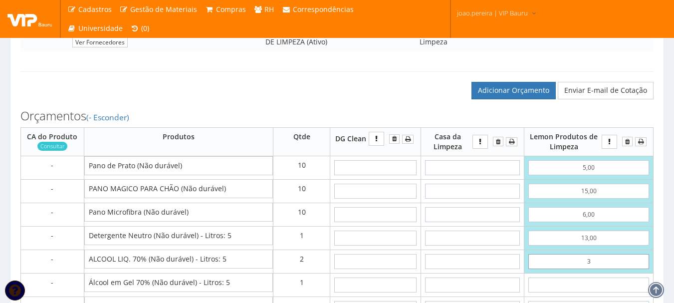
type input "279,00"
type input "35"
type input "343,00"
type input "3,50"
type input "280,00"
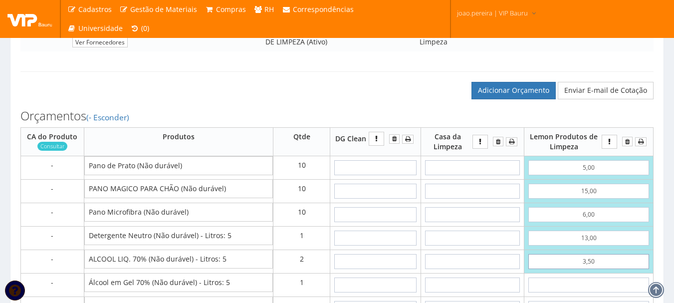
type input "35,00"
type input "343,00"
type input "35,00"
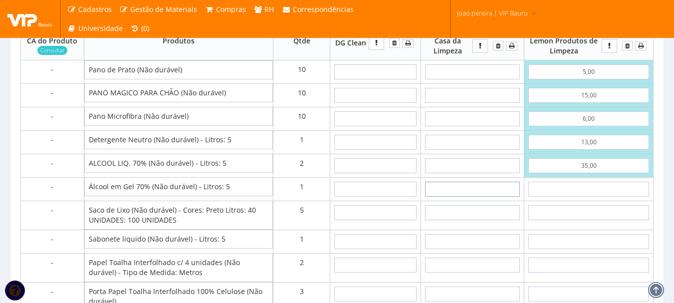
scroll to position [698, 0]
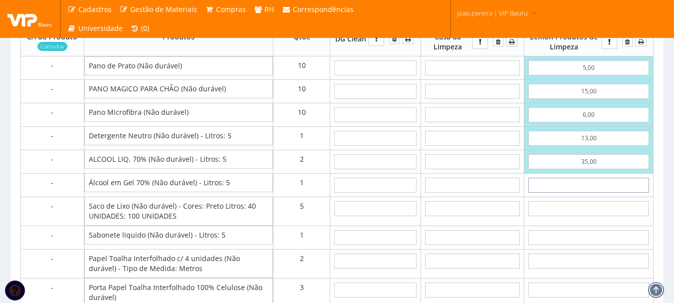
type input "4"
type input "347,00"
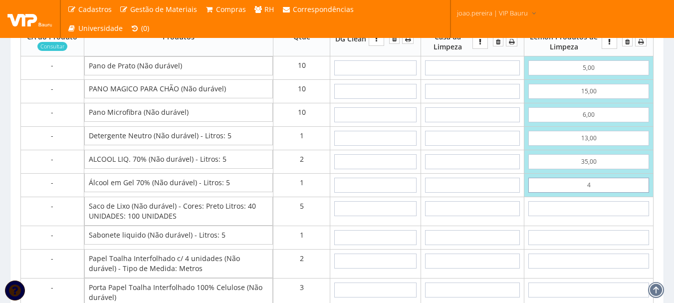
type input "40"
type input "383,00"
type input "4,00"
type input "347,00"
type input "40,00"
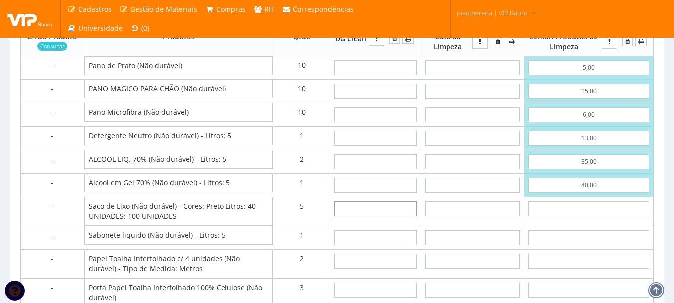
type input "383,00"
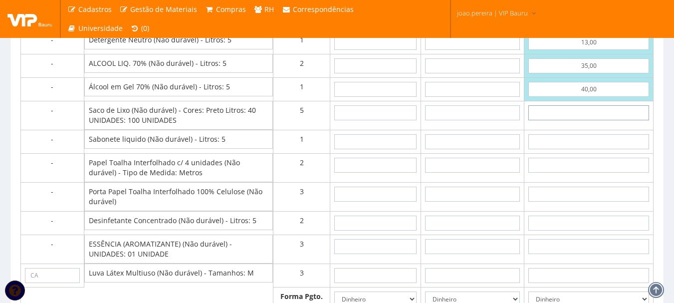
scroll to position [798, 0]
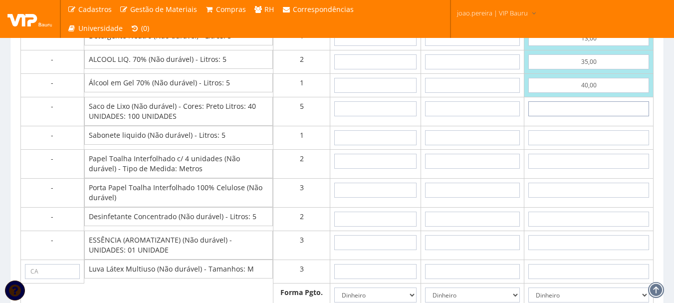
type input "2"
type input "393,00"
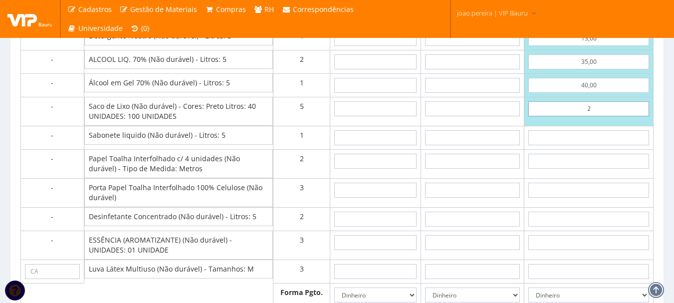
type input "24"
type input "503,00"
type input "2,40"
type input "395,00"
type input "24,00"
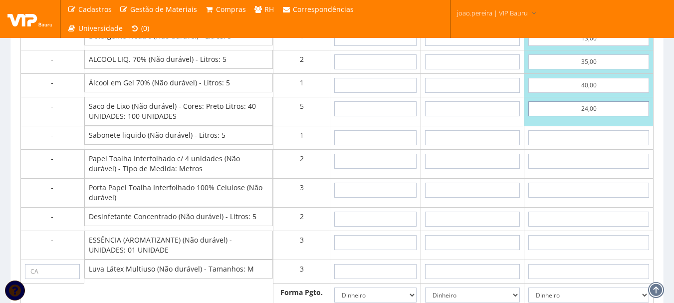
type input "503,00"
type input "24,00"
click at [601, 145] on input "text" at bounding box center [588, 137] width 121 height 15
type input "3"
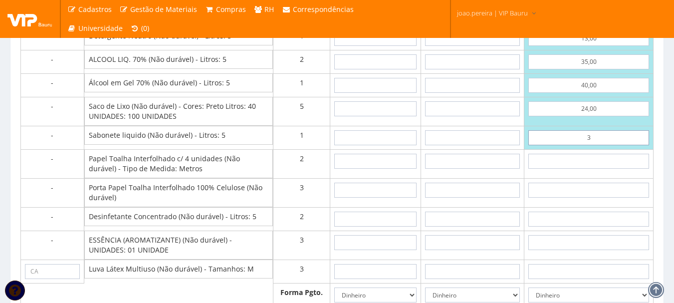
type input "506,00"
type input "30"
type input "533,00"
type input "3,00"
type input "506,00"
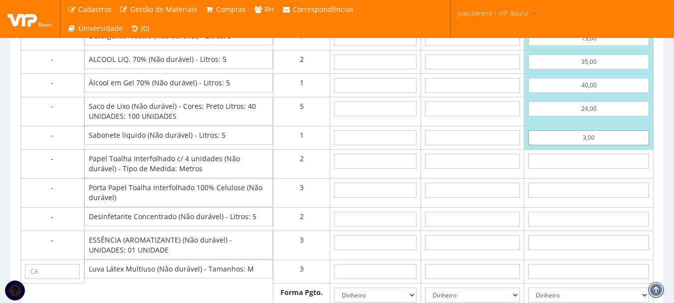
type input "30,00"
type input "533,00"
type input "30,00"
type input "15"
type input "563,00"
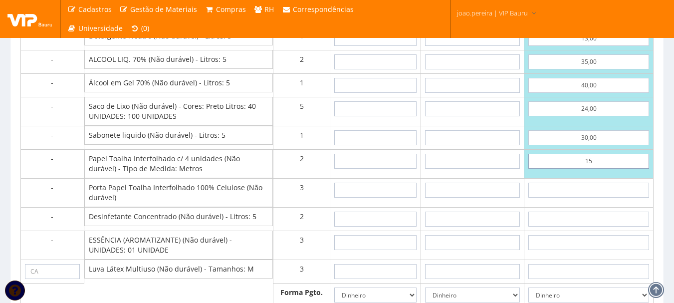
type input "1,50"
type input "536,00"
type input "15,00"
type input "563,00"
drag, startPoint x: 576, startPoint y: 172, endPoint x: 705, endPoint y: 172, distance: 129.2
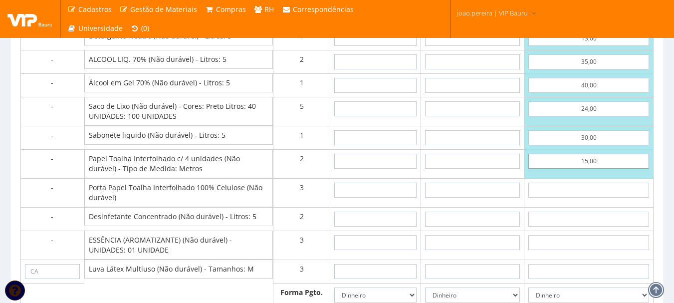
type input "1"
type input "535,00"
type input "10"
type input "553,00"
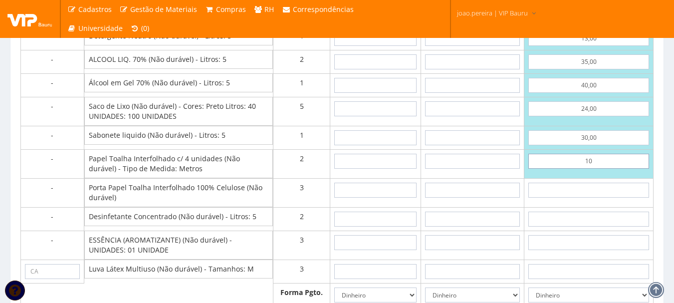
type input "1,00"
type input "535,00"
type input "10,00"
type input "553,00"
type input "10,00"
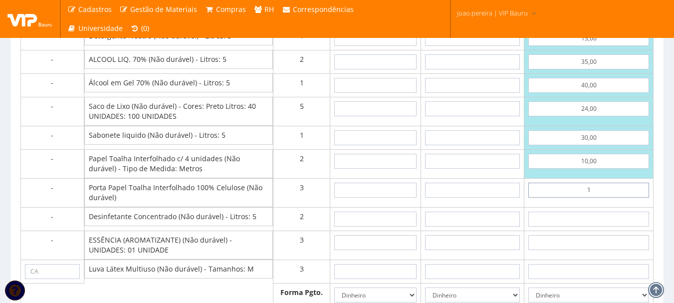
type input "15"
type input "598,00"
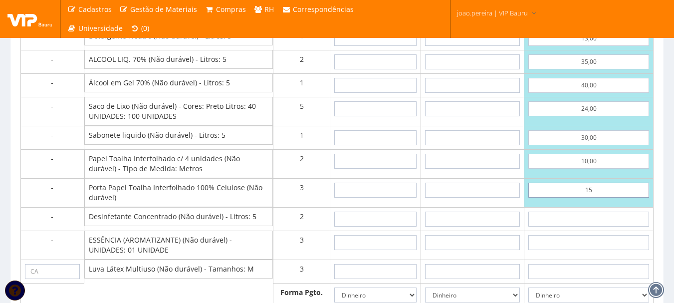
type input "1,50"
type input "557,50"
type input "15,00"
type input "598,00"
type input "15,00"
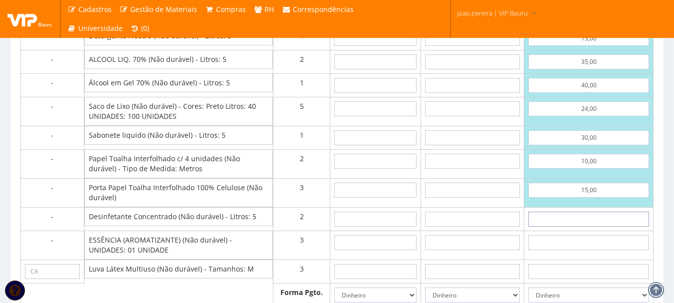
type input "4"
type input "606,00"
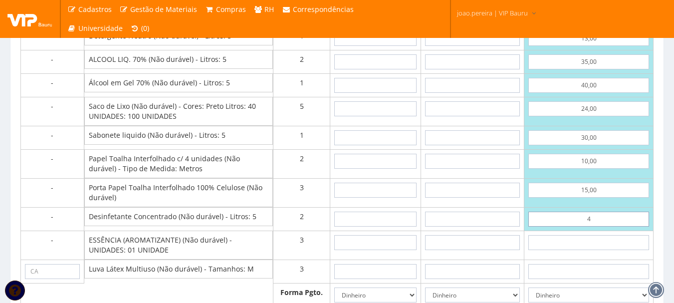
type input "45"
type input "688,00"
type input "4,50"
type input "607,00"
type input "45,00"
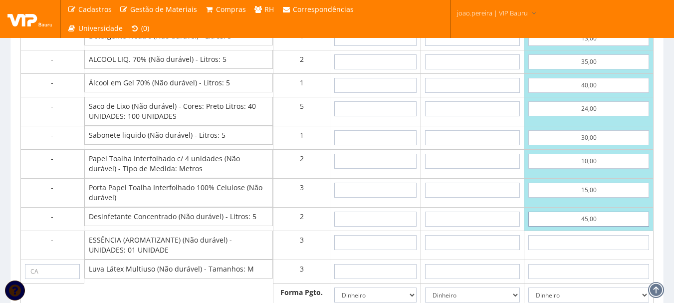
type input "688,00"
type input "45,00"
type input "1"
type input "691,00"
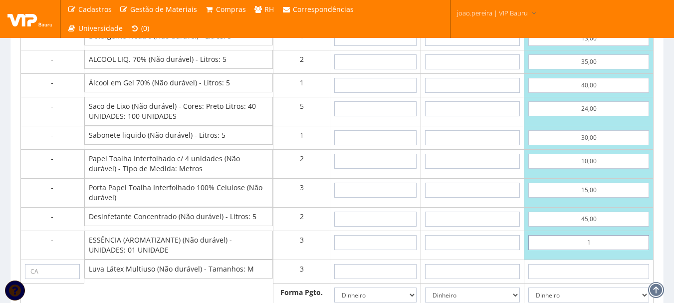
type input "13"
type input "727,00"
type input "1,38"
type input "692,14"
type input "13,80"
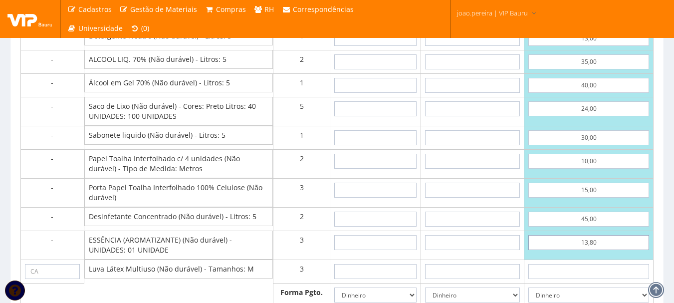
type input "729,40"
type input "13,80"
type input "4"
type input "741,40"
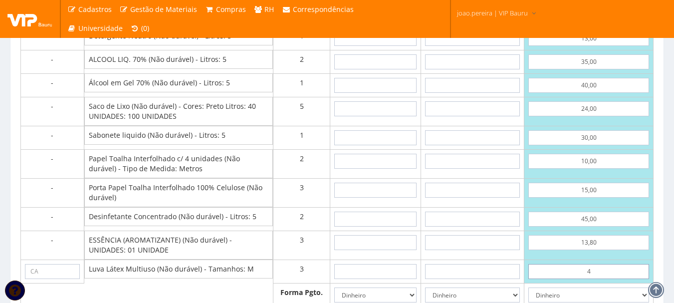
type input "45"
type input "864,40"
type input "4,50"
type input "742,90"
type input "4,50"
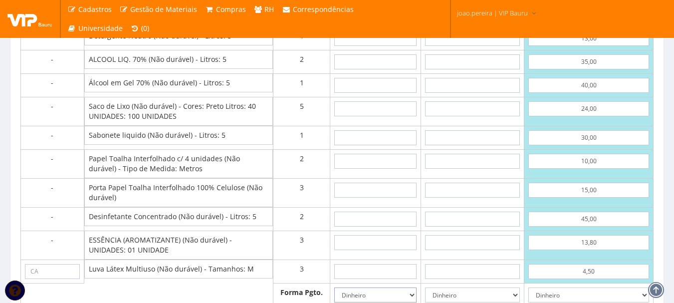
scroll to position [807, 0]
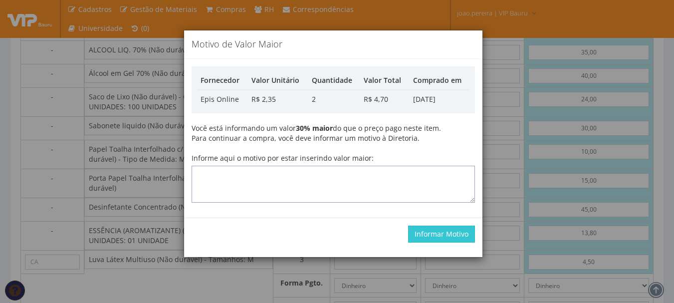
click at [295, 170] on textarea "Informe aqui o motivo por estar inserindo valor maior:" at bounding box center [333, 184] width 283 height 37
type textarea "Atualização."
click at [448, 234] on button "Informar Motivo" at bounding box center [441, 233] width 67 height 17
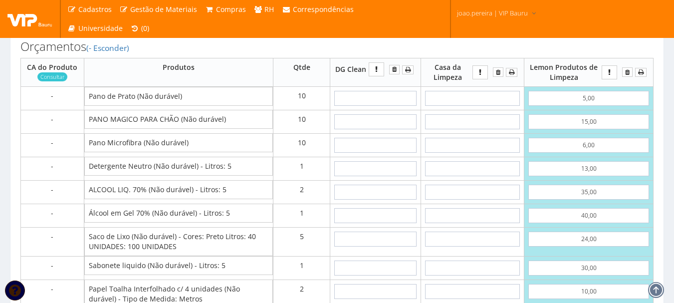
scroll to position [658, 0]
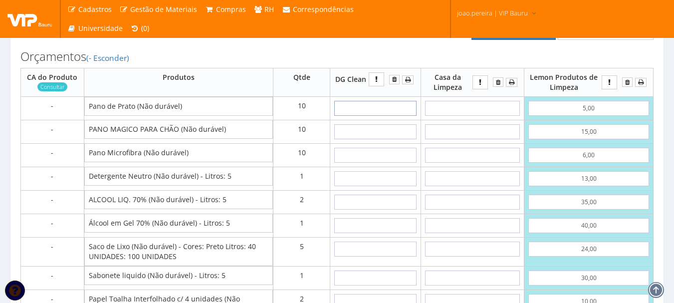
click at [379, 116] on input "text" at bounding box center [375, 108] width 82 height 15
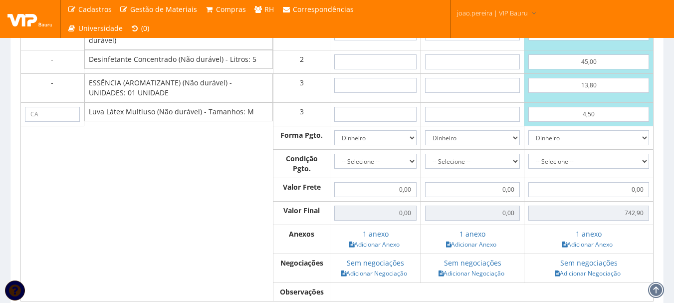
scroll to position [907, 0]
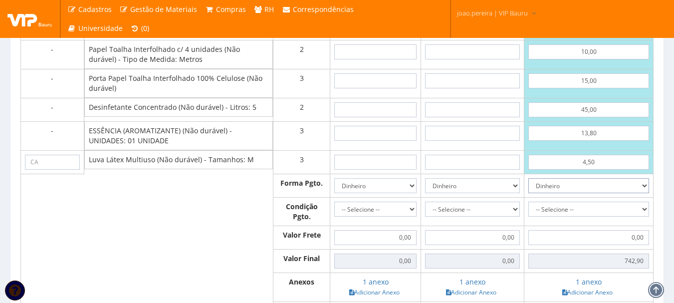
click at [645, 193] on select "Dinheiro Boleto Bancário Depósito Transferência Bancária Cartão de Crédito Cart…" at bounding box center [588, 185] width 121 height 15
select select "3"
click at [528, 188] on select "Dinheiro Boleto Bancário Depósito Transferência Bancária Cartão de Crédito Cart…" at bounding box center [588, 185] width 121 height 15
click at [622, 210] on td "-- Selecione -- À vista 7 dias" at bounding box center [588, 211] width 129 height 28
drag, startPoint x: 618, startPoint y: 216, endPoint x: 603, endPoint y: 217, distance: 15.5
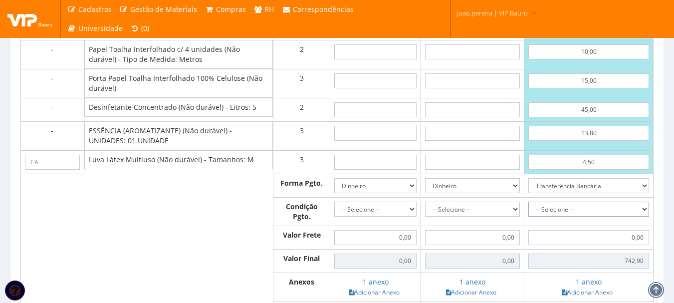
click at [618, 216] on select "-- Selecione -- À vista 7 dias 10 dias" at bounding box center [588, 208] width 121 height 15
click at [528, 211] on select "-- Selecione -- À vista 7 dias 10 dias" at bounding box center [588, 208] width 121 height 15
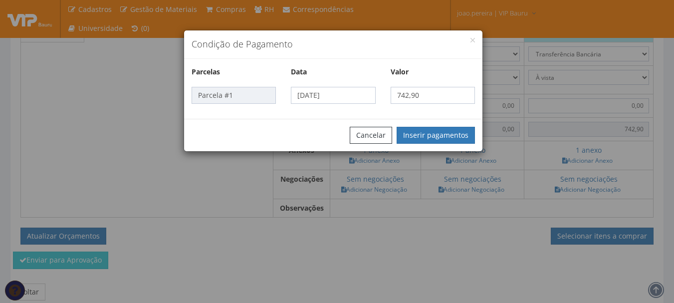
scroll to position [1057, 0]
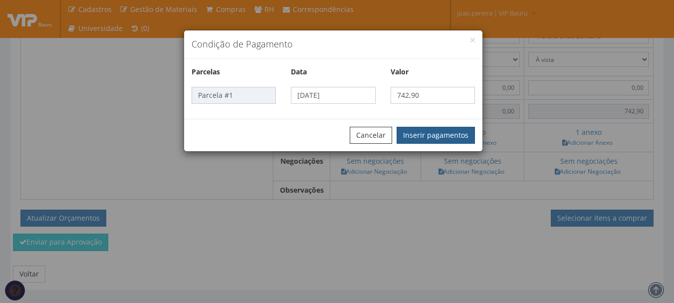
click at [430, 132] on button "Inserir pagamentos" at bounding box center [435, 135] width 78 height 17
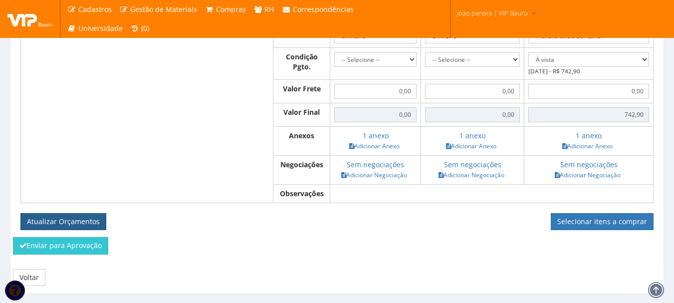
click at [47, 230] on button "Atualizar Orçamentos" at bounding box center [63, 221] width 86 height 17
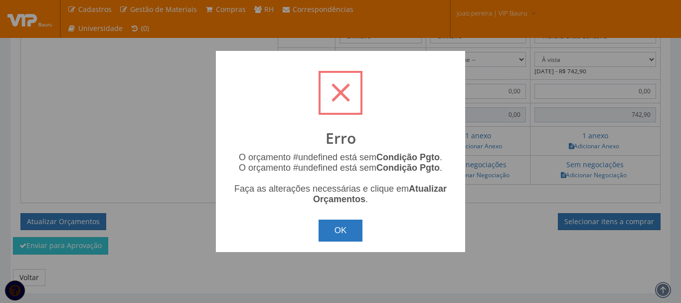
click at [343, 236] on button "OK" at bounding box center [341, 230] width 44 height 22
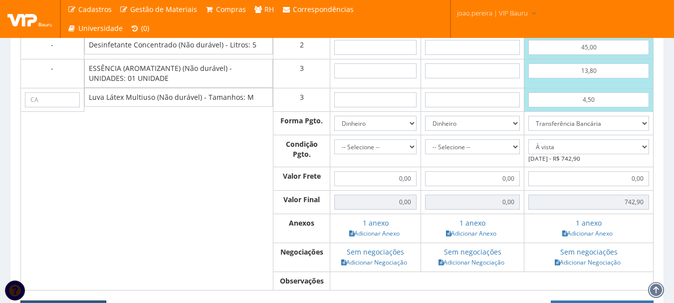
scroll to position [957, 0]
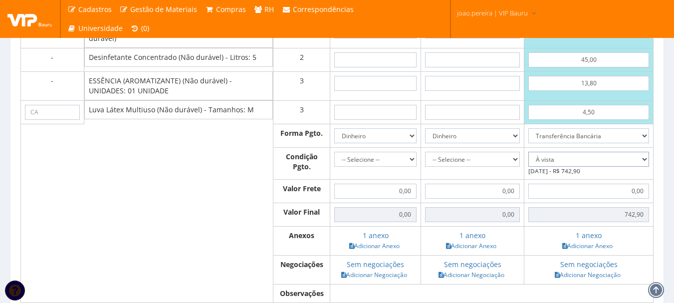
click at [646, 167] on select "-- Selecione -- À vista 7 dias 10 dias" at bounding box center [588, 159] width 121 height 15
select select "outros"
click at [528, 161] on select "-- Selecione -- À vista 7 dias 10 dias" at bounding box center [588, 159] width 121 height 15
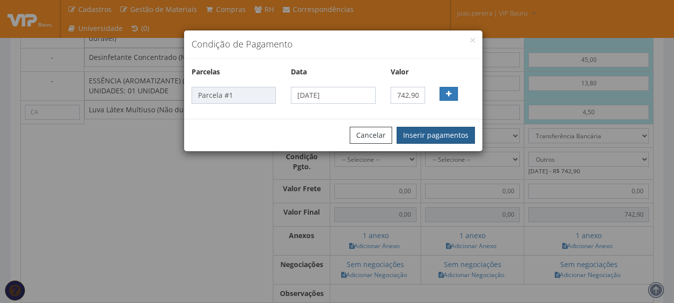
click at [436, 133] on button "Inserir pagamentos" at bounding box center [435, 135] width 78 height 17
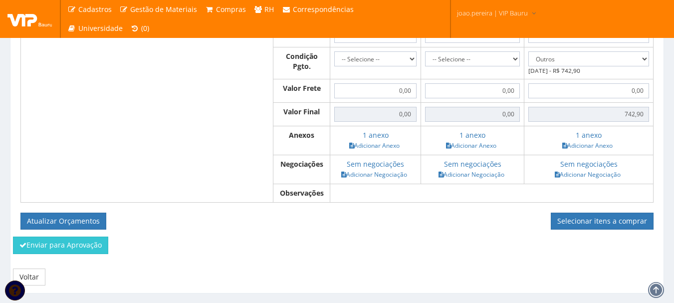
scroll to position [1092, 0]
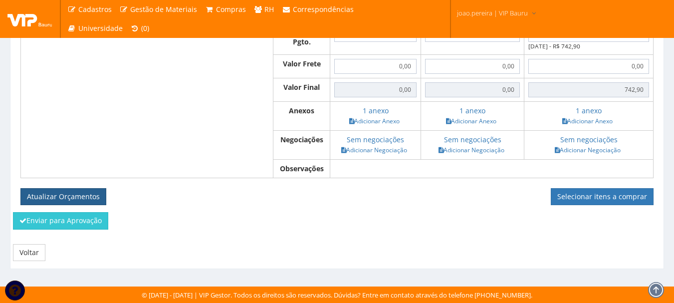
click at [45, 193] on button "Atualizar Orçamentos" at bounding box center [63, 196] width 86 height 17
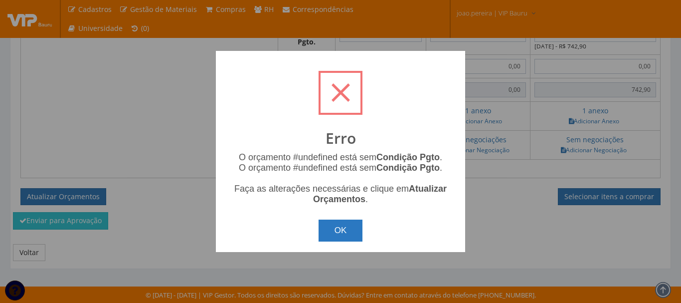
click at [346, 228] on button "OK" at bounding box center [341, 230] width 44 height 22
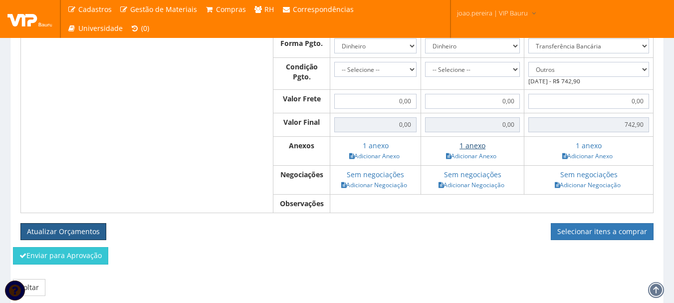
scroll to position [992, 0]
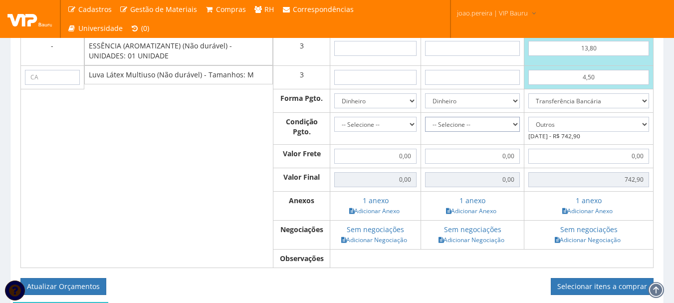
click at [511, 132] on select "-- Selecione -- À vista 7 dias 10 dias" at bounding box center [472, 124] width 95 height 15
select select "outros"
click at [425, 126] on select "-- Selecione -- À vista 7 dias 10 dias" at bounding box center [472, 124] width 95 height 15
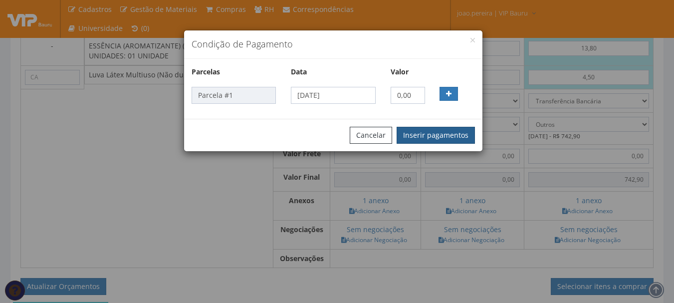
click at [437, 134] on button "Inserir pagamentos" at bounding box center [435, 135] width 78 height 17
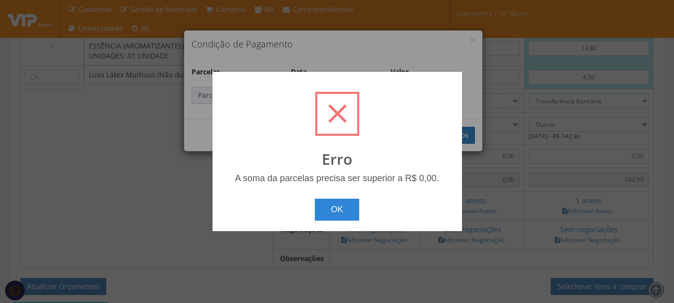
click at [333, 224] on div "? ! i Erro A soma da parcelas precisa ser superior a R$ 0,00. OK Cancel ×" at bounding box center [336, 151] width 249 height 159
click at [340, 209] on button "OK" at bounding box center [337, 209] width 44 height 22
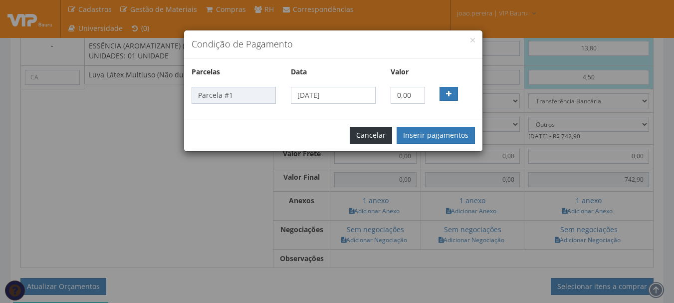
click at [373, 129] on button "Cancelar" at bounding box center [371, 135] width 42 height 17
select select
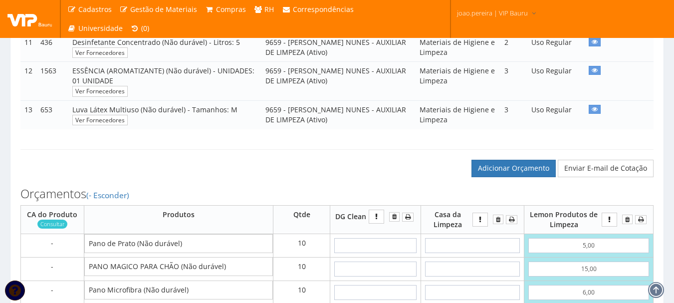
scroll to position [543, 0]
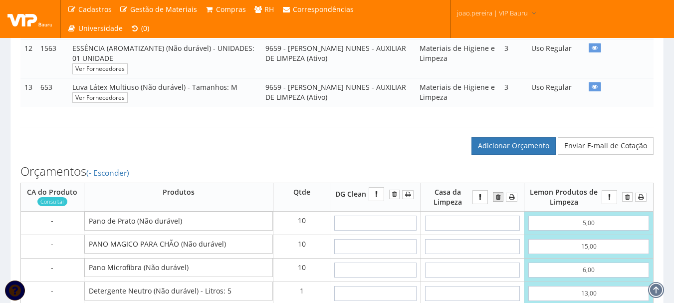
click at [497, 200] on icon "submit" at bounding box center [498, 197] width 4 height 7
click at [393, 197] on icon "submit" at bounding box center [394, 194] width 4 height 7
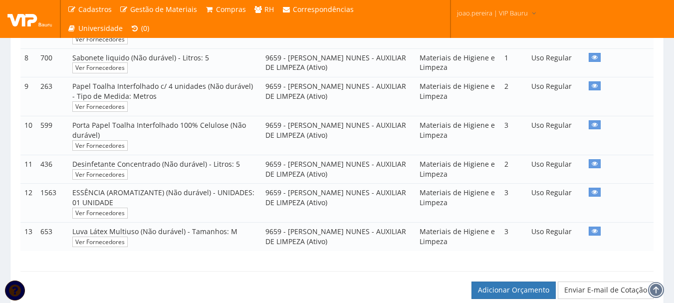
scroll to position [598, 0]
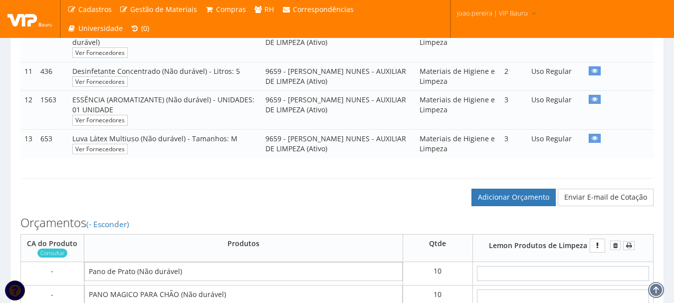
scroll to position [648, 0]
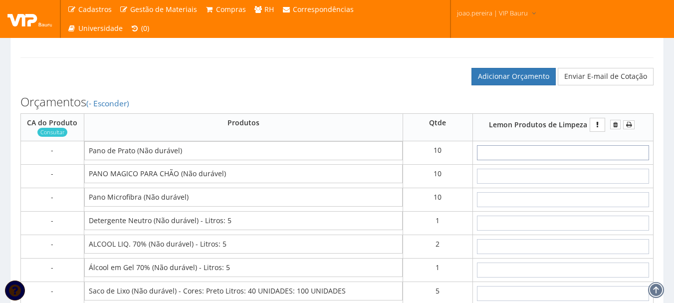
click at [590, 158] on input "text" at bounding box center [563, 152] width 172 height 15
type input "5"
type input "50,00"
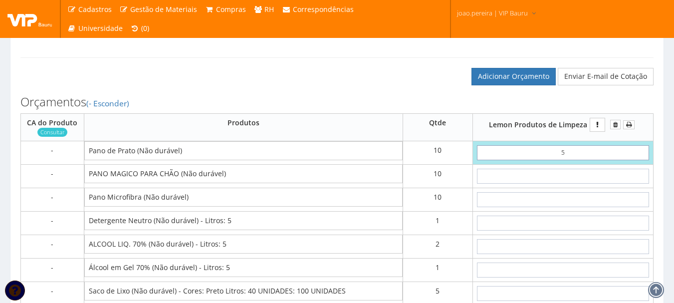
type input "50"
type input "500,00"
type input "5,00"
type input "50,00"
type input "5,00"
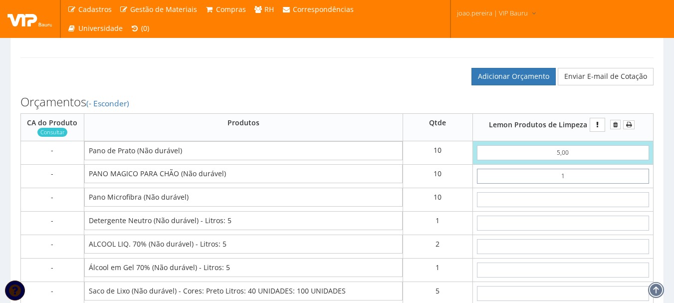
type input "15"
type input "200,00"
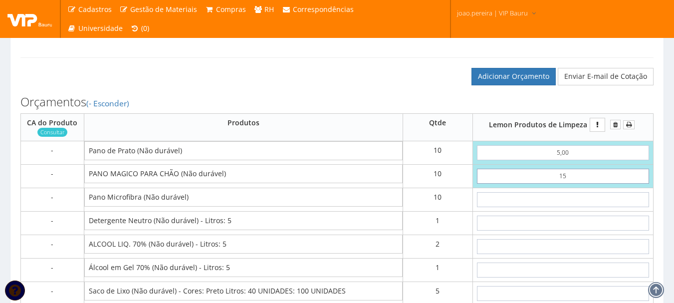
type input "1,50"
type input "65,00"
type input "15,00"
type input "200,00"
type input "15,00"
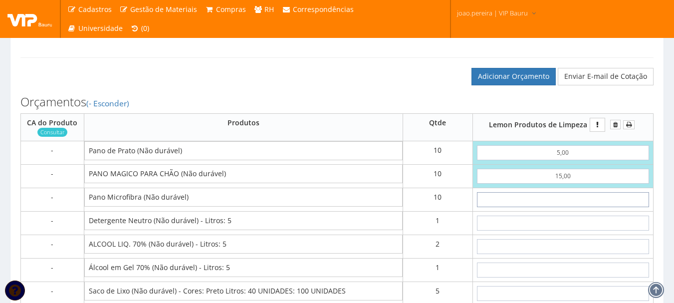
type input "6"
type input "260,00"
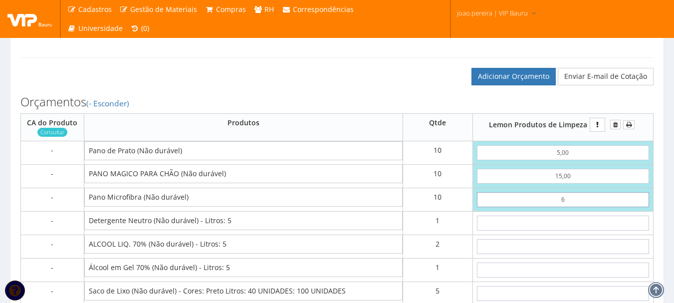
type input "60"
type input "800,00"
type input "6,00"
type input "260,00"
type input "6,00"
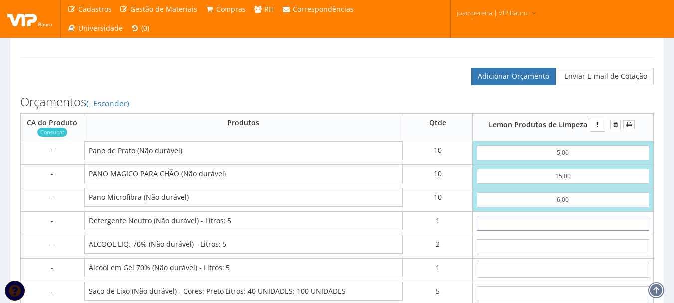
type input "1"
type input "261,00"
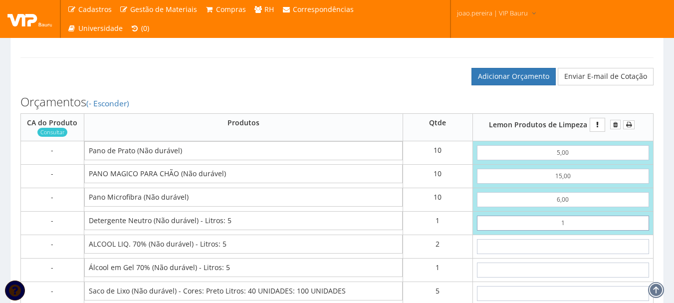
type input "13"
type input "273,00"
type input "1,30"
type input "261,30"
type input "13,00"
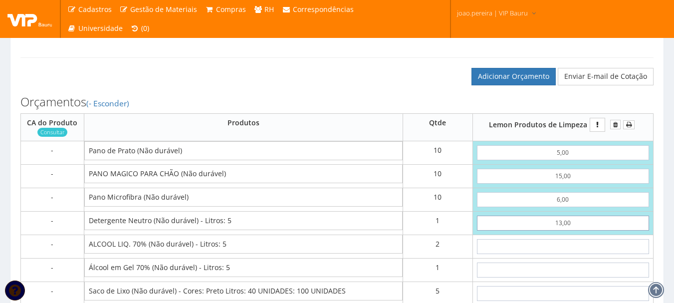
type input "273,00"
type input "13,00"
type input "3"
type input "279,00"
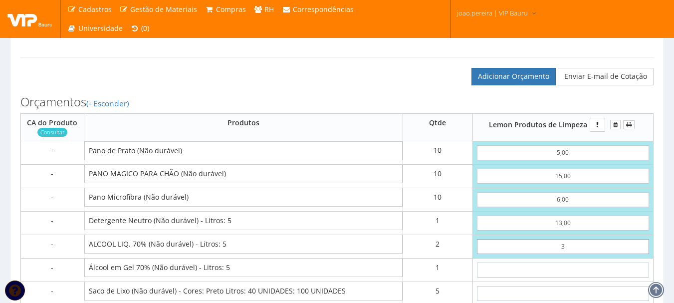
type input "35"
type input "343,00"
type input "3,50"
type input "280,00"
click at [599, 254] on input "3,50" at bounding box center [563, 246] width 172 height 15
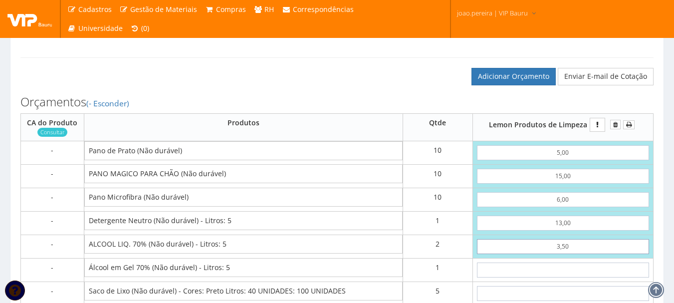
type input "35,00"
type input "343,00"
type input "35,00"
type input "4"
type input "347,00"
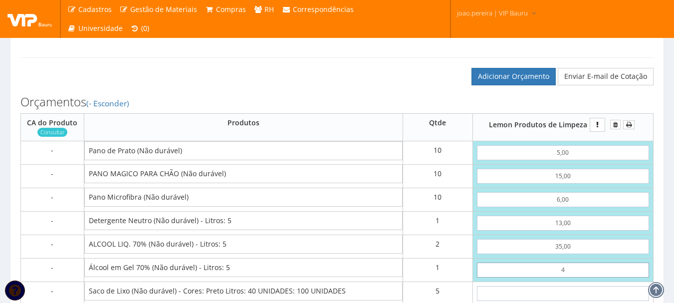
type input "40"
type input "383,00"
type input "4,00"
type input "347,00"
type input "40,00"
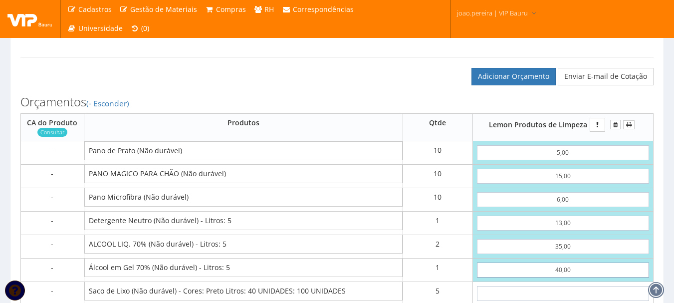
type input "383,00"
type input "40,00"
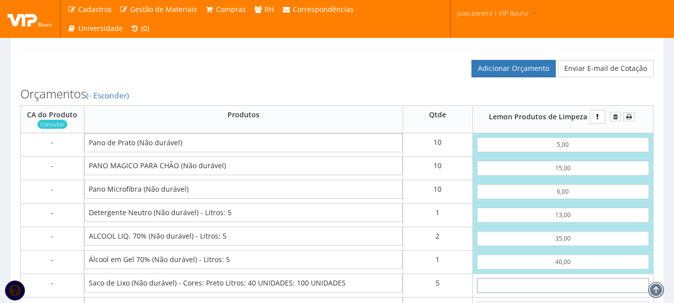
type input "2"
type input "393,00"
type input "24"
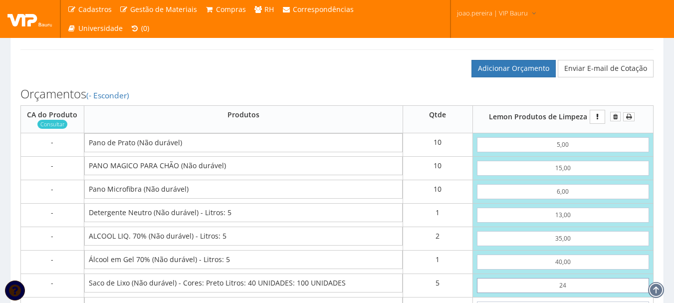
type input "503,00"
type input "2,40"
type input "395,00"
type input "24,00"
type input "503,00"
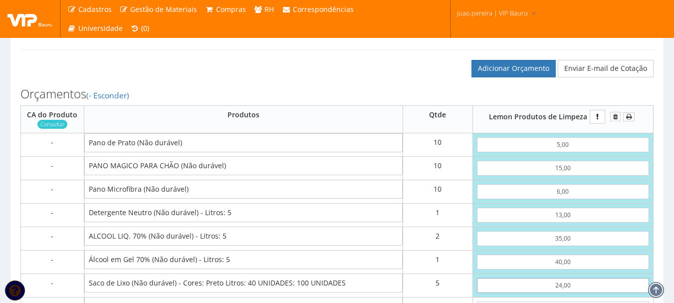
type input "24,00"
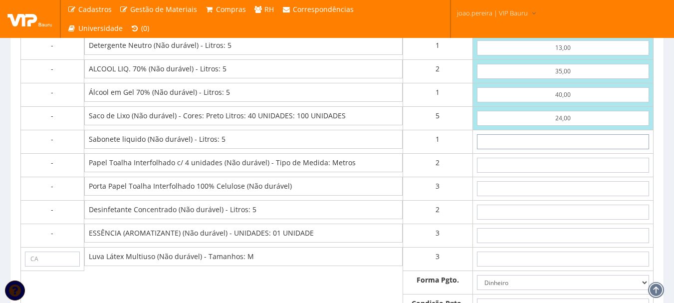
type input "3"
type input "506,00"
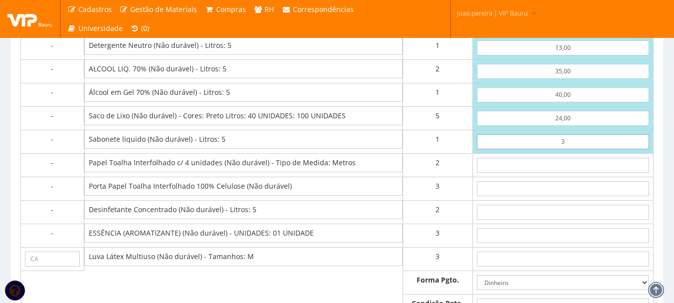
type input "30"
type input "533,00"
type input "3,00"
type input "506,00"
type input "30,00"
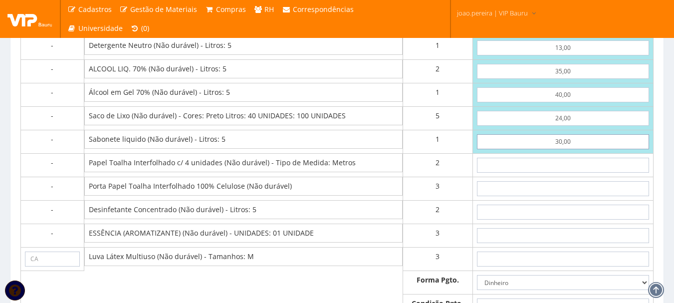
type input "533,00"
type input "30,00"
type input "1"
type input "535,00"
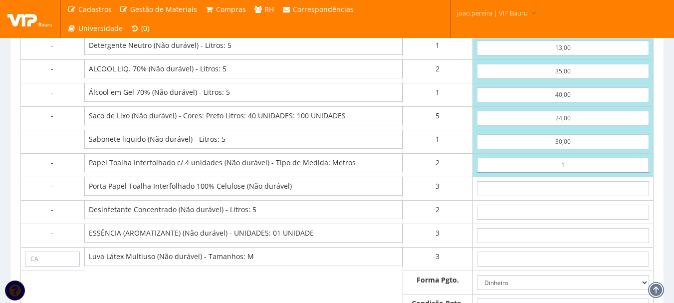
type input "10"
type input "553,00"
type input "1,00"
type input "535,00"
type input "10,00"
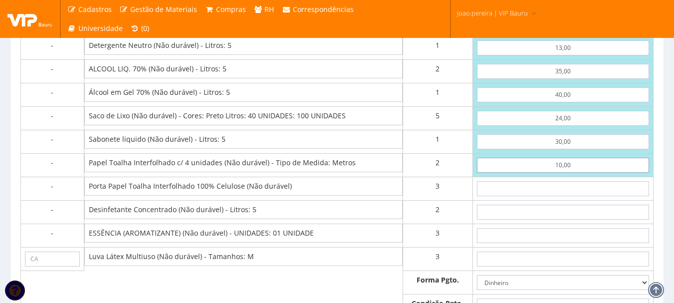
type input "553,00"
type input "10,00"
type input "15"
type input "598,00"
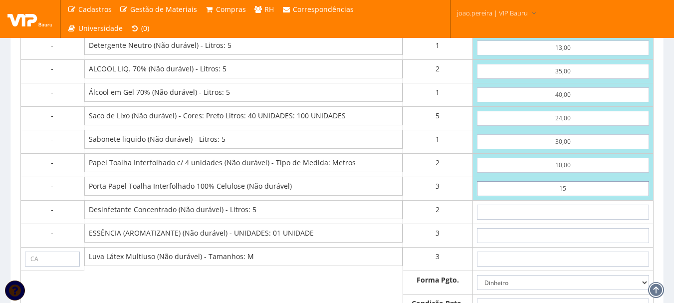
type input "1,50"
type input "557,50"
type input "15,00"
type input "598,00"
type input "15,00"
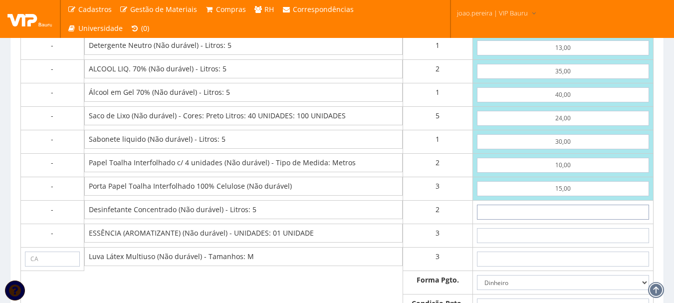
type input "4"
type input "606,00"
type input "45"
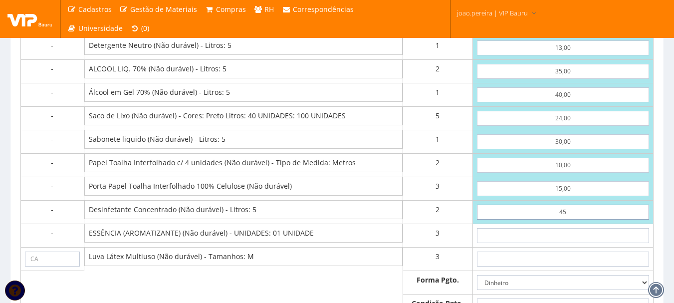
type input "688,00"
type input "4,50"
type input "607,00"
type input "45,00"
type input "688,00"
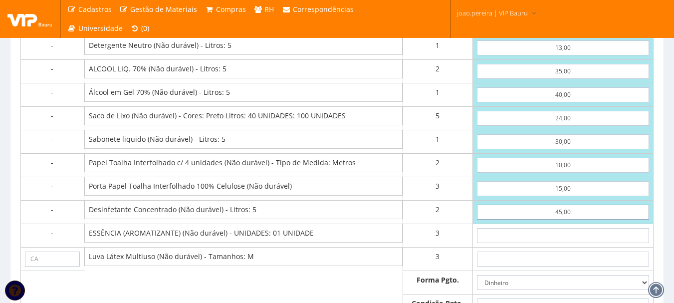
type input "45,00"
type input "1"
type input "691,00"
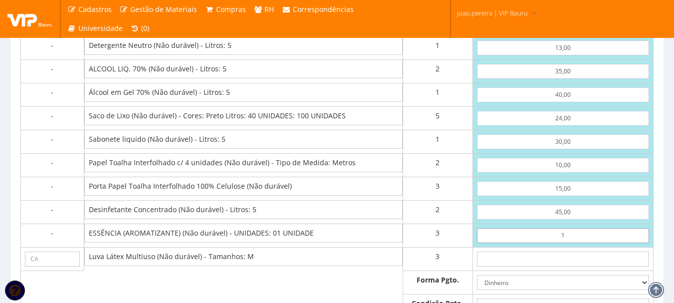
type input "13"
type input "727,00"
type input "1,38"
type input "692,14"
type input "13,80"
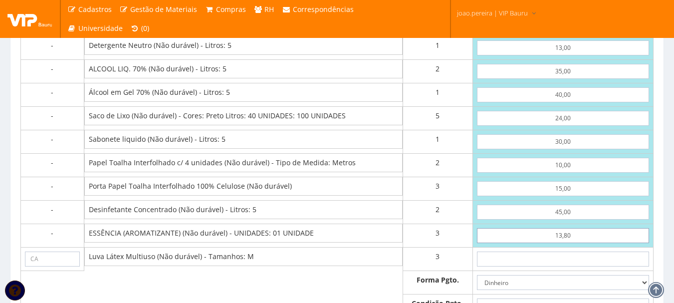
type input "729,40"
type input "138,00"
type input "1102,00"
click at [582, 238] on input "138,00" at bounding box center [563, 235] width 172 height 15
type input "13,80"
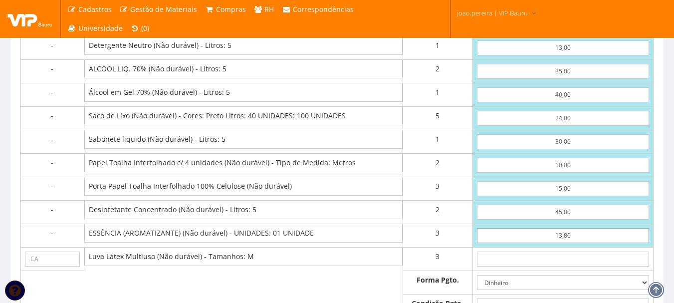
type input "729,40"
type input "13,80"
type input "4"
type input "741,40"
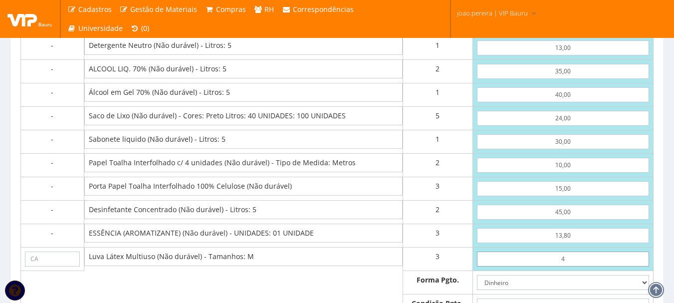
type input "45"
type input "864,40"
type input "4,50"
type input "742,90"
type input "4,50"
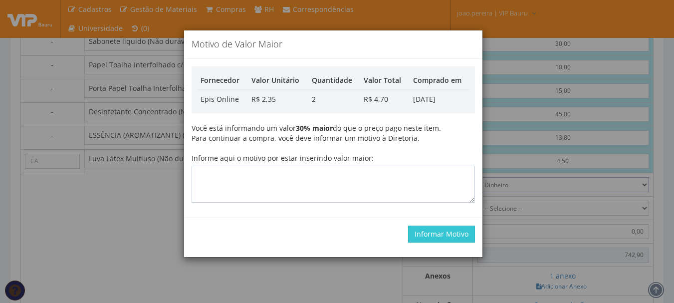
scroll to position [923, 0]
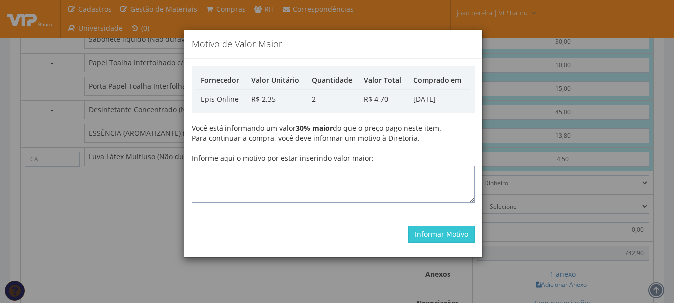
click at [330, 174] on textarea "Informe aqui o motivo por estar inserindo valor maior:" at bounding box center [333, 184] width 283 height 37
type textarea "Atualização"
click at [459, 230] on button "Informar Motivo" at bounding box center [441, 233] width 67 height 17
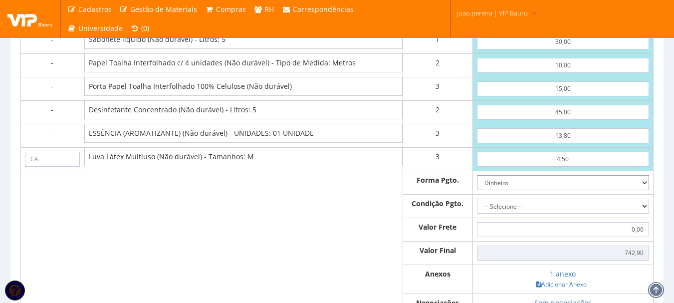
click at [644, 190] on select "Dinheiro Boleto Bancário Depósito Transferência Bancária Cartão de Crédito Cart…" at bounding box center [563, 182] width 172 height 15
select select "3"
click at [477, 185] on select "Dinheiro Boleto Bancário Depósito Transferência Bancária Cartão de Crédito Cart…" at bounding box center [563, 182] width 172 height 15
click at [642, 213] on select "-- Selecione -- À vista 7 dias 10 dias" at bounding box center [563, 205] width 172 height 15
select select "0"
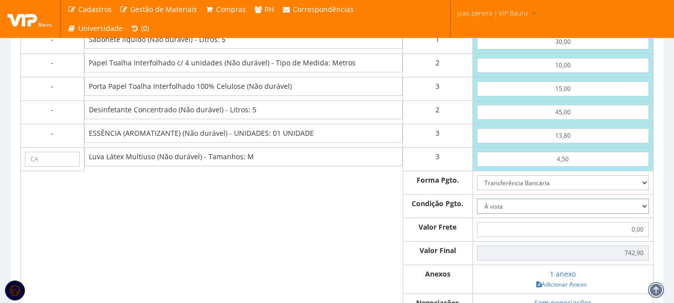
click at [477, 208] on select "-- Selecione -- À vista 7 dias 10 dias" at bounding box center [563, 205] width 172 height 15
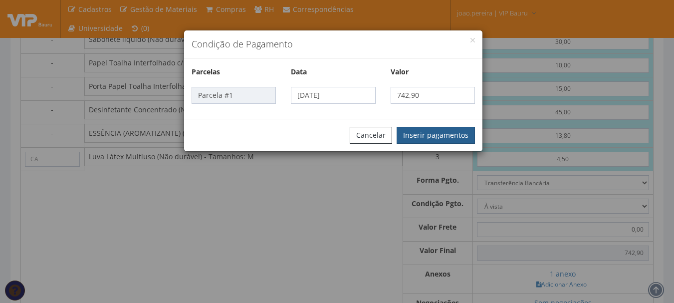
click at [429, 132] on button "Inserir pagamentos" at bounding box center [435, 135] width 78 height 17
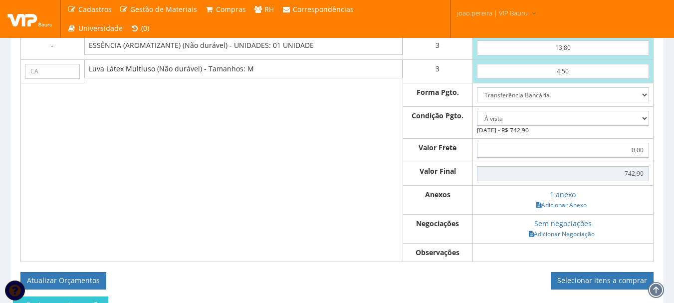
scroll to position [1023, 0]
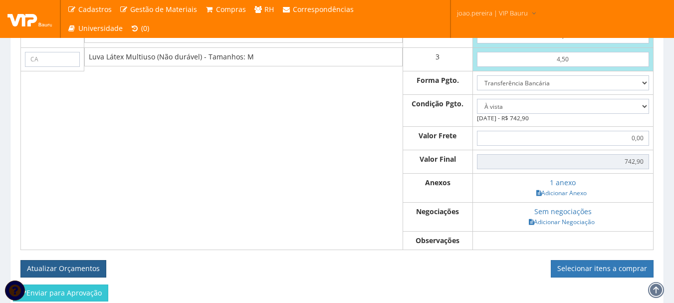
click at [71, 277] on button "Atualizar Orçamentos" at bounding box center [63, 268] width 86 height 17
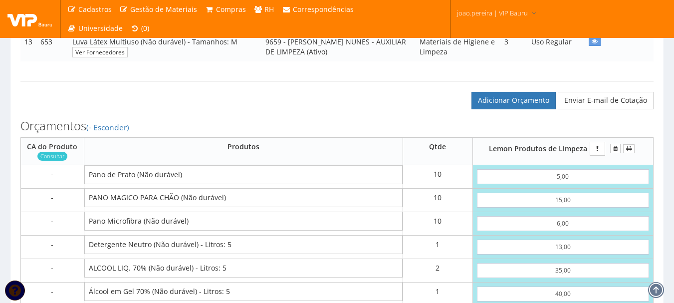
scroll to position [498, 0]
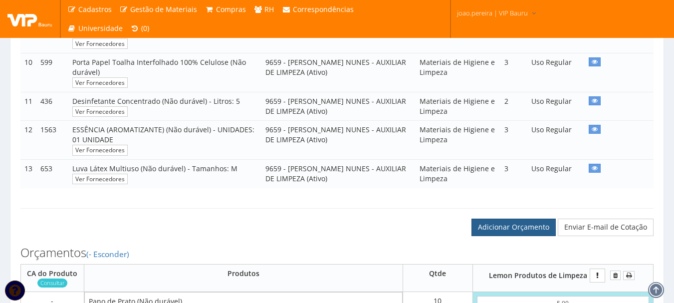
click at [502, 235] on link "Adicionar Orçamento" at bounding box center [513, 226] width 84 height 17
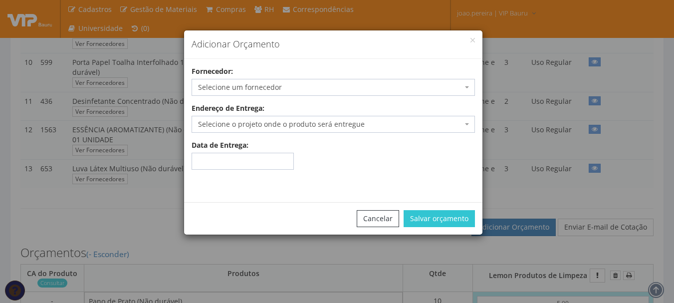
click at [304, 89] on span "Selecione um fornecedor" at bounding box center [330, 87] width 264 height 10
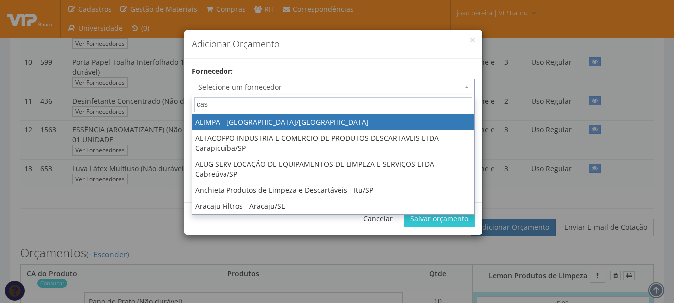
type input "casa"
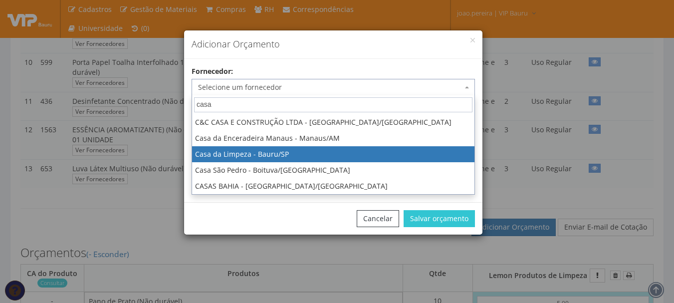
select select "244"
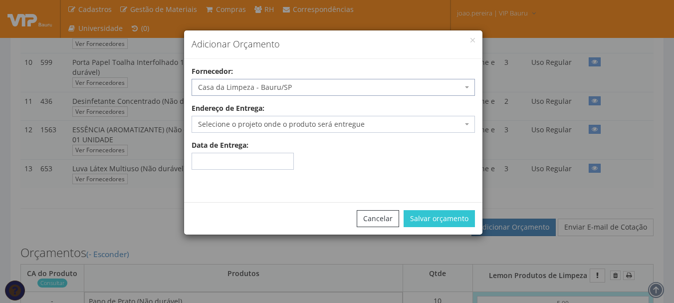
click at [332, 124] on span "Selecione o projeto onde o produto será entregue" at bounding box center [330, 124] width 264 height 10
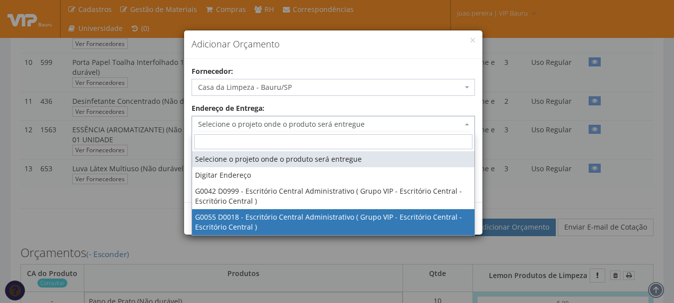
select select "55"
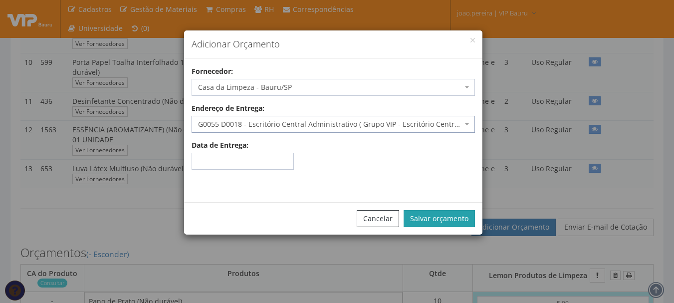
click at [453, 214] on button "Salvar orçamento" at bounding box center [438, 218] width 71 height 17
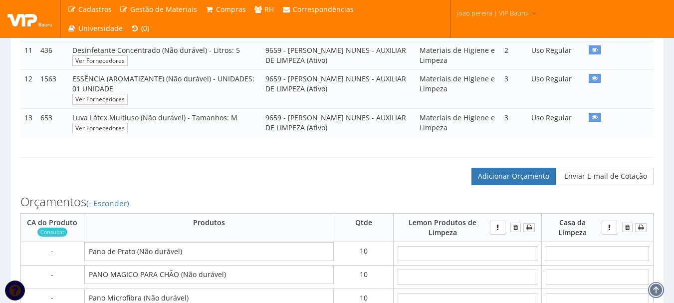
scroll to position [598, 0]
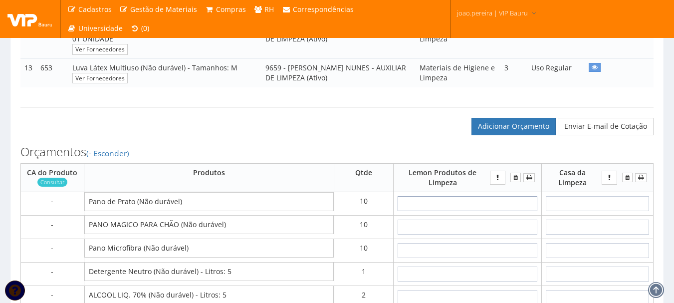
click at [481, 211] on input "text" at bounding box center [467, 203] width 140 height 15
click at [577, 249] on td at bounding box center [598, 249] width 112 height 23
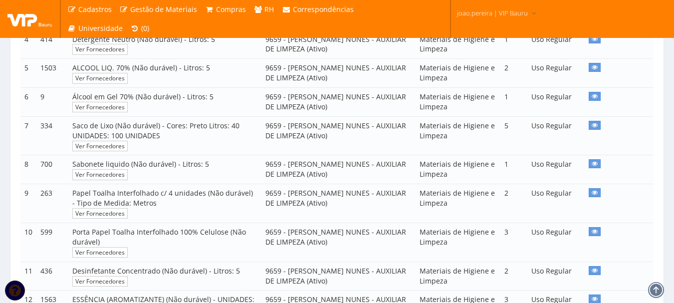
scroll to position [299, 0]
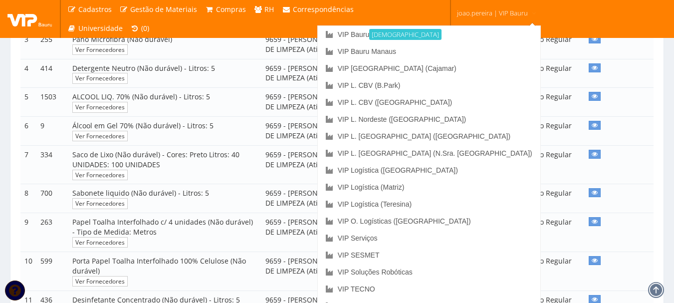
click at [509, 7] on link "joao.pereira | VIP Bauru" at bounding box center [497, 12] width 88 height 24
click at [479, 66] on link "VIP [GEOGRAPHIC_DATA] (Cajamar)" at bounding box center [429, 68] width 222 height 17
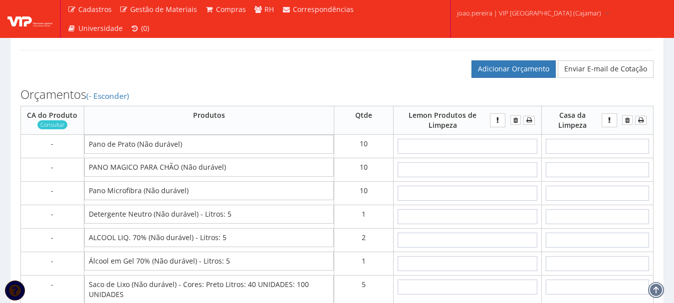
scroll to position [648, 0]
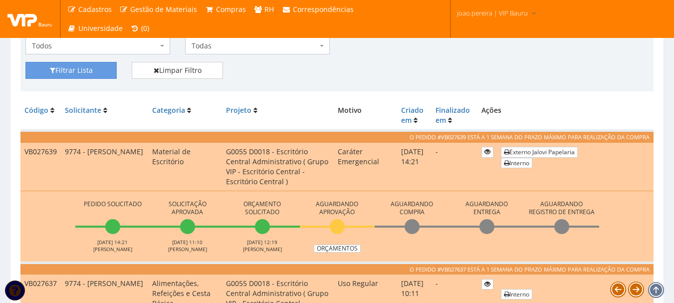
scroll to position [199, 0]
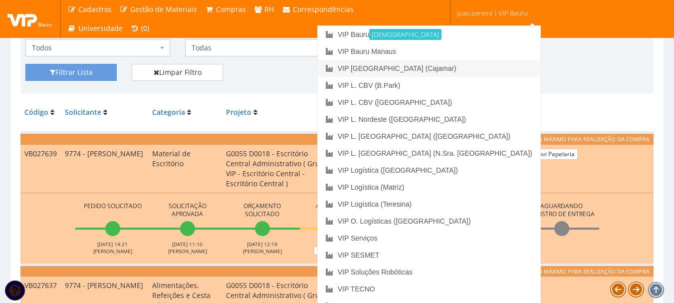
click at [475, 70] on link "VIP [GEOGRAPHIC_DATA] (Cajamar)" at bounding box center [429, 68] width 222 height 17
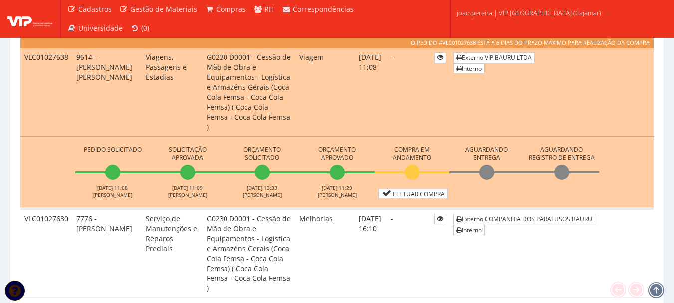
scroll to position [299, 0]
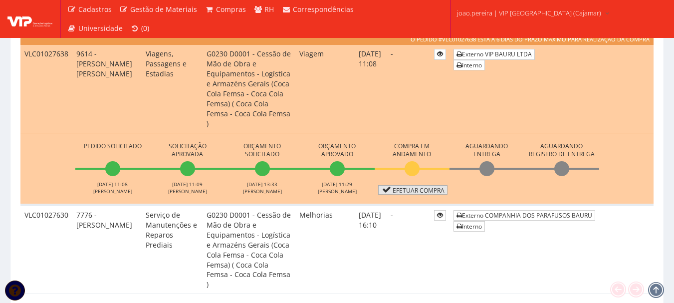
click at [417, 185] on link "Efetuar Compra" at bounding box center [412, 189] width 69 height 9
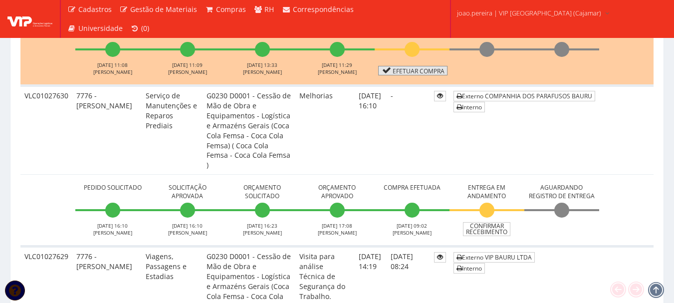
scroll to position [399, 0]
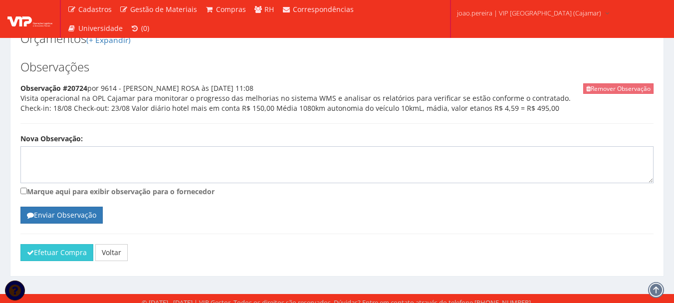
scroll to position [654, 0]
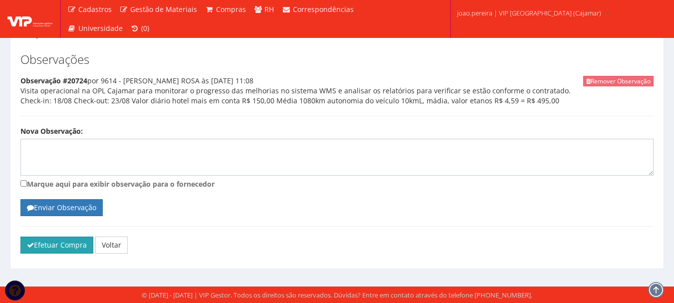
click at [43, 246] on button "Efetuar Compra" at bounding box center [56, 244] width 73 height 17
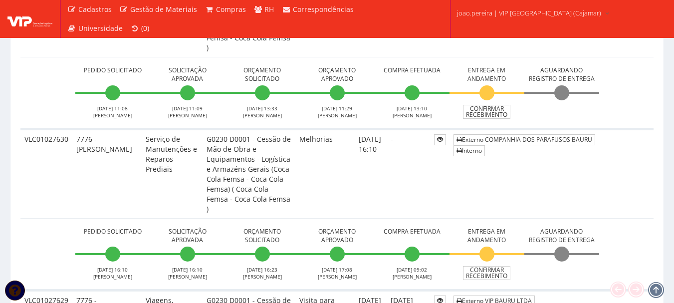
scroll to position [399, 0]
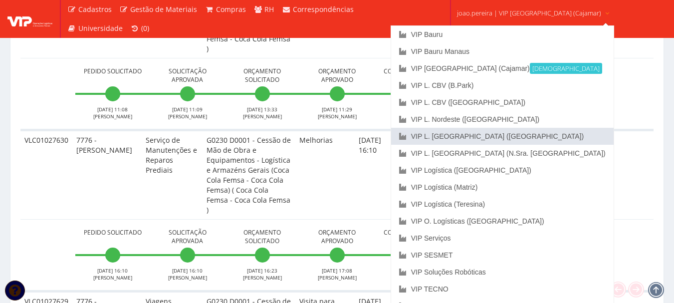
click at [501, 137] on link "VIP L. [GEOGRAPHIC_DATA] ([GEOGRAPHIC_DATA])" at bounding box center [502, 136] width 222 height 17
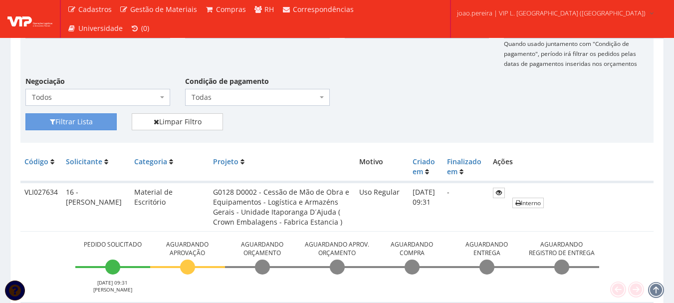
scroll to position [150, 0]
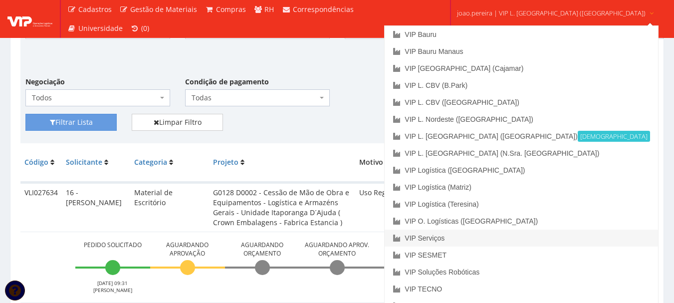
click at [486, 235] on link "VIP Serviços" at bounding box center [521, 237] width 273 height 17
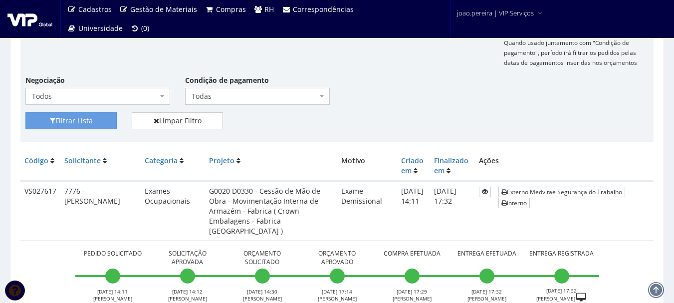
scroll to position [150, 0]
